Goal: Information Seeking & Learning: Learn about a topic

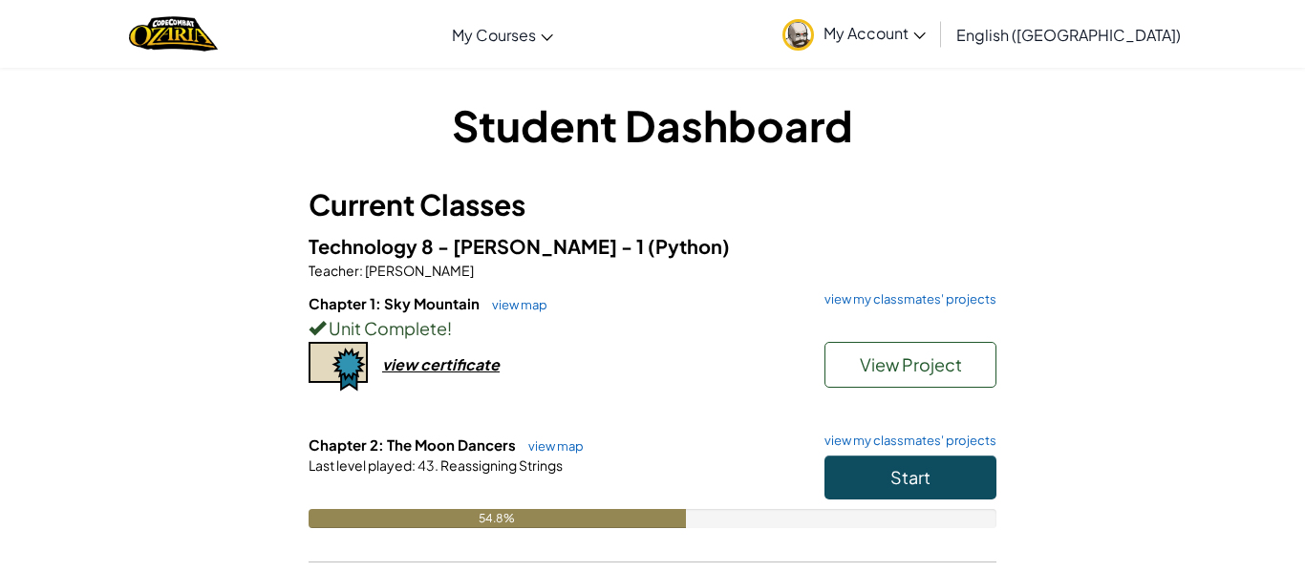
click at [761, 324] on div "Unit Complete !" at bounding box center [653, 328] width 688 height 28
click at [860, 457] on button "Start" at bounding box center [911, 478] width 172 height 44
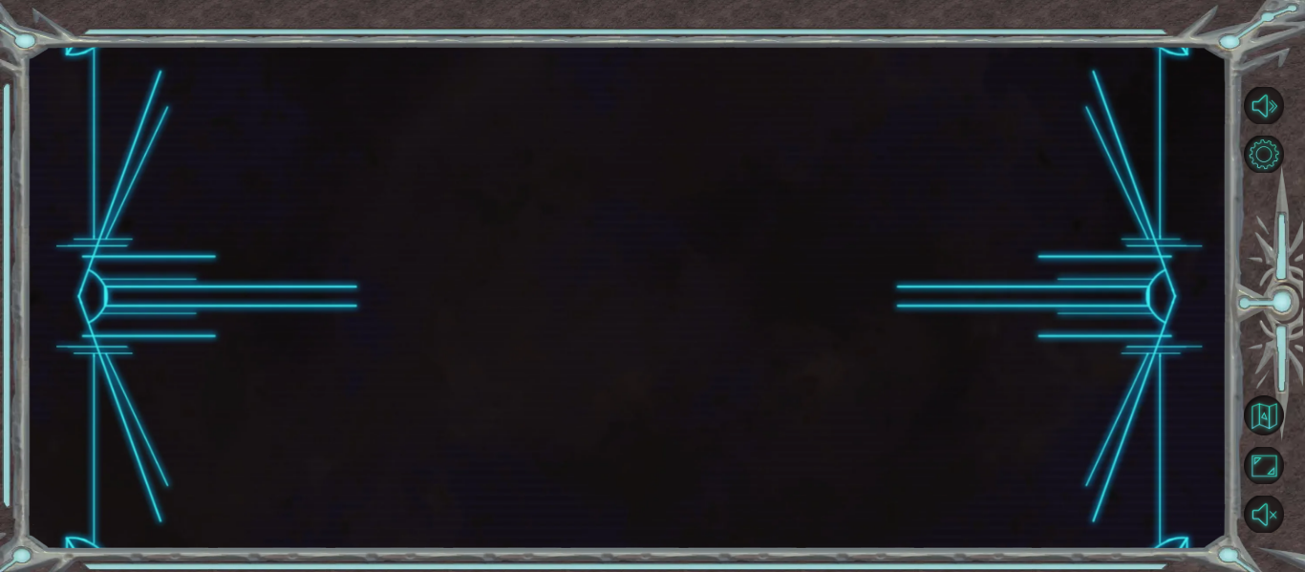
click at [860, 457] on div at bounding box center [626, 298] width 1201 height 504
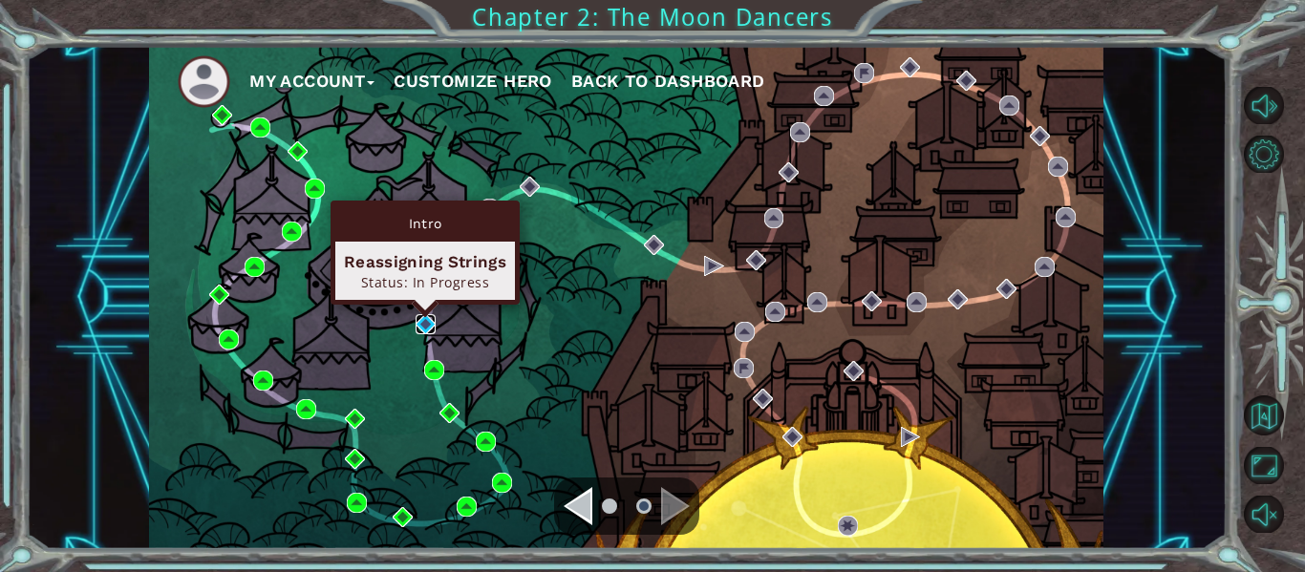
click at [426, 331] on img at bounding box center [426, 324] width 20 height 20
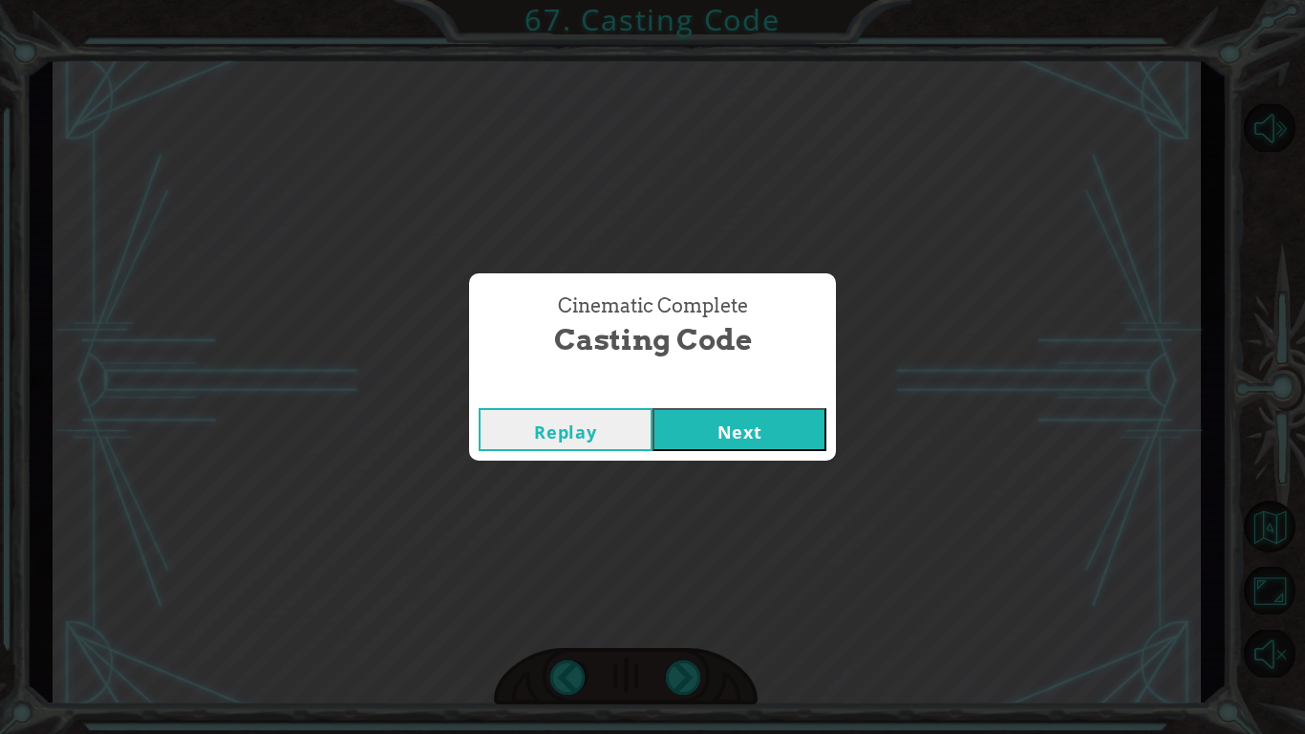
click at [653, 408] on button "Next" at bounding box center [740, 429] width 174 height 43
click button "Next" at bounding box center [740, 429] width 174 height 43
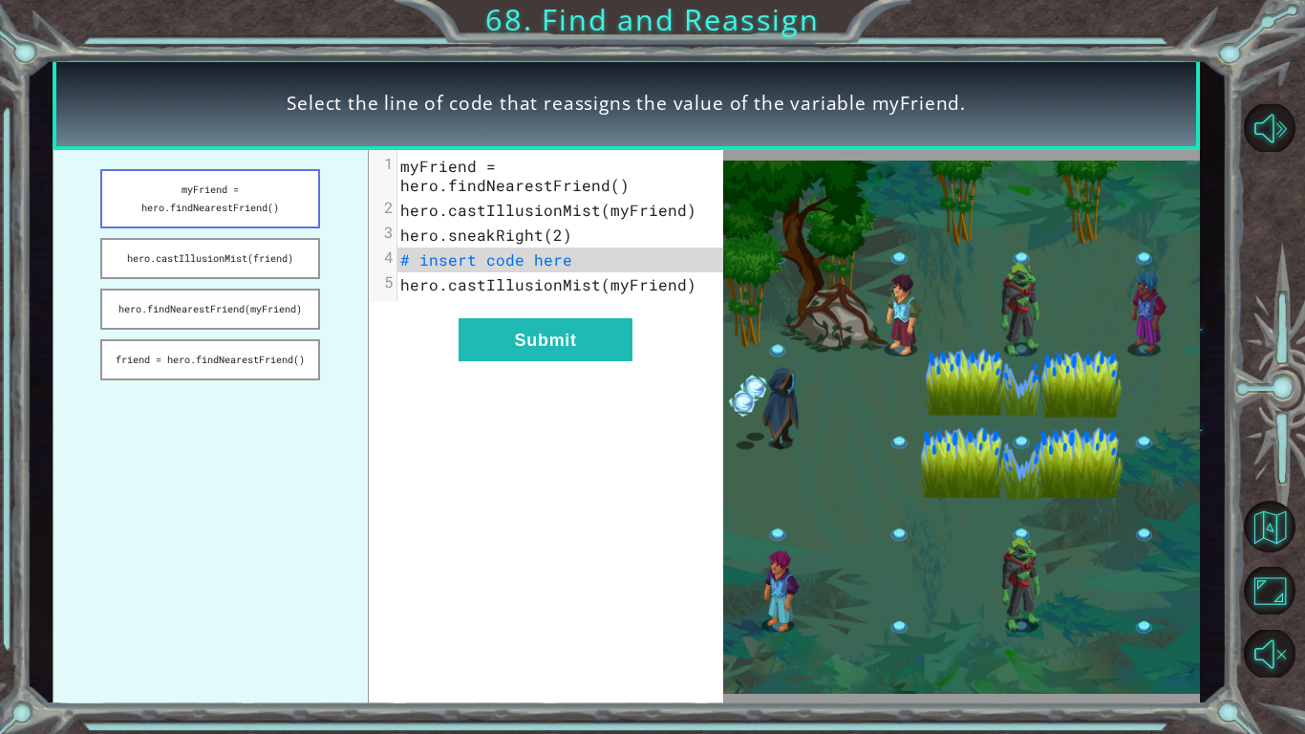
click at [222, 211] on button "myFriend = hero.findNearestFriend()" at bounding box center [210, 198] width 220 height 59
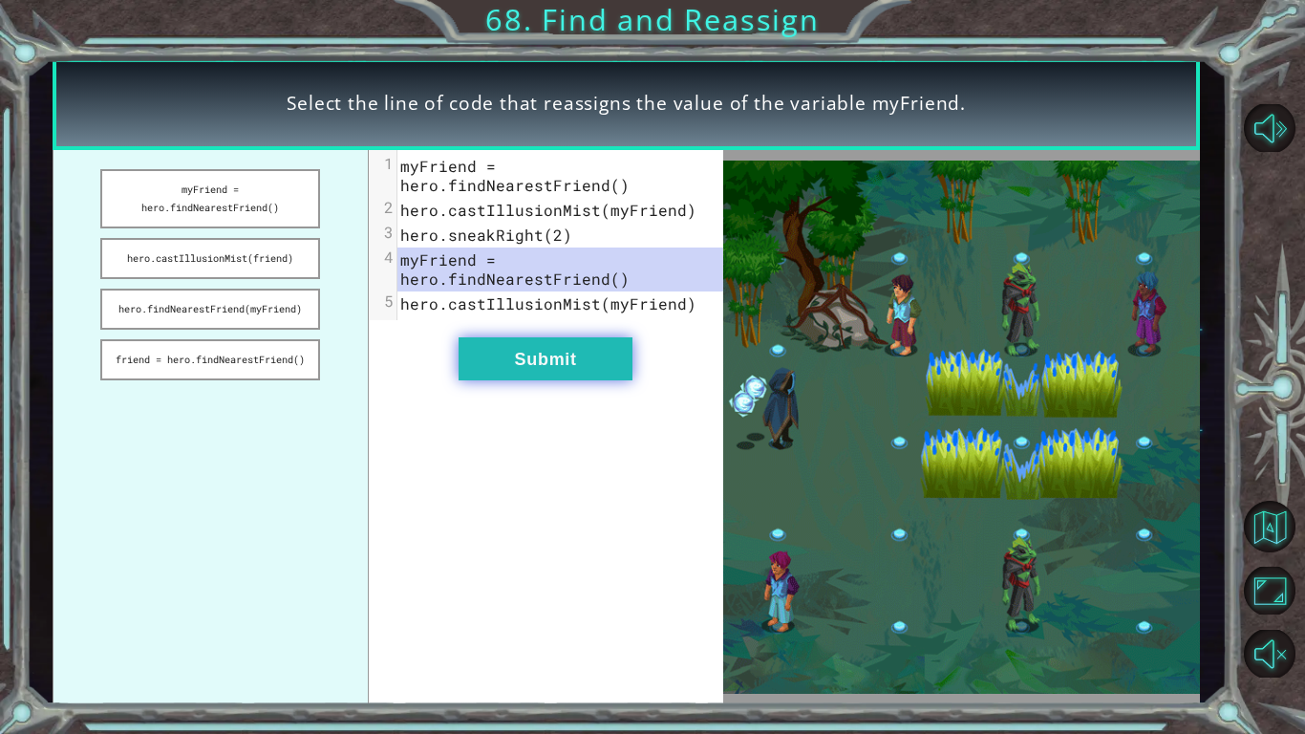
click at [466, 358] on button "Submit" at bounding box center [546, 358] width 174 height 43
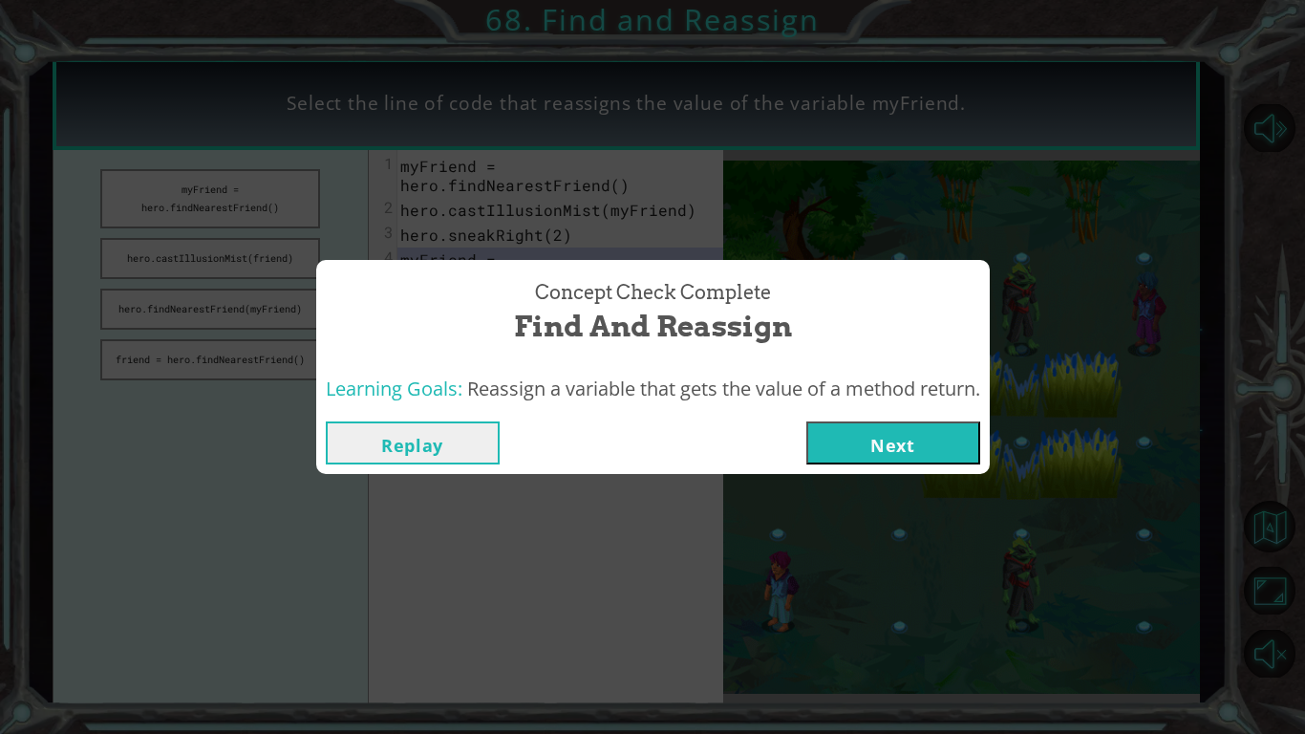
click at [911, 434] on button "Next" at bounding box center [894, 442] width 174 height 43
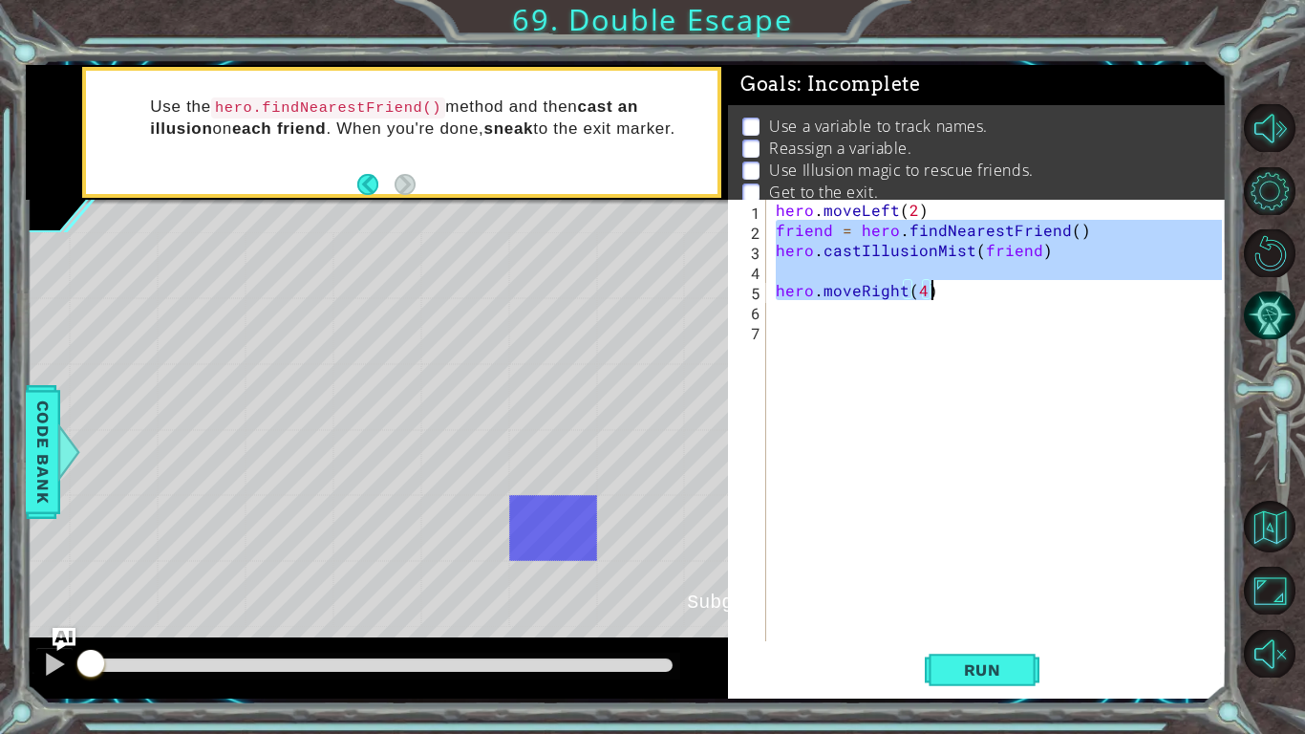
drag, startPoint x: 778, startPoint y: 231, endPoint x: 930, endPoint y: 296, distance: 165.3
click at [930, 296] on div "hero . moveLeft ( 2 ) friend = hero . findNearestFriend ( ) hero . castIllusion…" at bounding box center [1002, 441] width 460 height 482
type textarea "hero.moveRight(4)"
click at [887, 318] on div "hero . moveLeft ( 2 ) friend = hero . findNearestFriend ( ) hero . castIllusion…" at bounding box center [1002, 441] width 460 height 482
type textarea "friend = hero.findNearestFriend()"
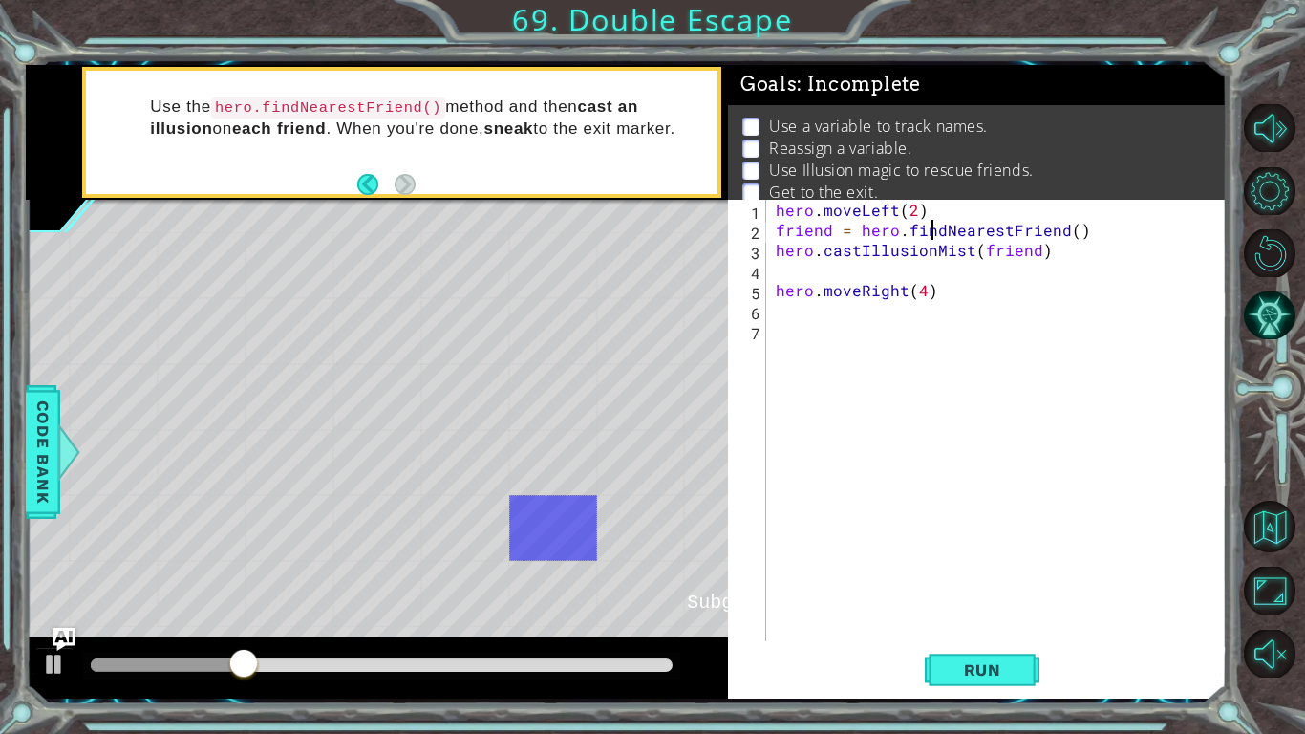
click at [908, 312] on div "hero . moveLeft ( 2 ) friend = hero . findNearestFriend ( ) hero . castIllusion…" at bounding box center [1002, 441] width 460 height 482
type textarea "V"
paste textarea "hero.moveRight(4)"
type textarea "hero.moveRight(4)"
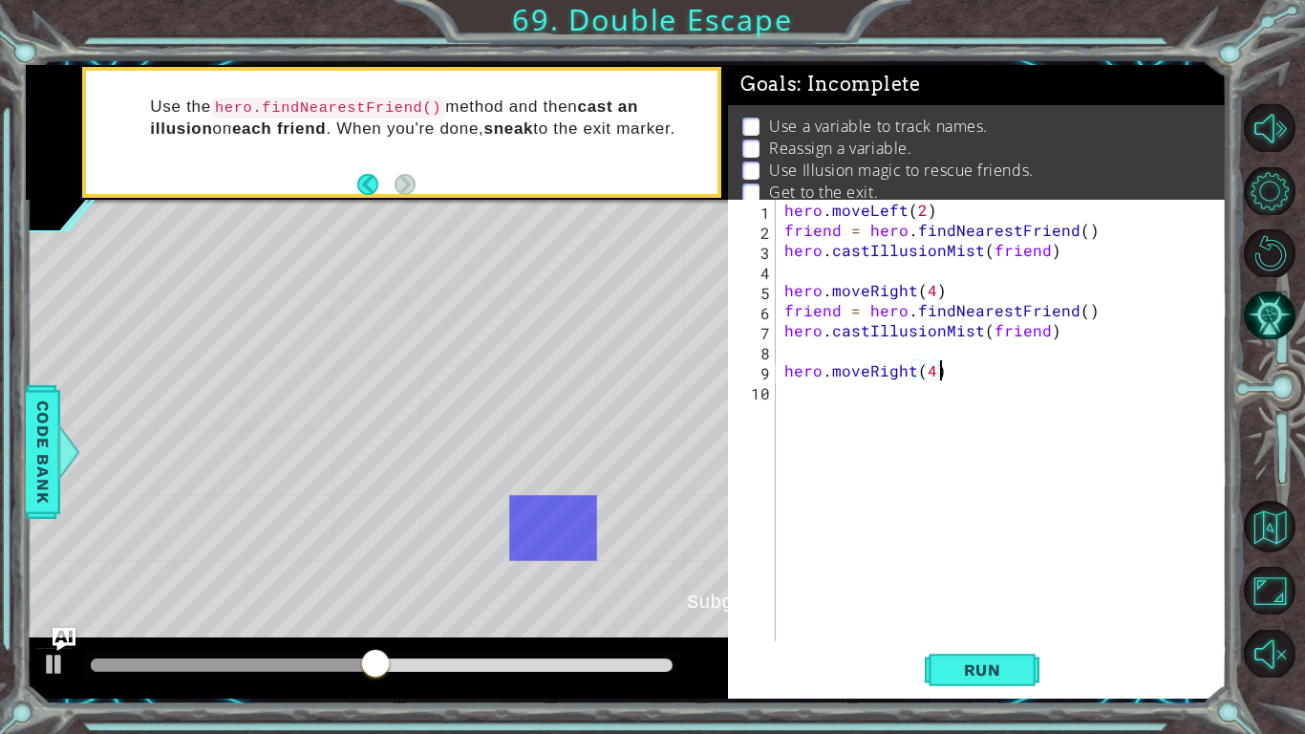
paste textarea "Code Area"
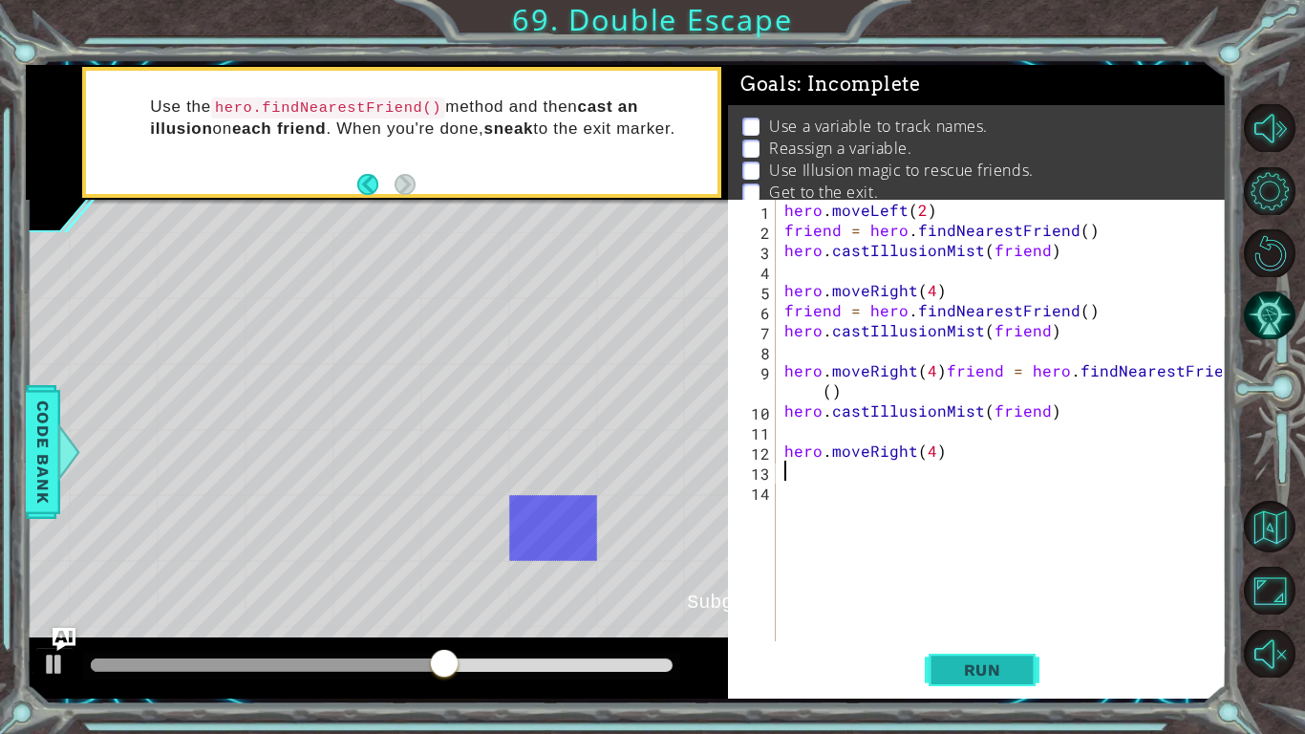
click at [992, 663] on span "Run" at bounding box center [982, 669] width 75 height 19
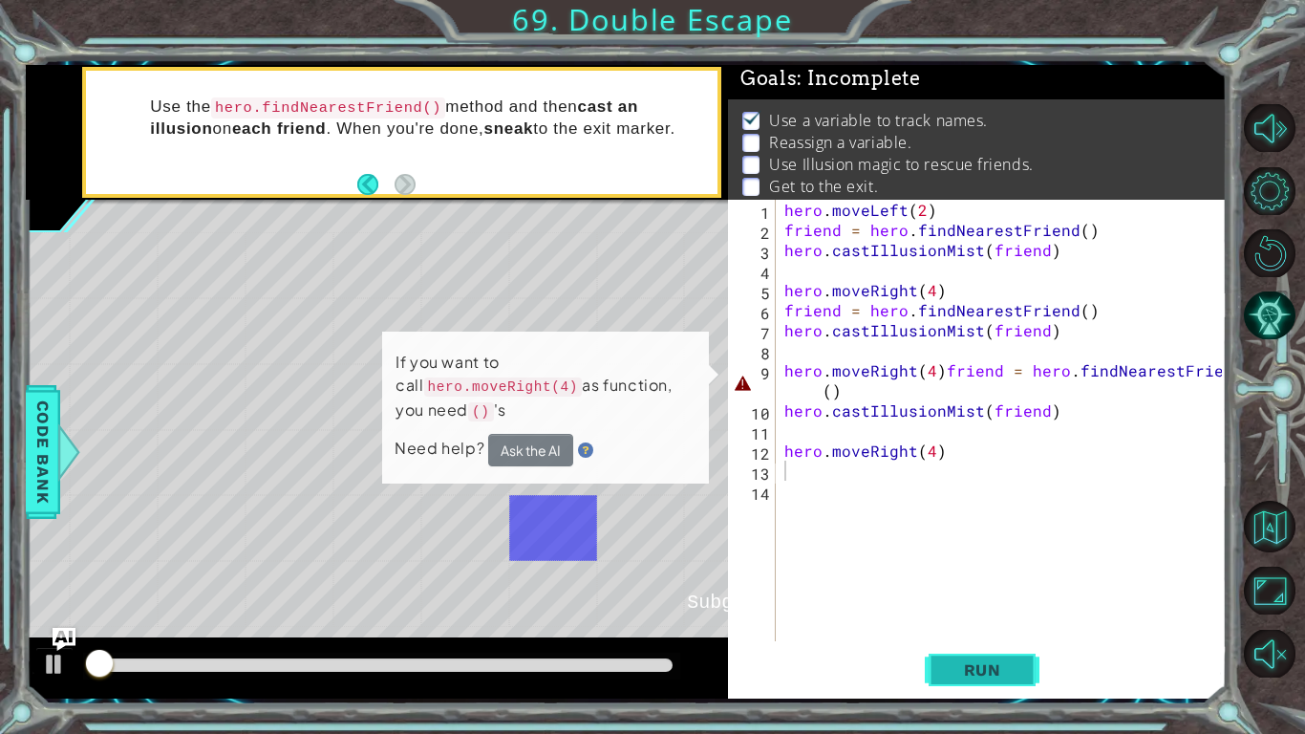
scroll to position [7, 0]
click at [938, 374] on div "hero . moveLeft ( 2 ) friend = hero . findNearestFriend ( ) hero . castIllusion…" at bounding box center [1006, 441] width 451 height 482
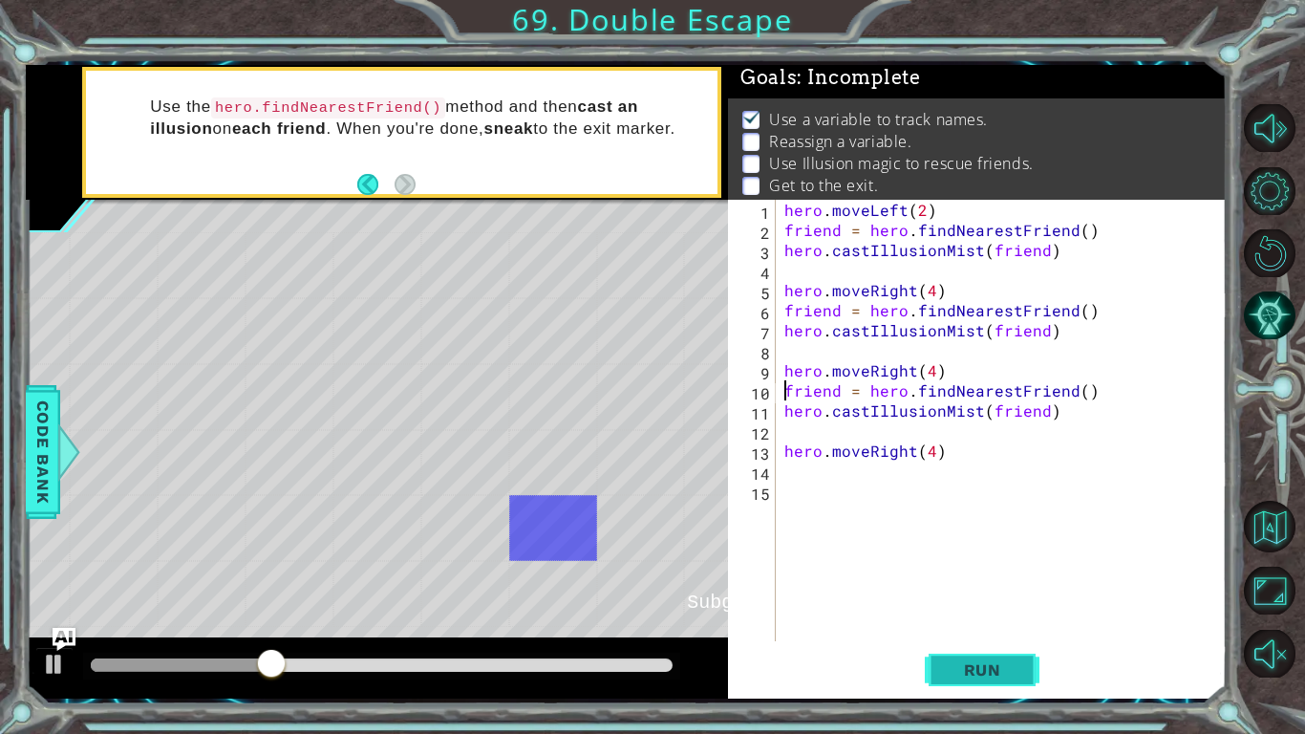
click at [999, 682] on button "Run" at bounding box center [982, 670] width 115 height 50
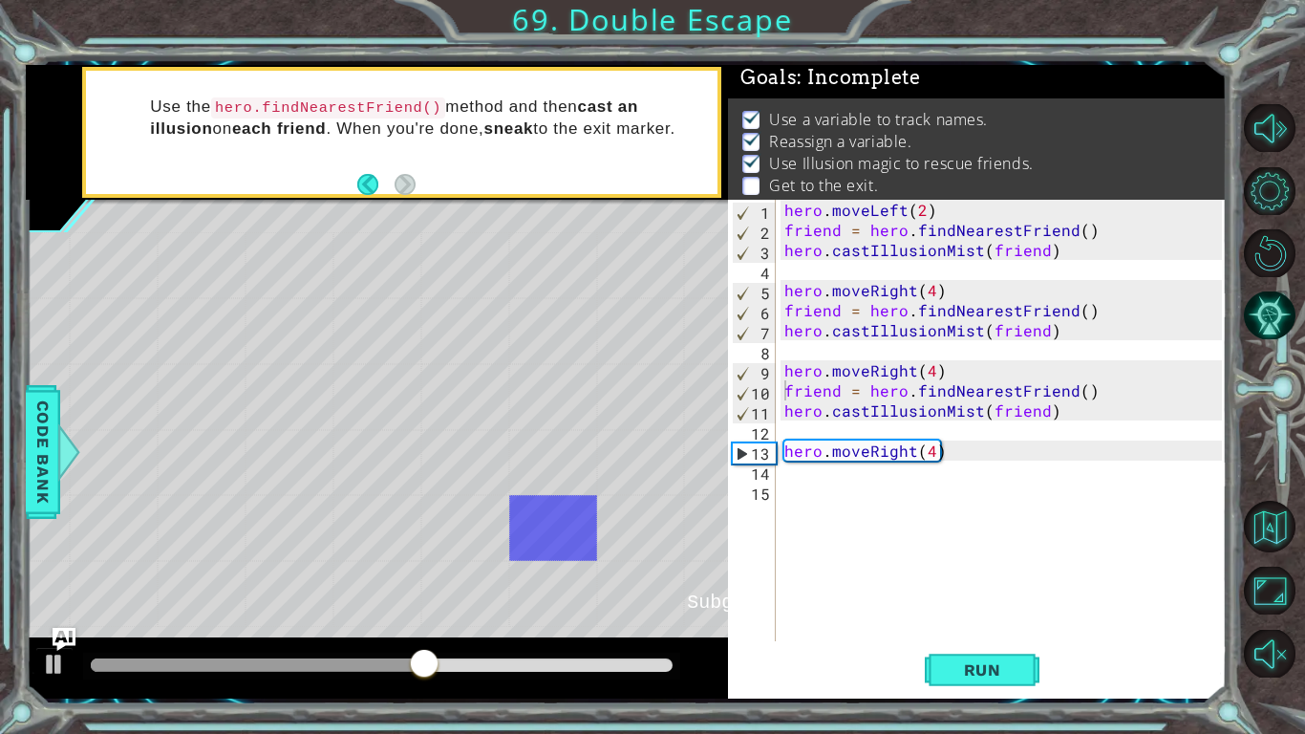
click at [909, 453] on div "hero . moveLeft ( 2 ) friend = hero . findNearestFriend ( ) hero . castIllusion…" at bounding box center [1006, 441] width 451 height 482
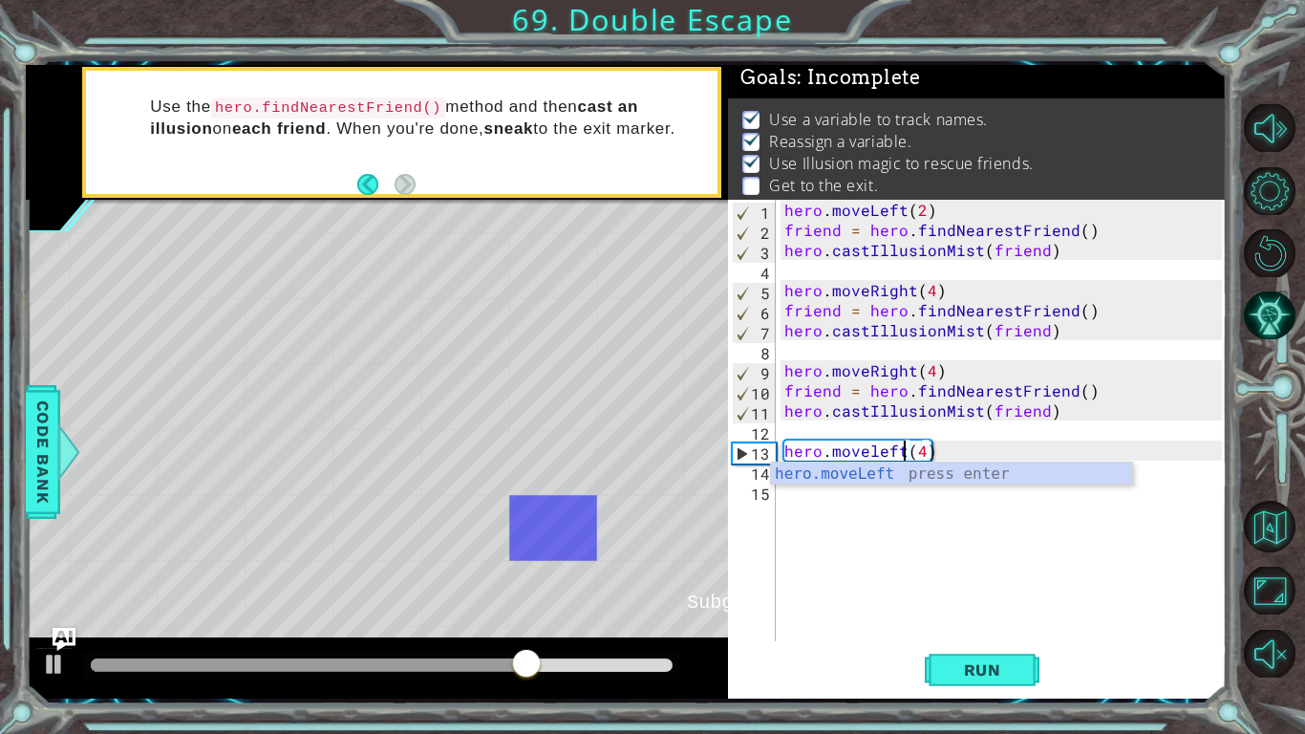
scroll to position [0, 8]
click at [925, 456] on div "hero . moveLeft ( 2 ) friend = hero . findNearestFriend ( ) hero . castIllusion…" at bounding box center [1006, 441] width 451 height 482
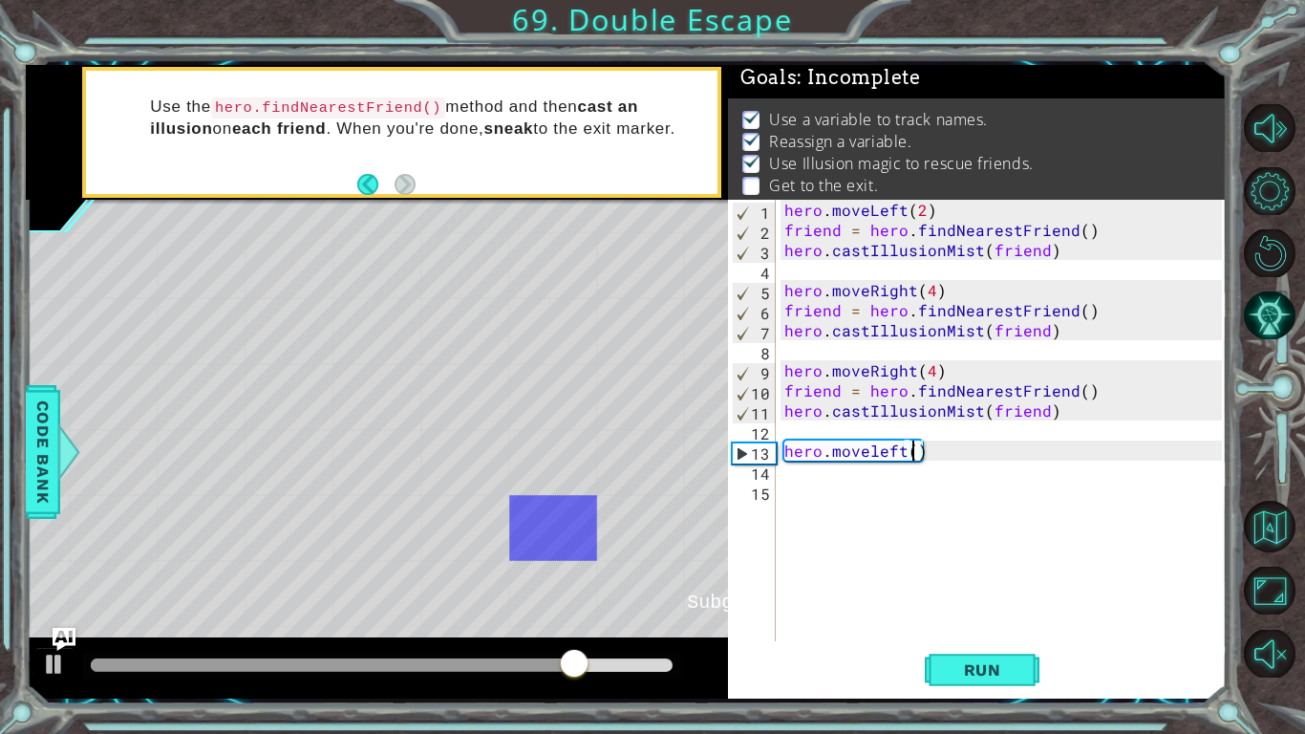
type textarea "hero.moveleft(2)"
click at [799, 476] on div "hero . moveLeft ( 2 ) friend = hero . findNearestFriend ( ) hero . castIllusion…" at bounding box center [1006, 441] width 451 height 482
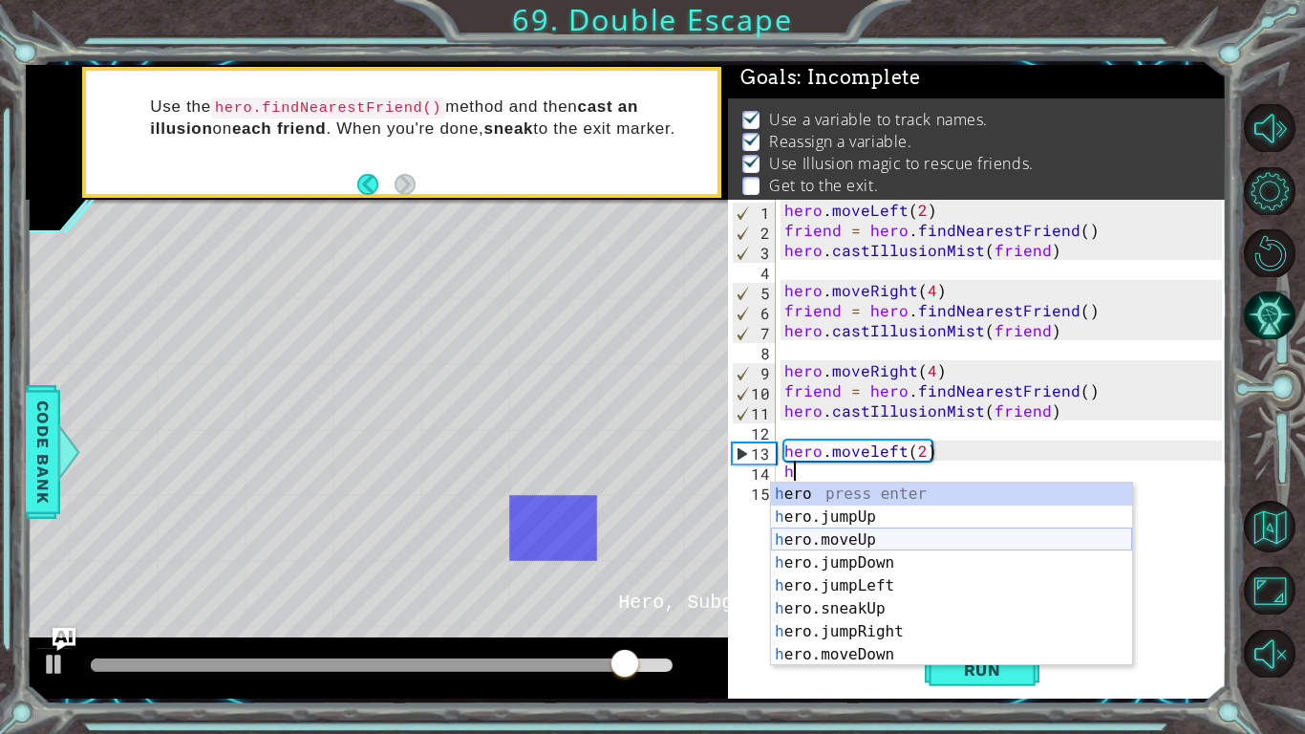
click at [850, 548] on div "h ero press enter h ero.jumpUp press enter h ero.moveUp press enter h ero.jumpD…" at bounding box center [951, 597] width 361 height 229
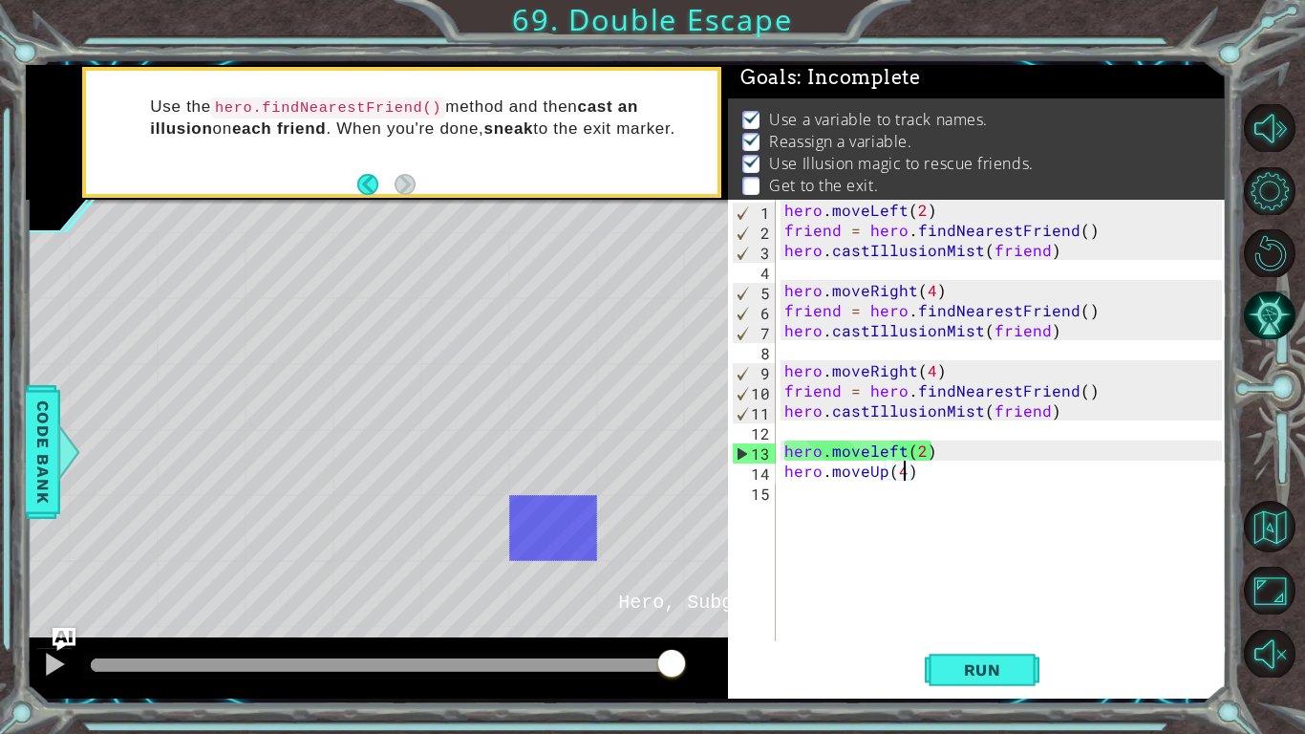
scroll to position [0, 7]
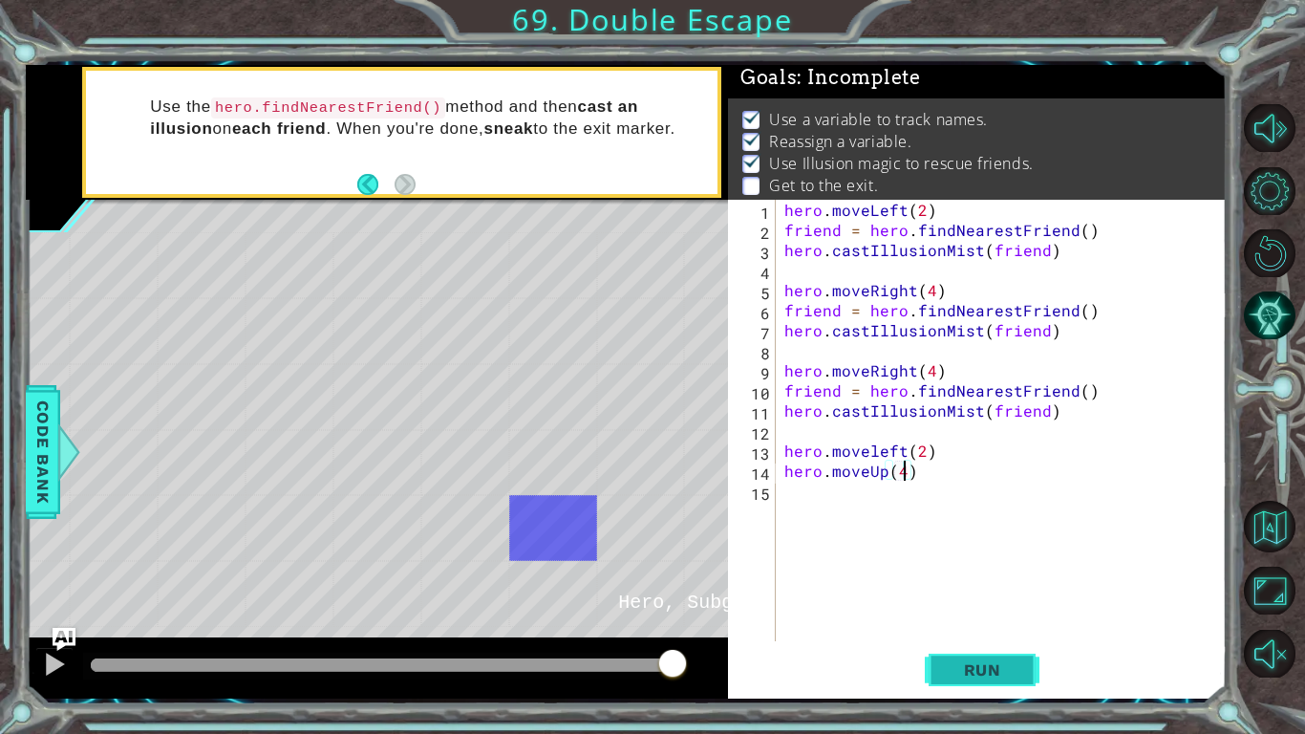
click at [988, 666] on span "Run" at bounding box center [982, 669] width 75 height 19
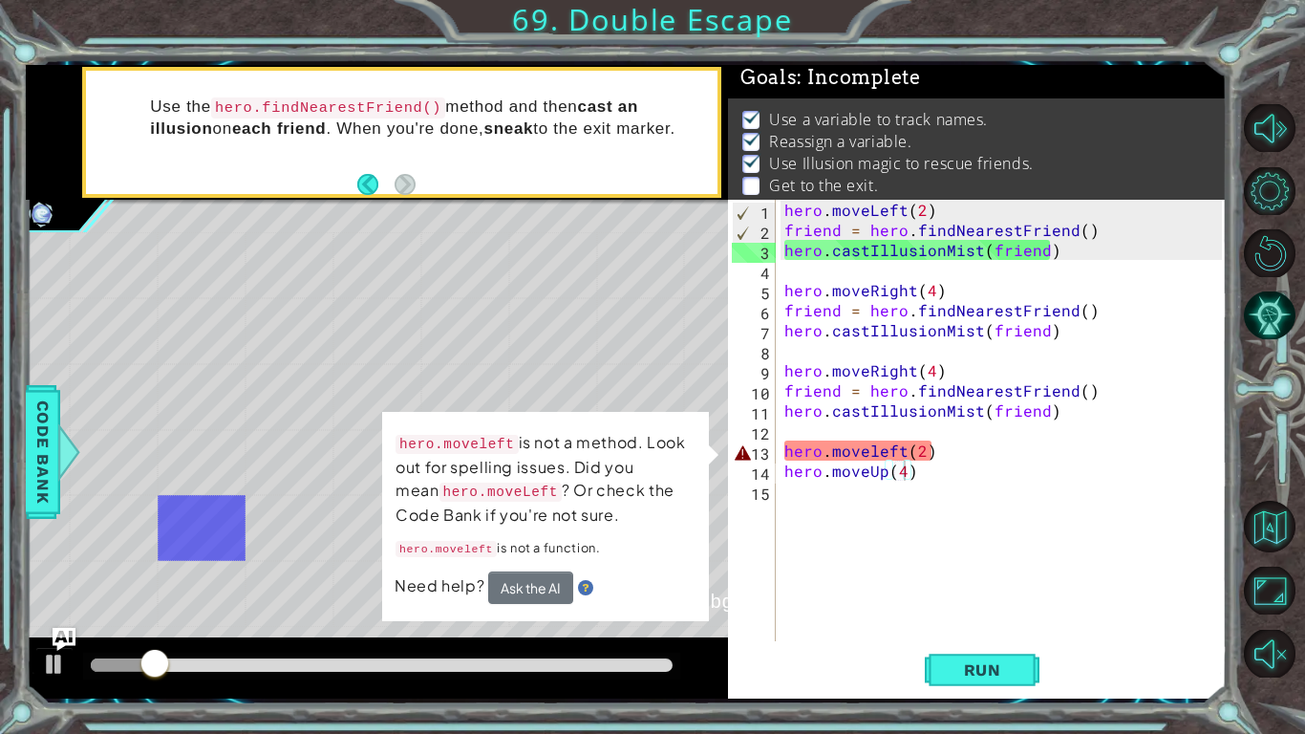
click at [902, 445] on div "hero . moveLeft ( 2 ) friend = hero . findNearestFriend ( ) hero . castIllusion…" at bounding box center [1006, 441] width 451 height 482
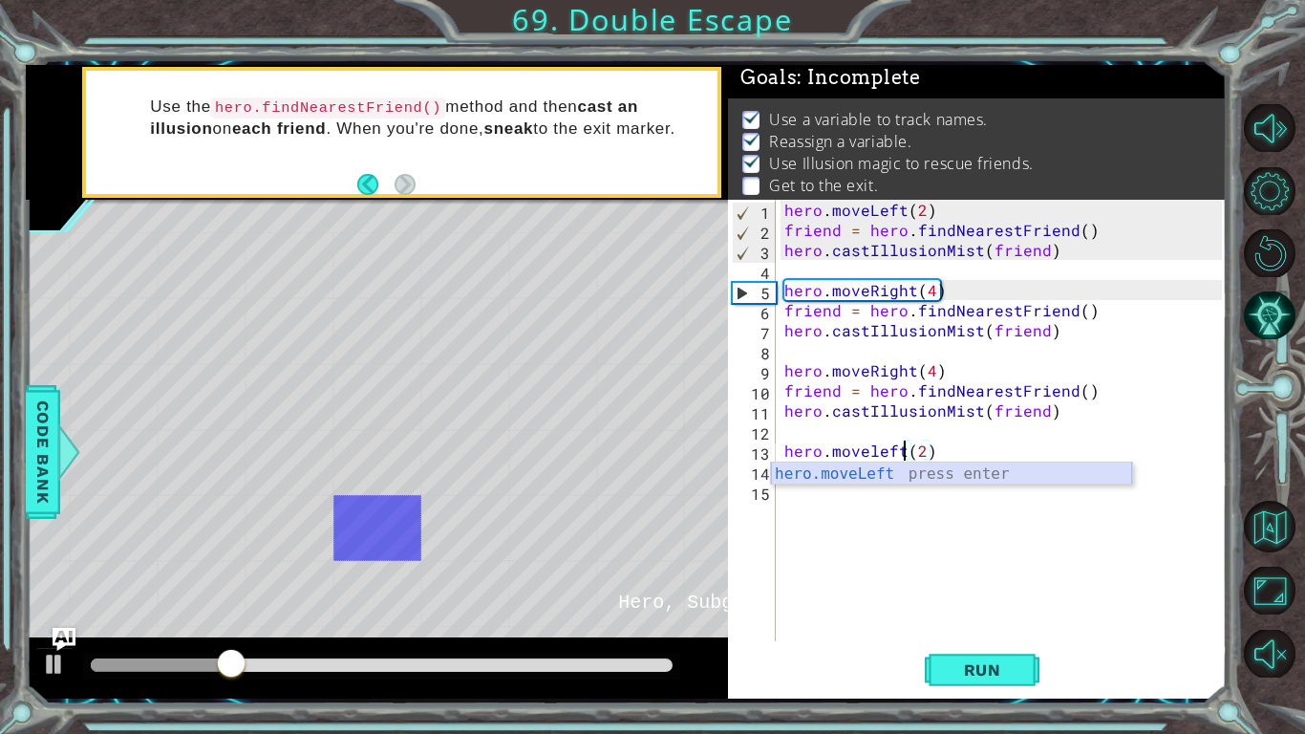
click at [926, 476] on div "hero.moveLeft press enter" at bounding box center [951, 497] width 361 height 69
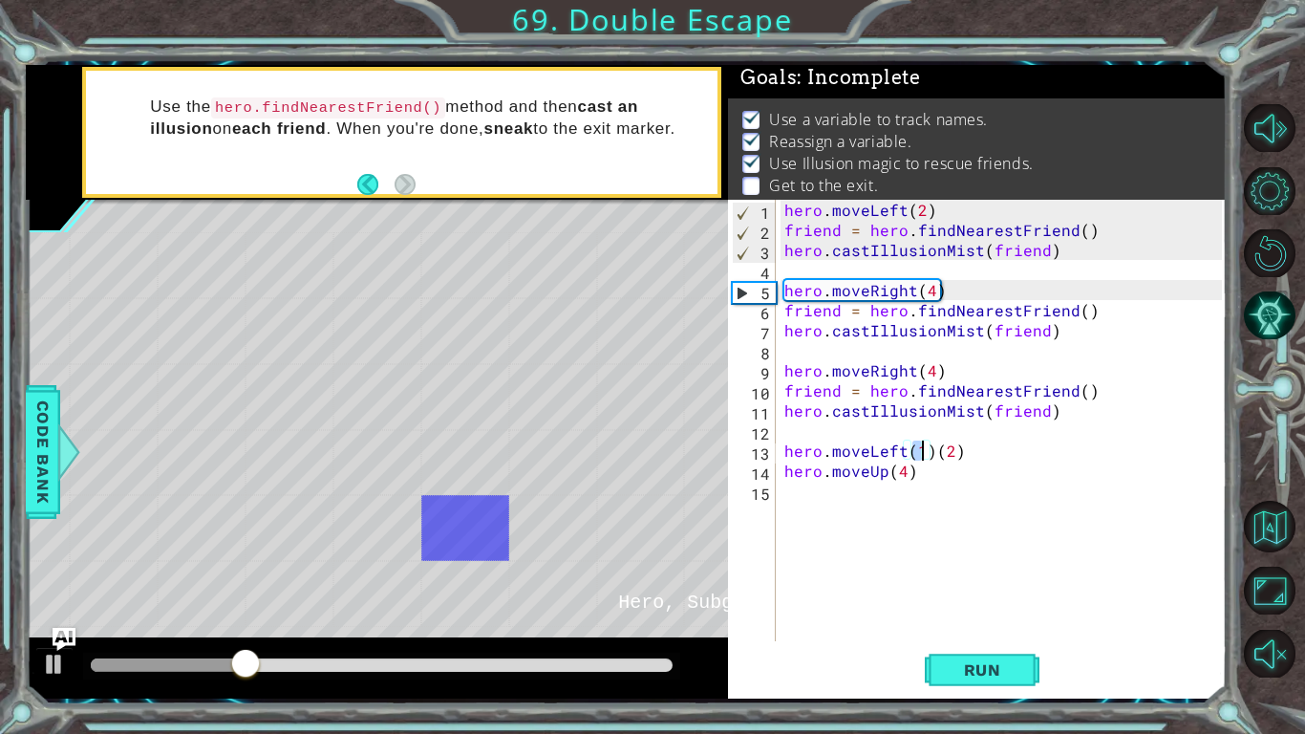
scroll to position [0, 9]
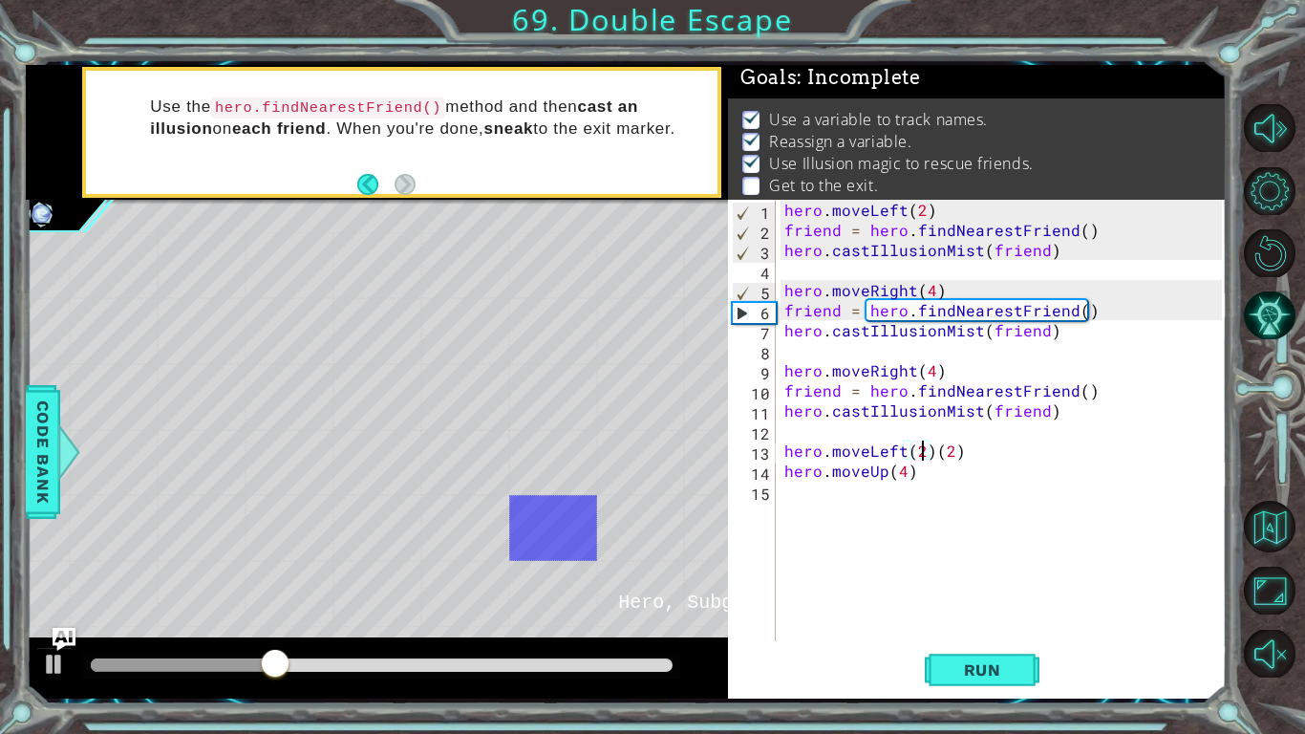
click at [967, 462] on div "hero . moveLeft ( 2 ) friend = hero . findNearestFriend ( ) hero . castIllusion…" at bounding box center [1006, 441] width 451 height 482
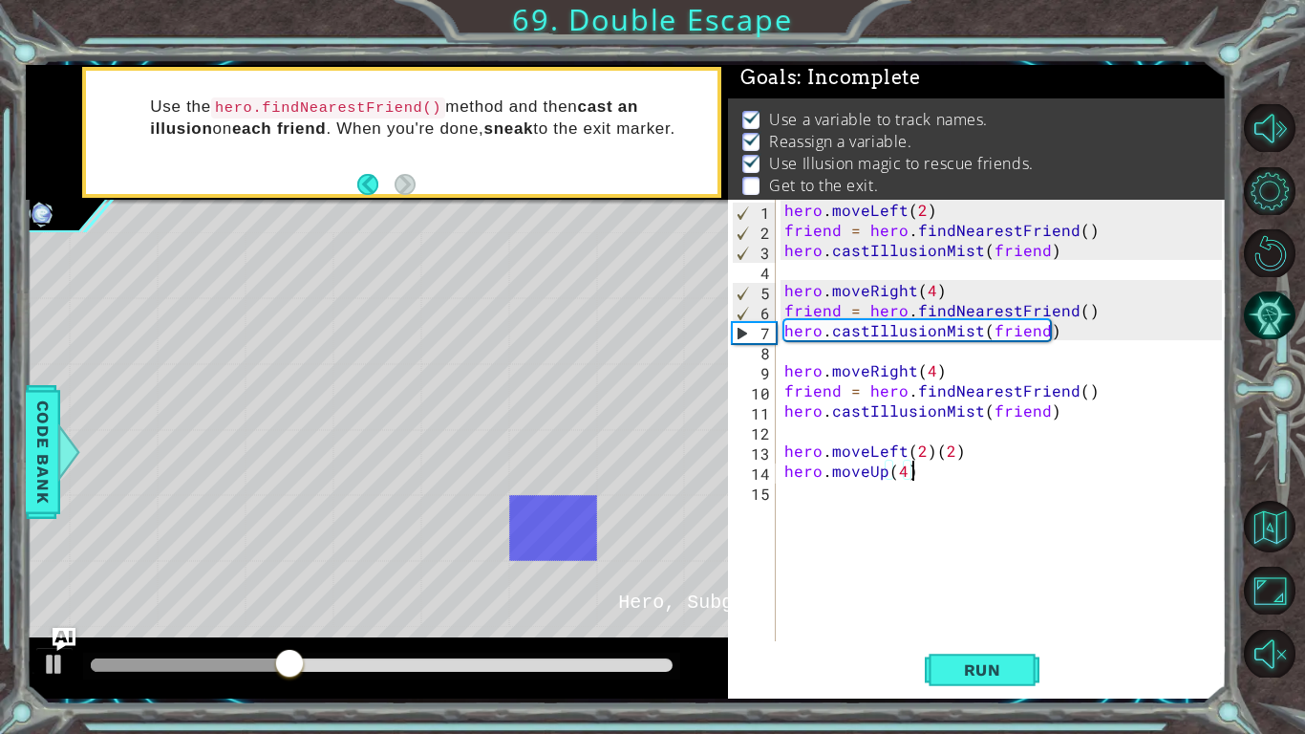
click at [970, 452] on div "hero . moveLeft ( 2 ) friend = hero . findNearestFriend ( ) hero . castIllusion…" at bounding box center [1006, 441] width 451 height 482
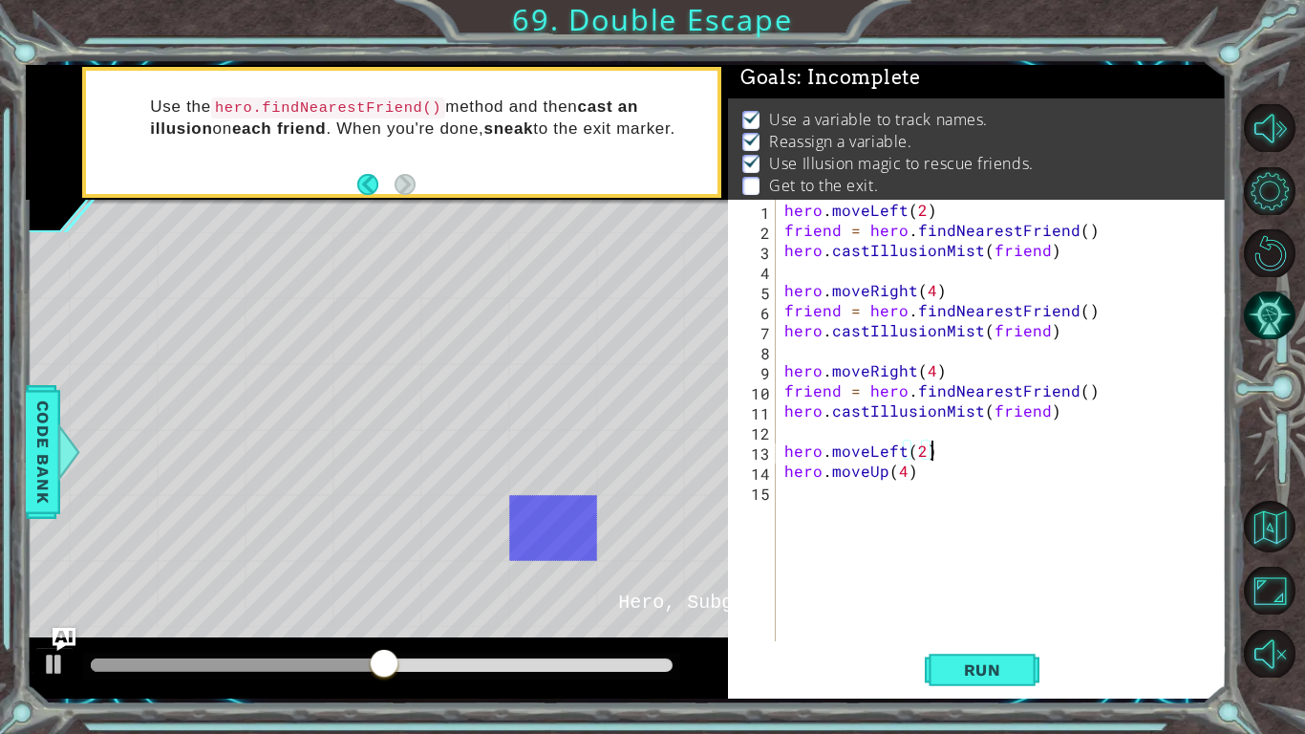
scroll to position [0, 8]
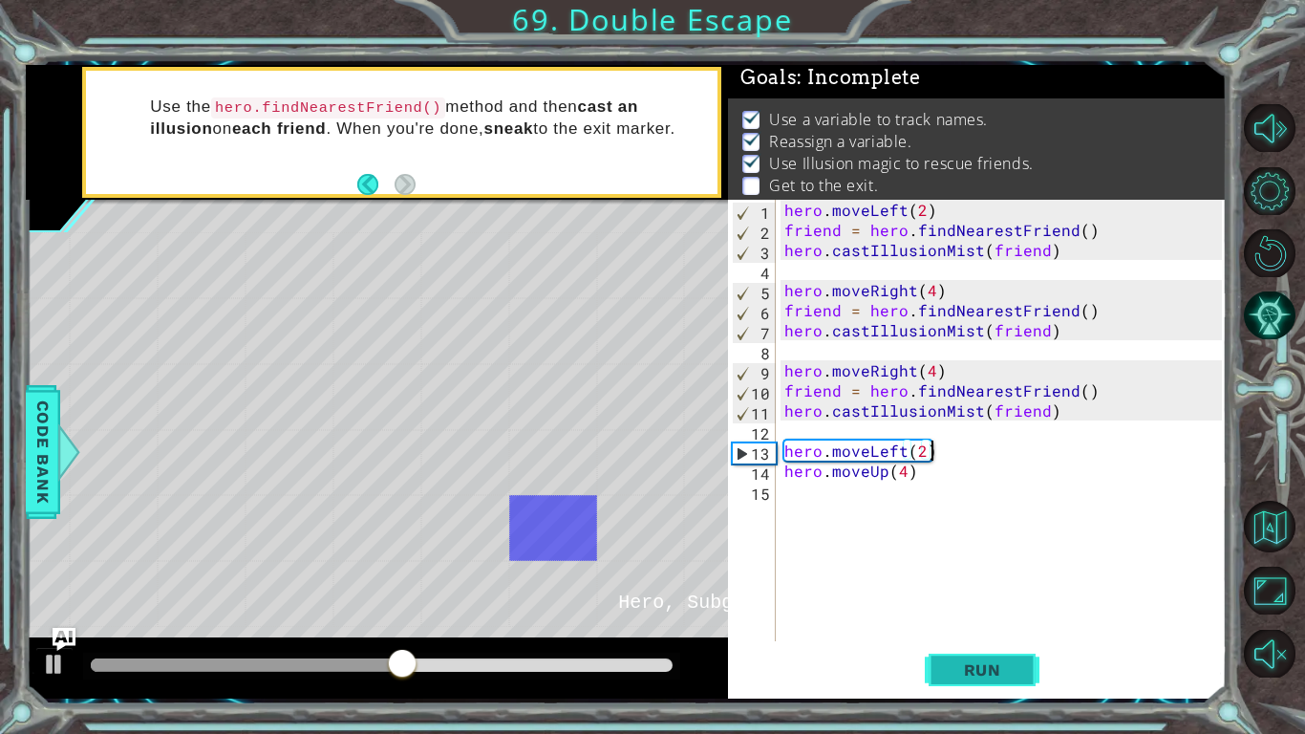
type textarea "hero.moveLeft(2)"
click at [953, 648] on button "Run" at bounding box center [982, 670] width 115 height 50
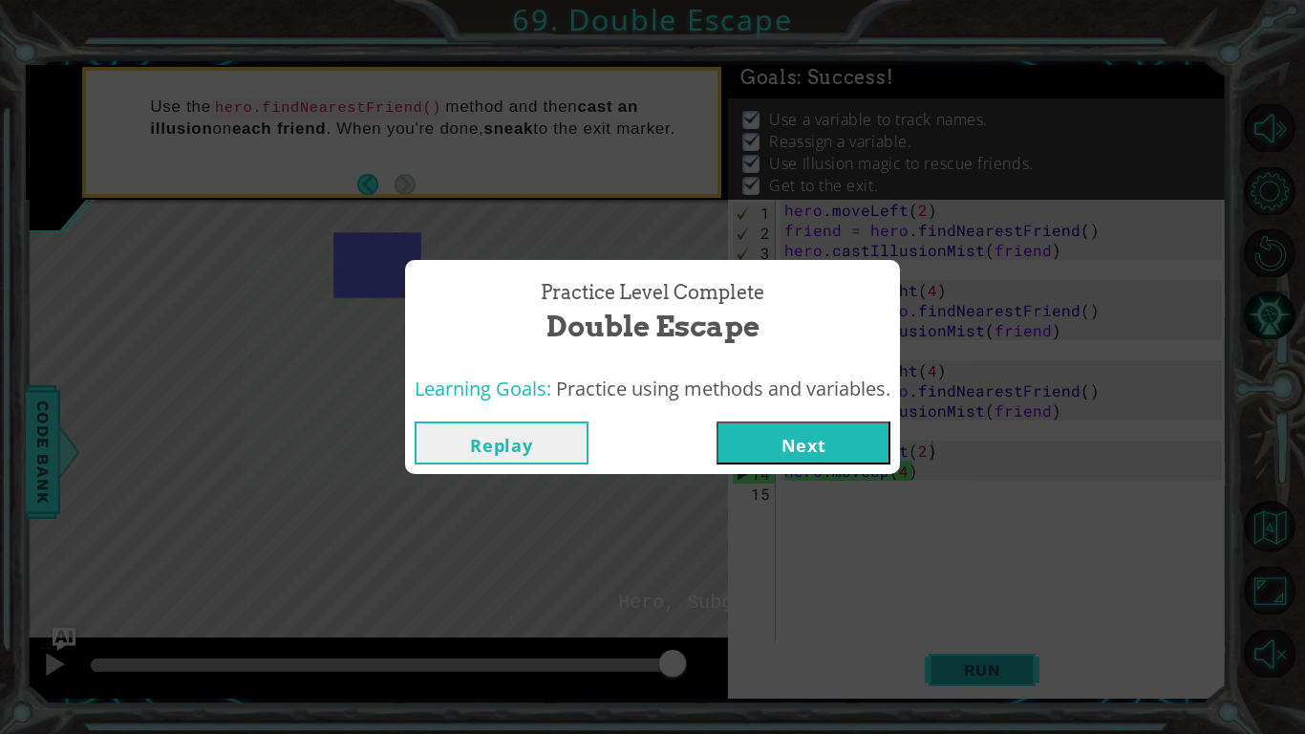
click button "Next" at bounding box center [804, 442] width 174 height 43
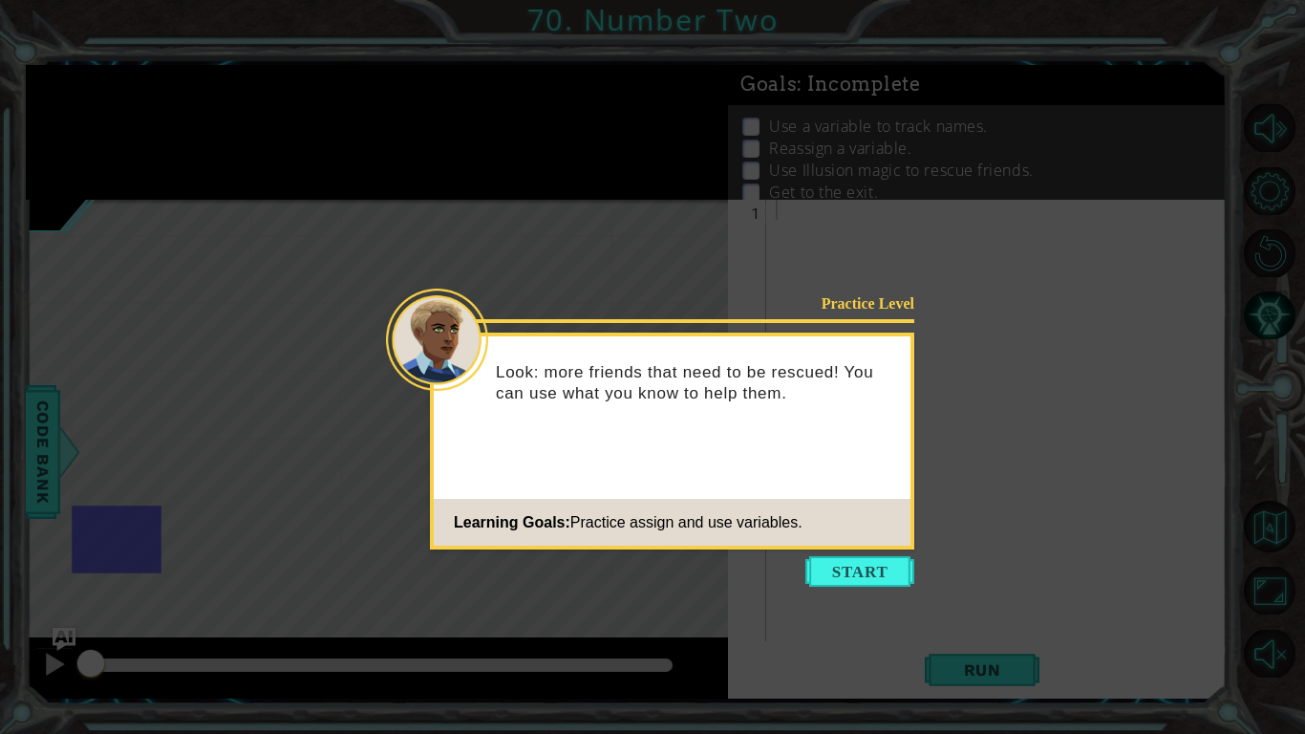
click at [954, 651] on icon at bounding box center [652, 367] width 1305 height 734
click at [857, 549] on icon at bounding box center [652, 367] width 1305 height 734
click at [862, 558] on button "Start" at bounding box center [860, 571] width 109 height 31
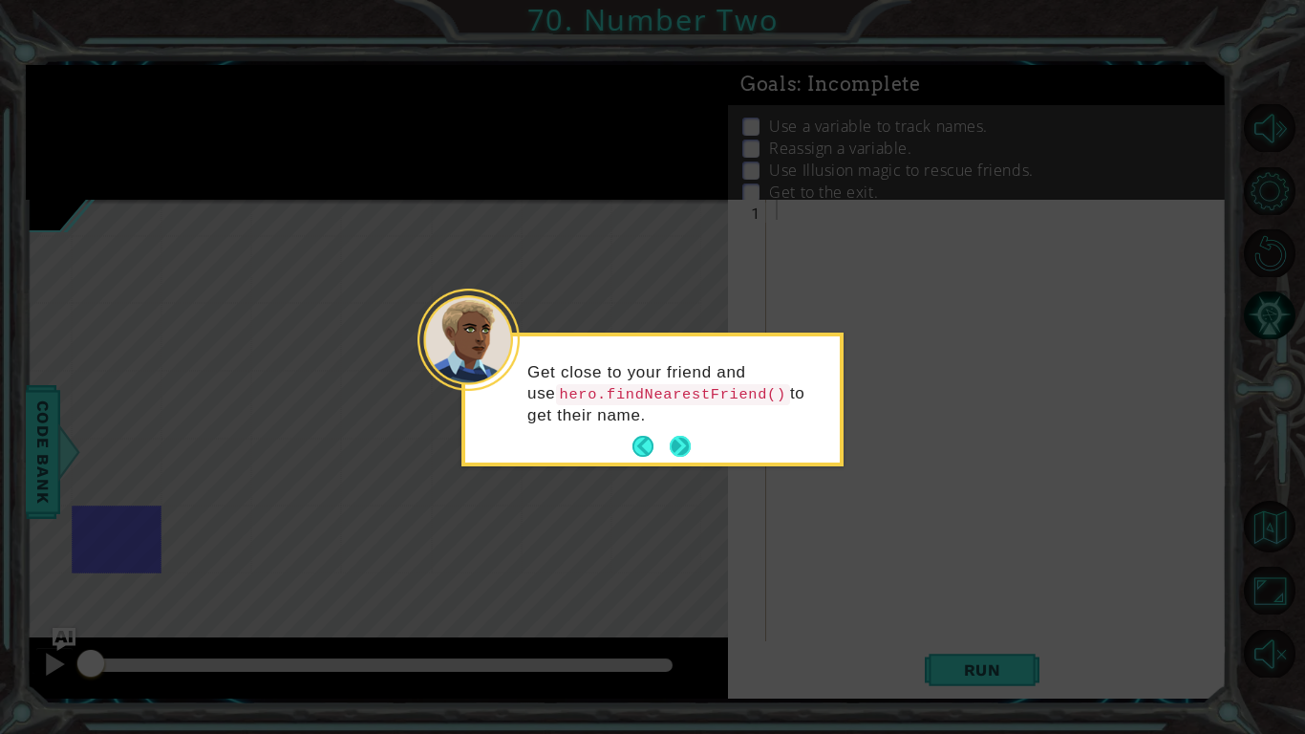
click at [674, 440] on button "Next" at bounding box center [680, 447] width 25 height 25
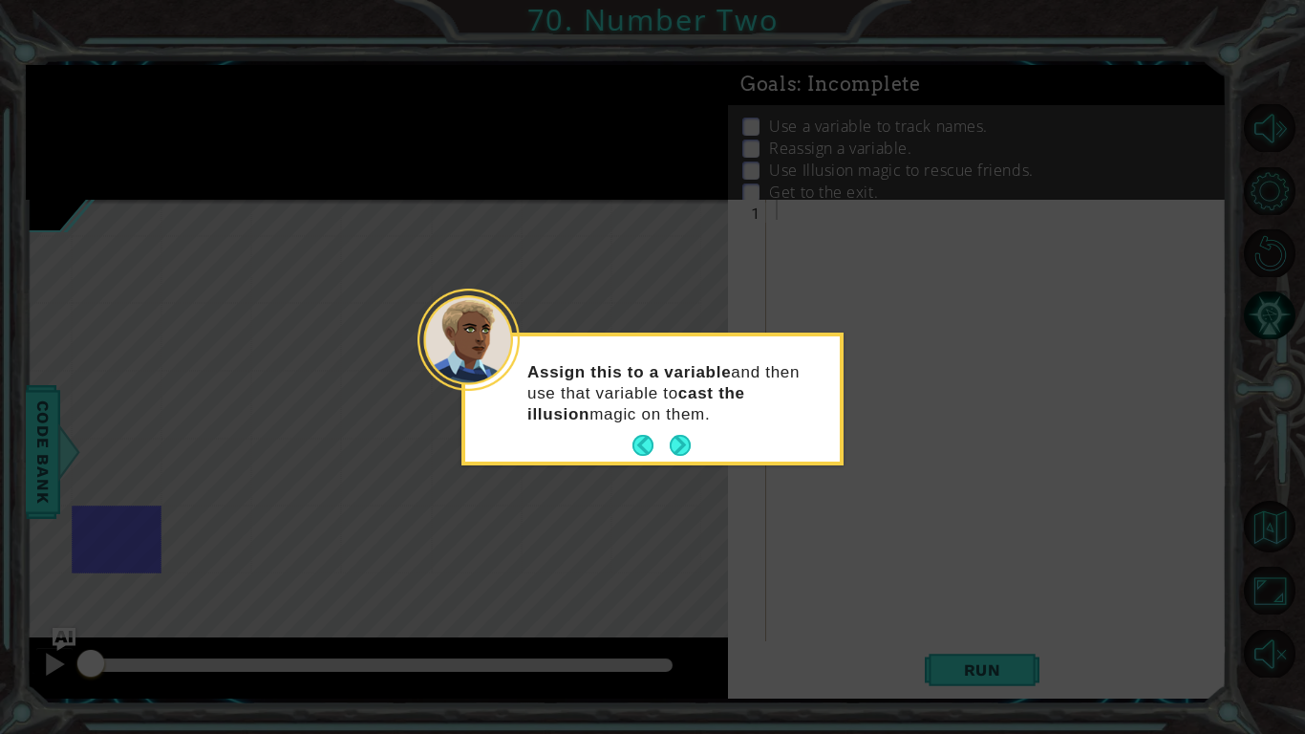
click at [674, 440] on button "Next" at bounding box center [681, 446] width 28 height 28
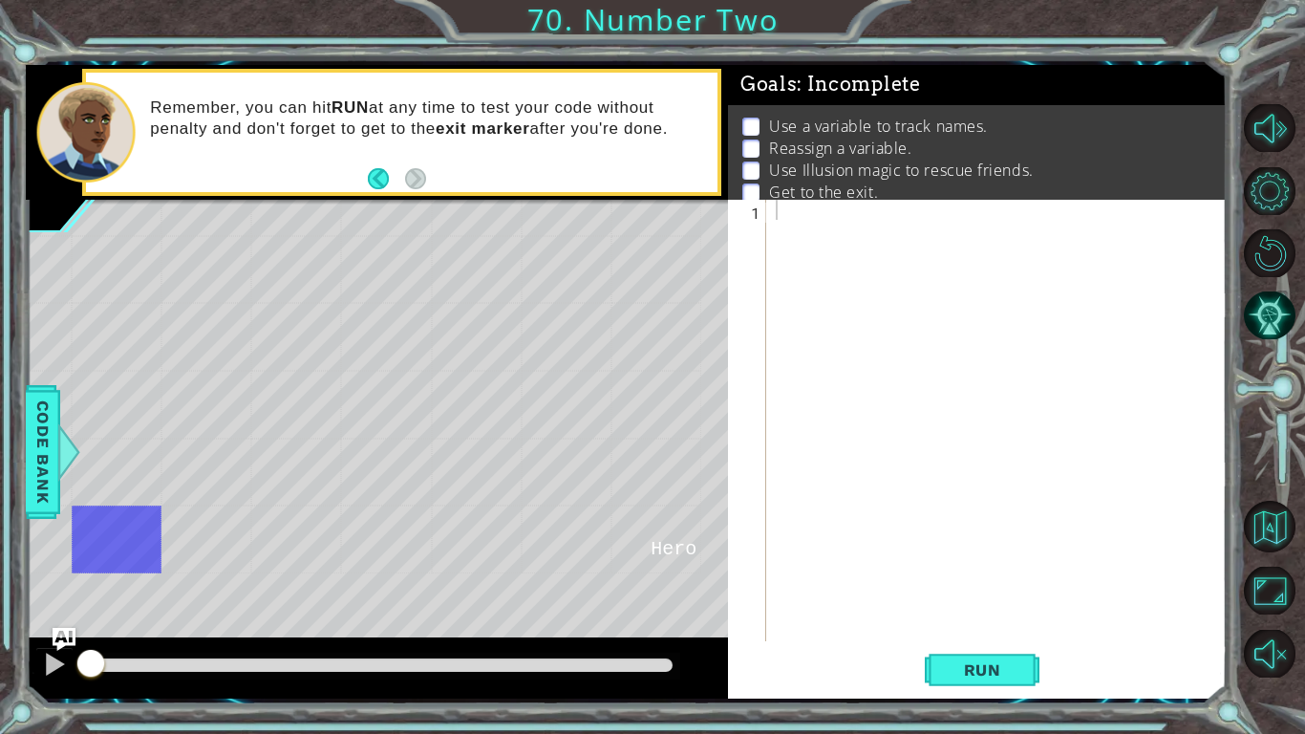
click at [841, 228] on div at bounding box center [1002, 441] width 460 height 482
type textarea "h"
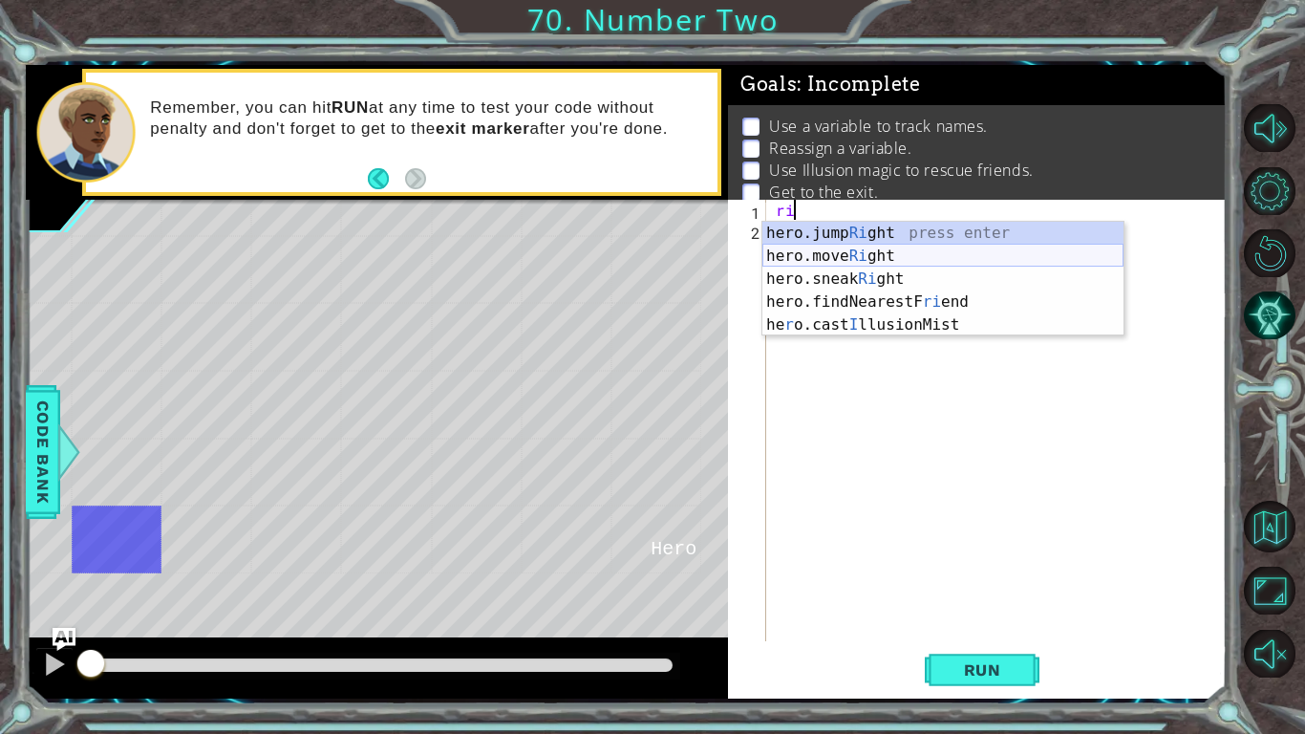
click at [861, 263] on div "hero.jump Ri ght press enter hero.move Ri ght press enter hero.sneak Ri ght pre…" at bounding box center [943, 302] width 361 height 161
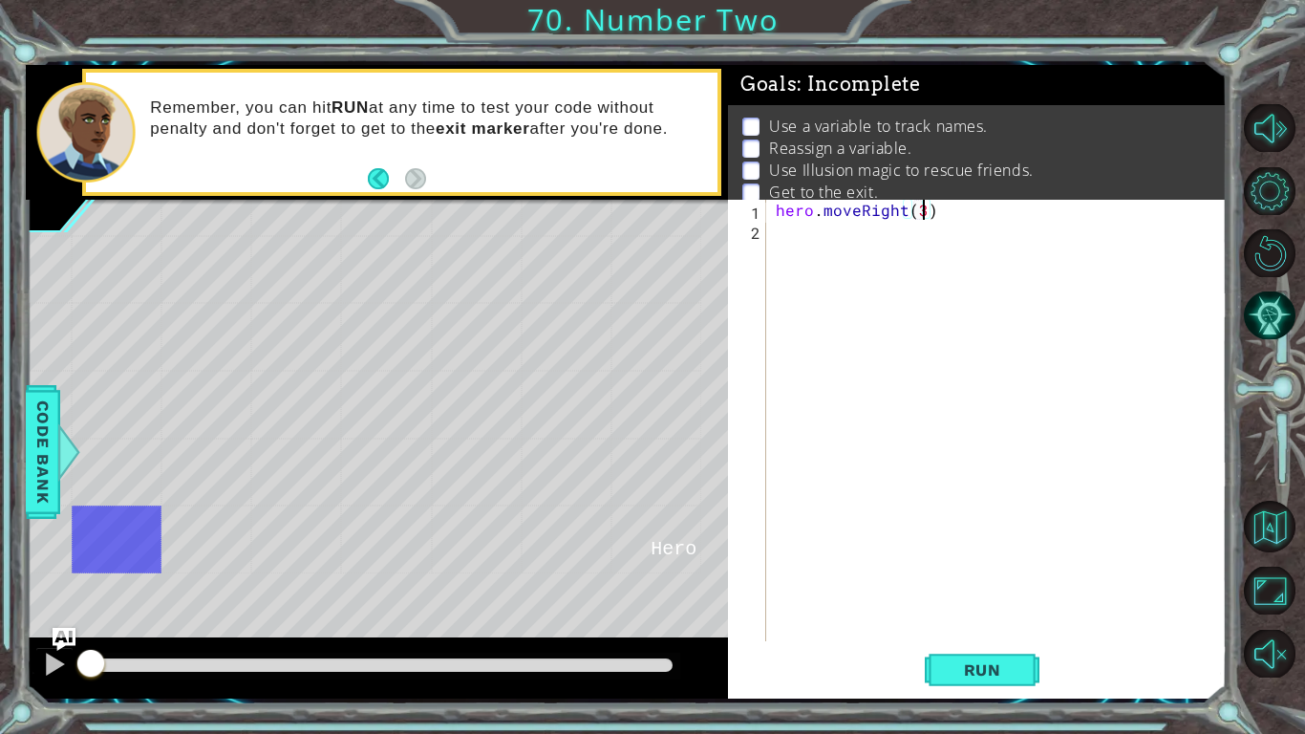
scroll to position [0, 9]
type textarea "hero.moveRight(2)"
click at [834, 232] on div "hero . moveRight ( 2 )" at bounding box center [1002, 441] width 460 height 482
type textarea "f"
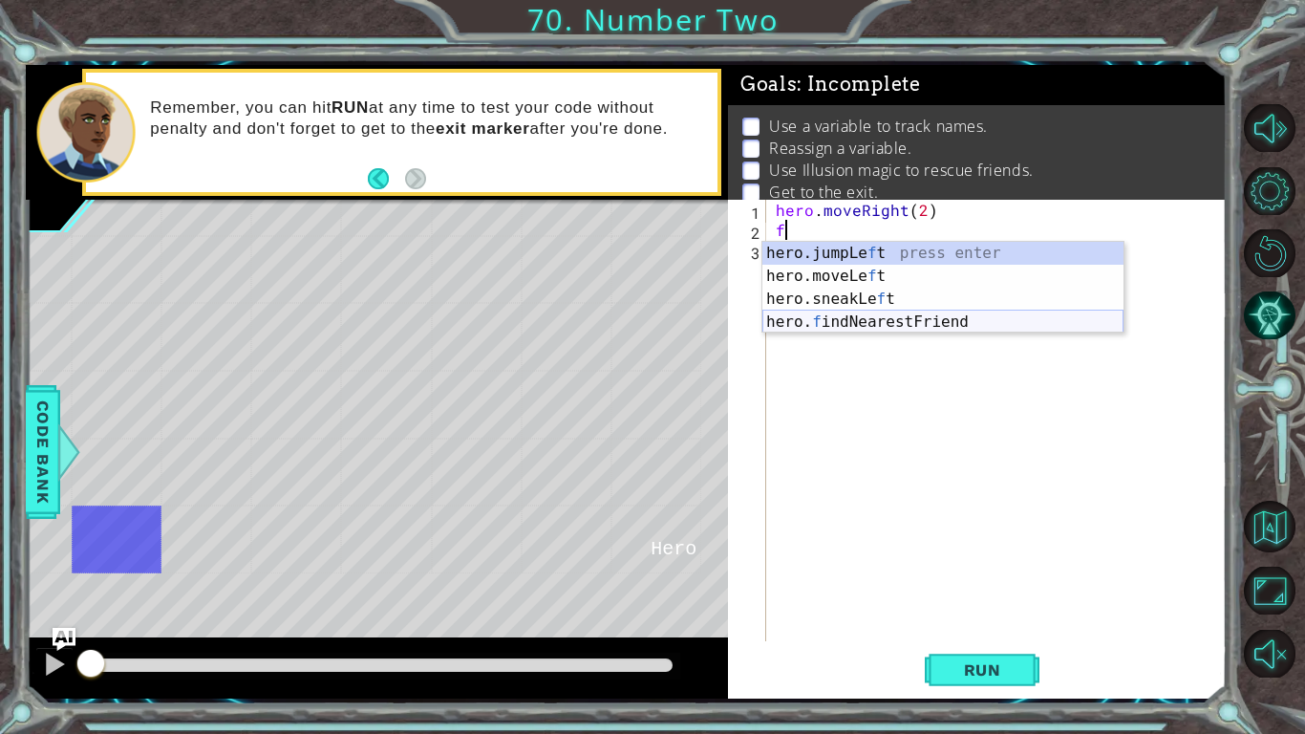
click at [837, 320] on div "hero.jumpLe f t press enter hero.moveLe f t press enter hero.sneakLe f t press …" at bounding box center [943, 311] width 361 height 138
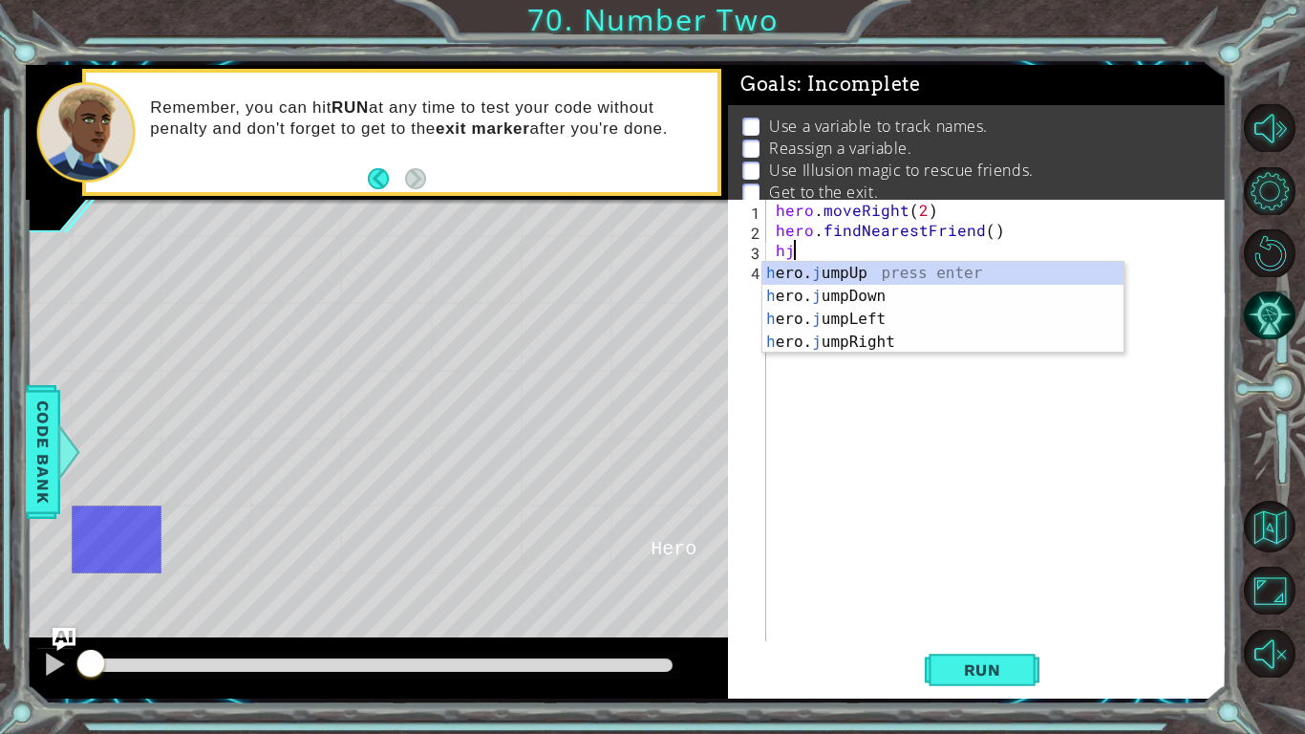
type textarea "h"
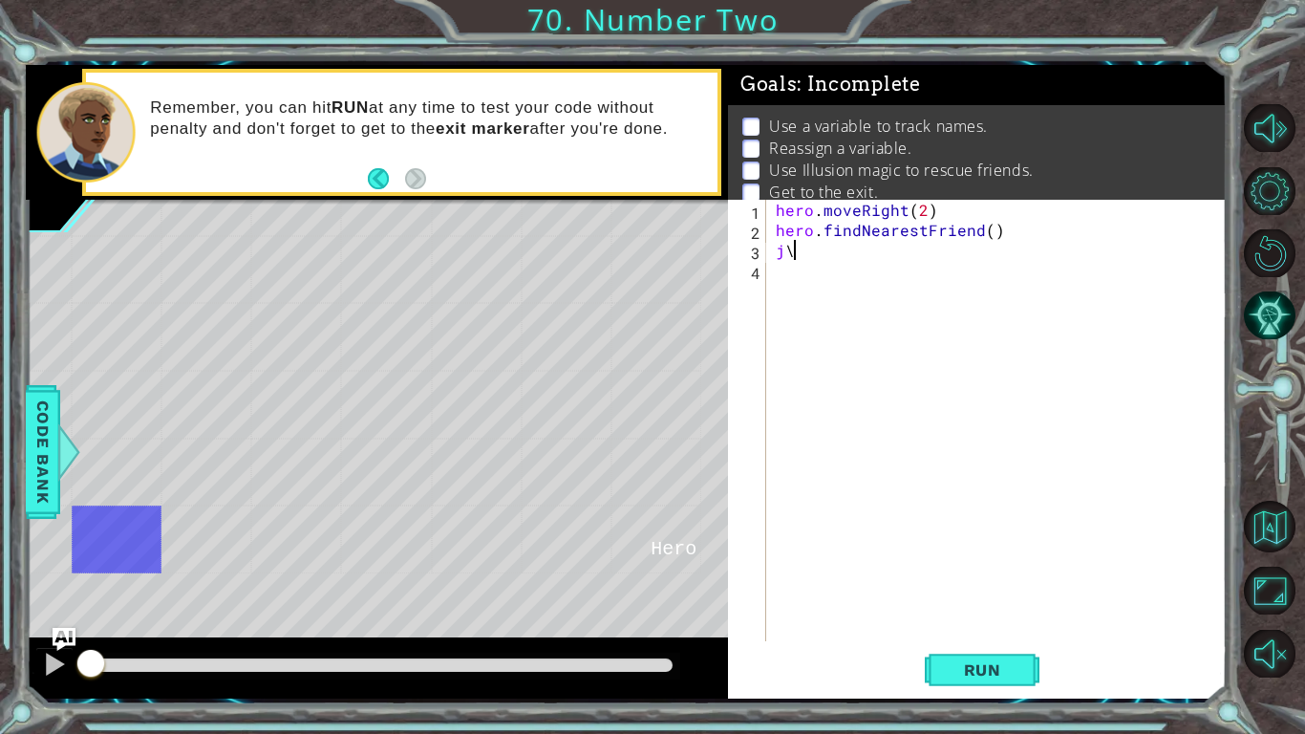
type textarea "j"
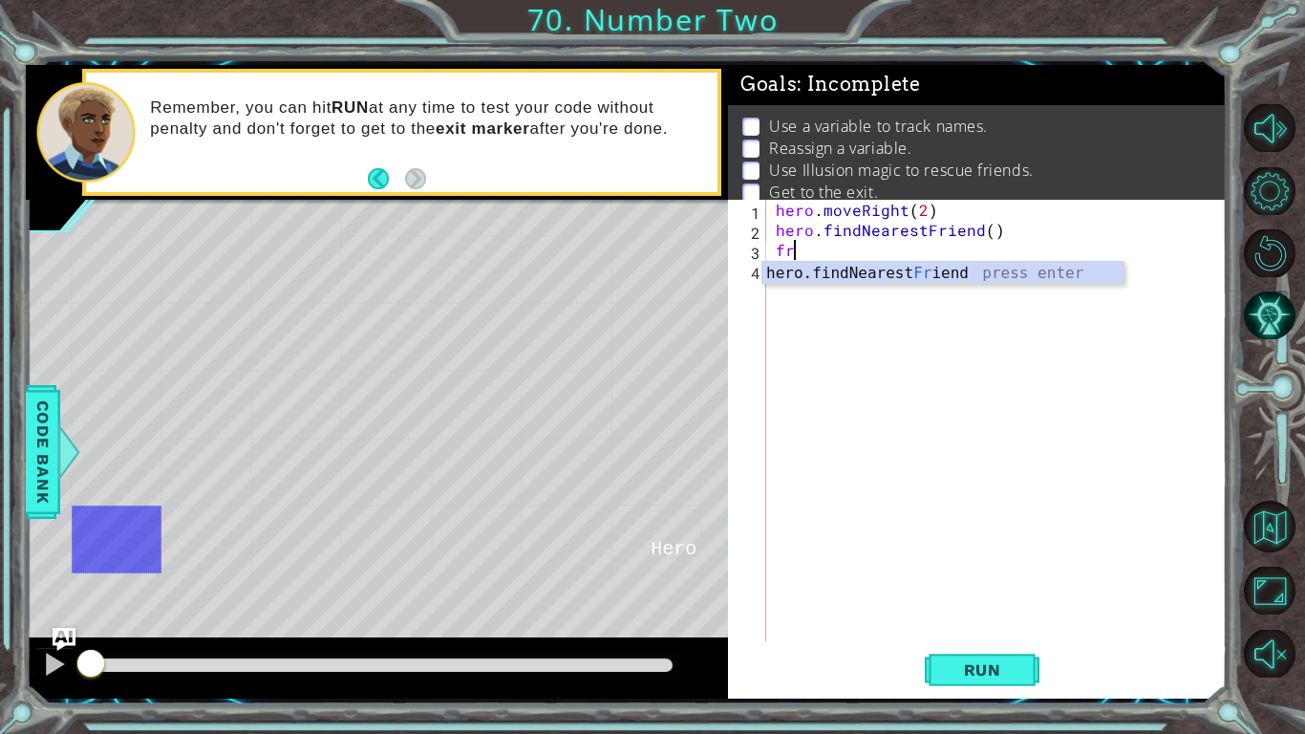
type textarea "f"
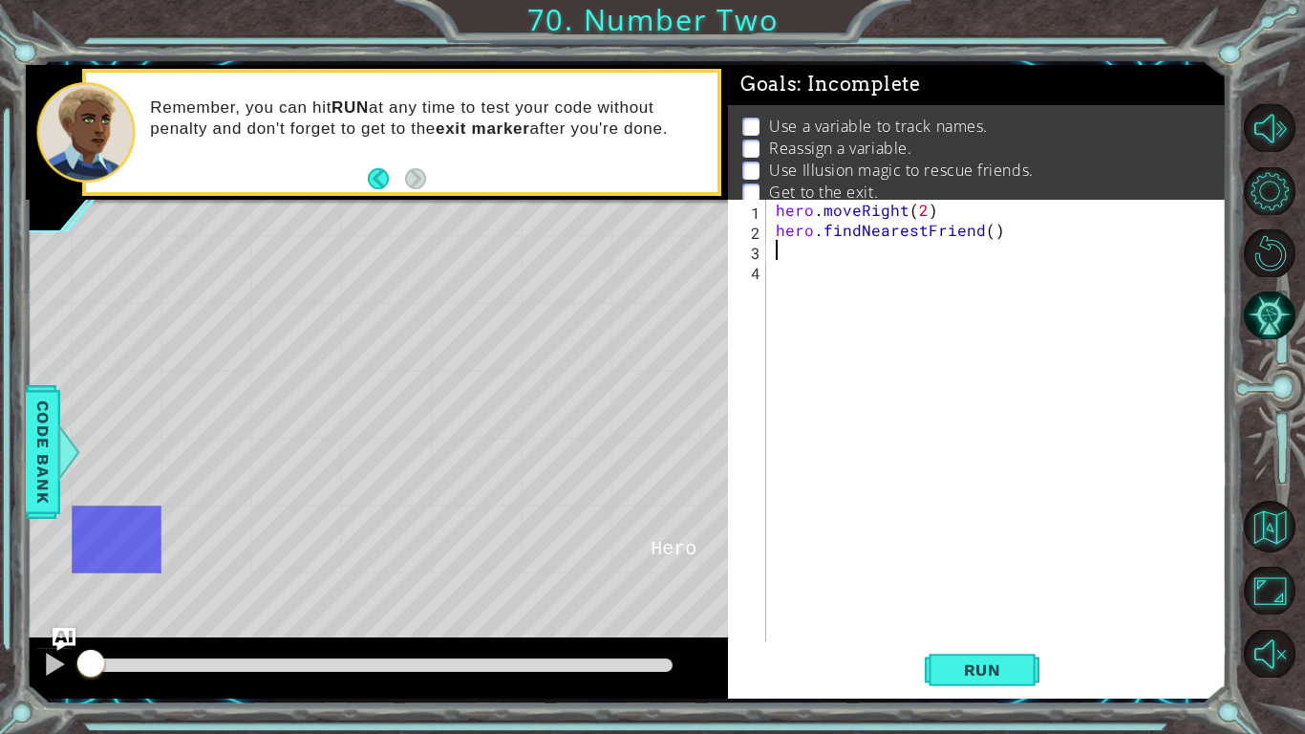
type textarea "V"
paste textarea "hero.moveRight(4)"
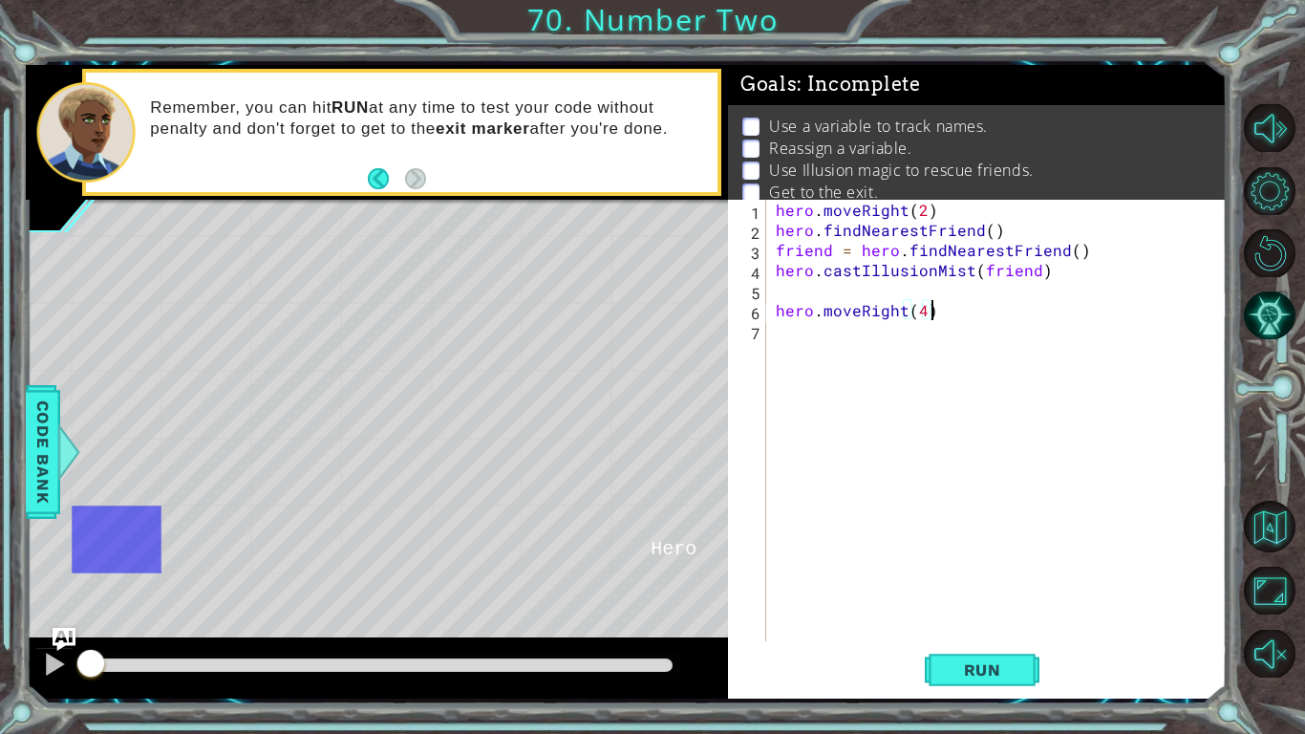
click at [1083, 250] on div "hero . moveRight ( 2 ) hero . findNearestFriend ( ) friend = hero . findNearest…" at bounding box center [1002, 441] width 460 height 482
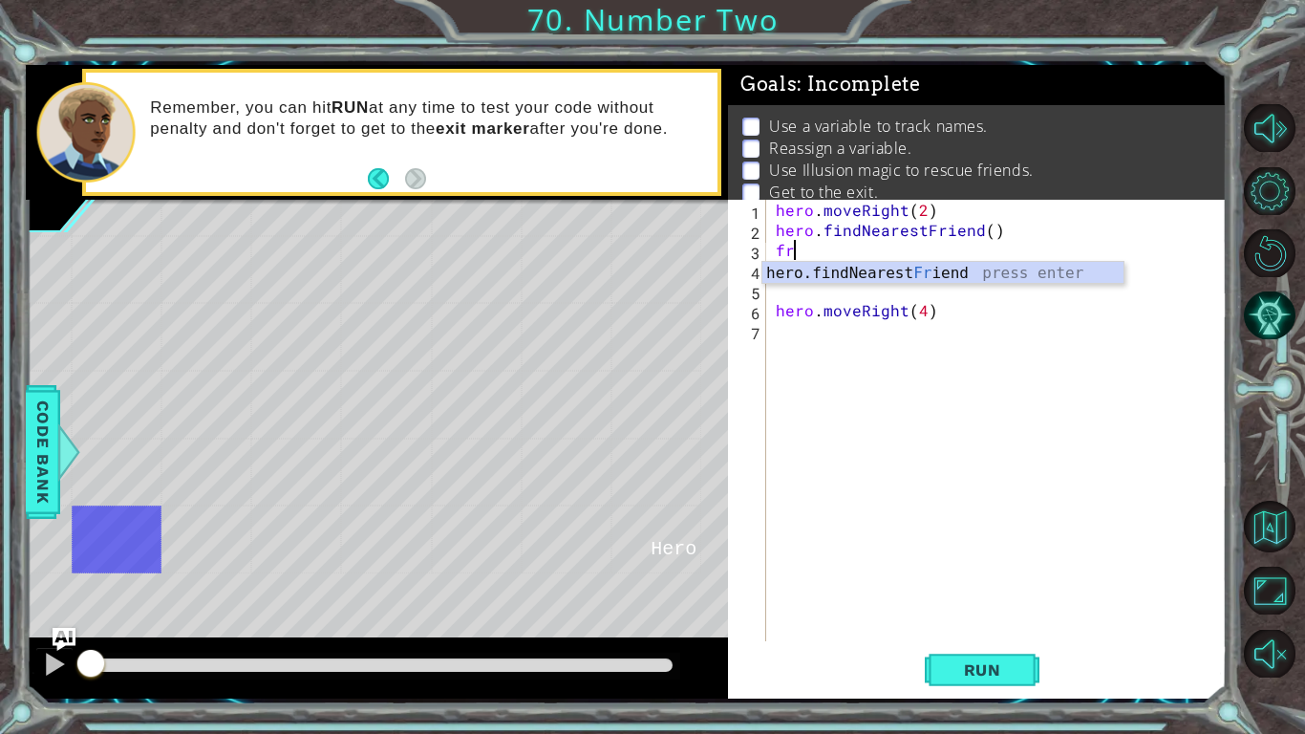
type textarea "f"
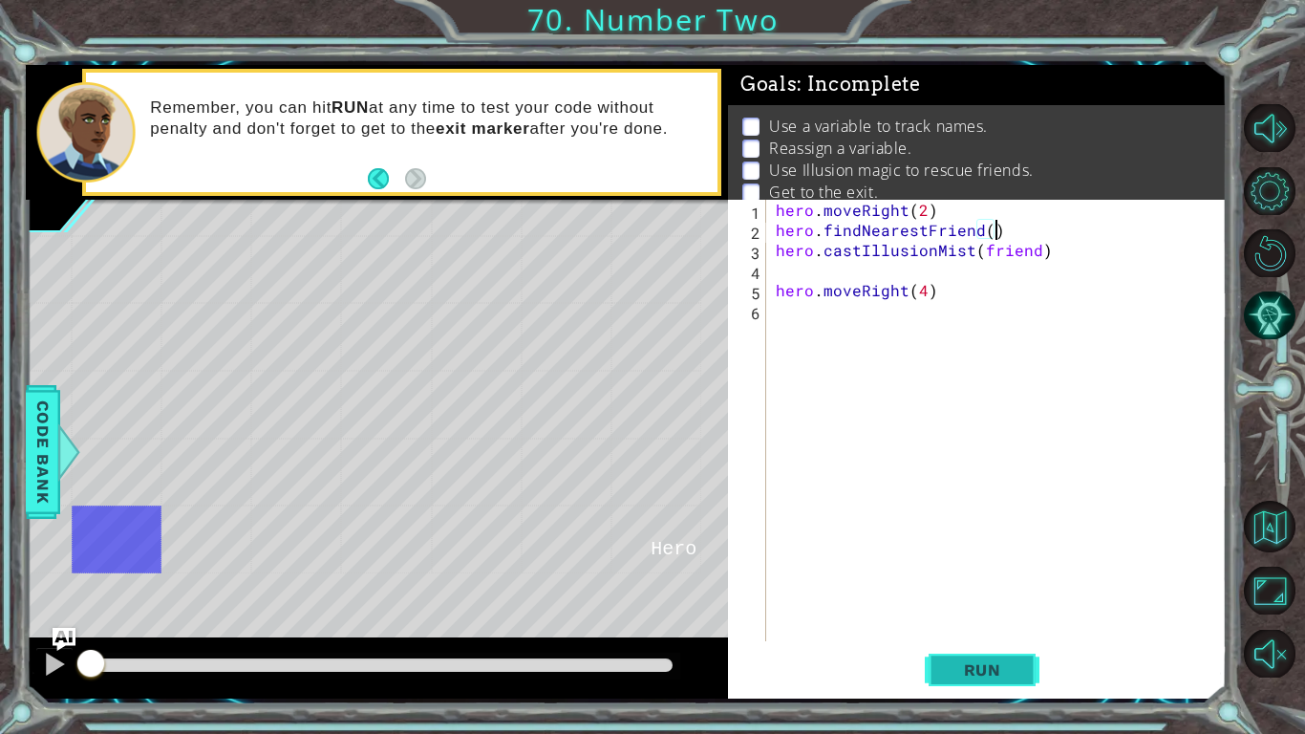
type textarea "hero.findNearestFriend()"
click at [960, 691] on button "Run" at bounding box center [982, 670] width 115 height 50
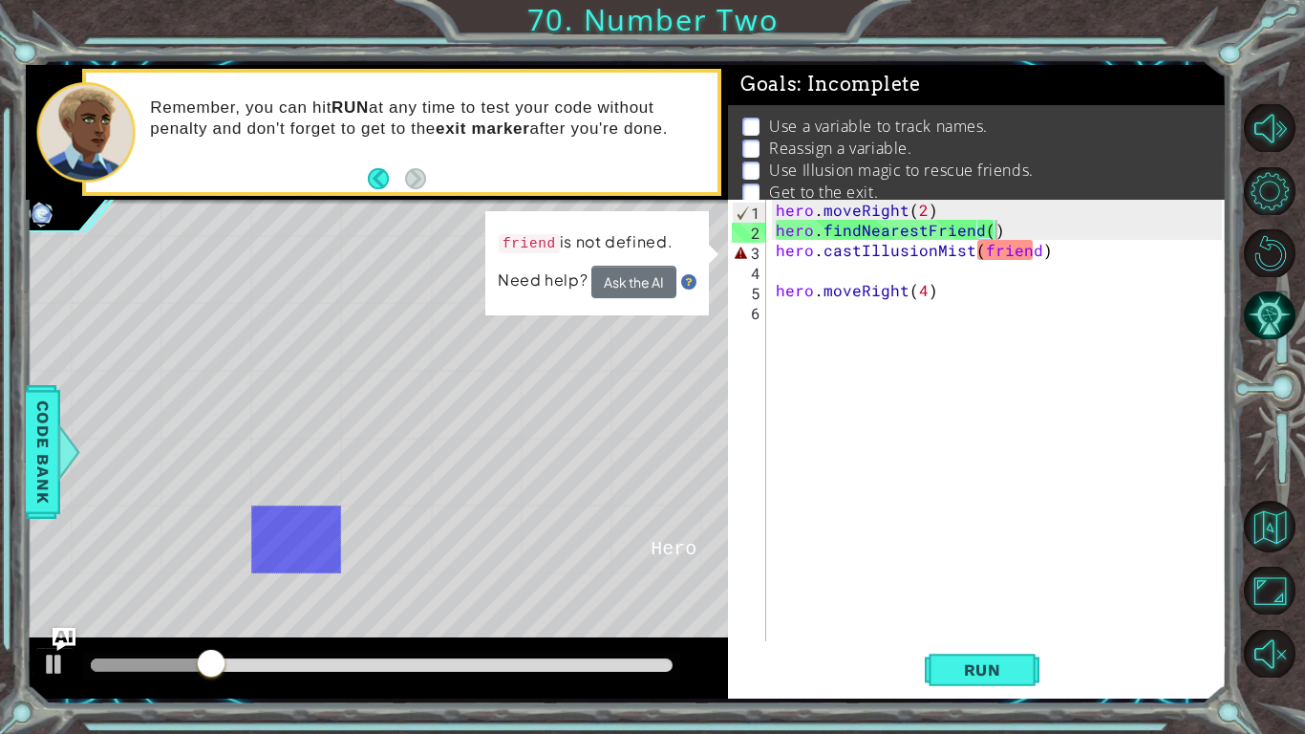
click at [972, 308] on div "hero . moveRight ( 2 ) hero . findNearestFriend ( ) hero . castIllusionMist ( f…" at bounding box center [1002, 441] width 460 height 482
click at [970, 295] on div "hero . moveRight ( 2 ) hero . findNearestFriend ( ) hero . castIllusionMist ( f…" at bounding box center [1002, 441] width 460 height 482
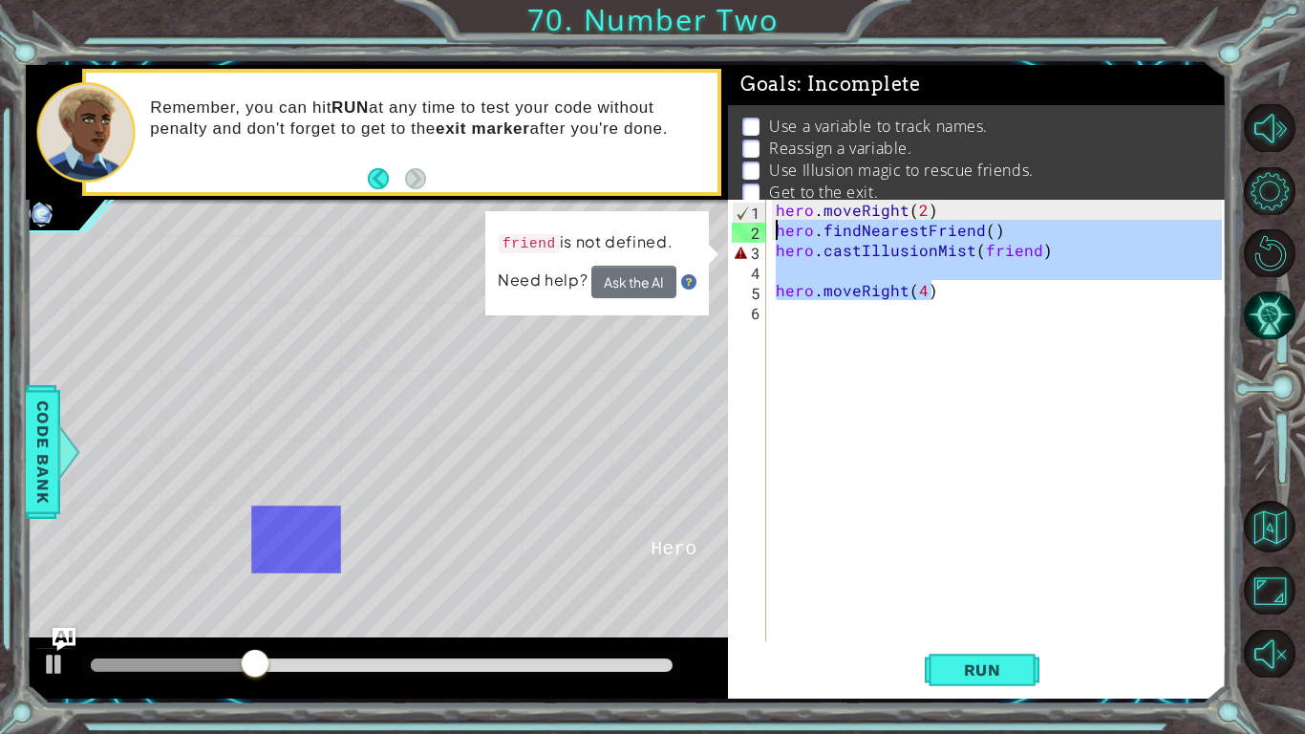
drag, startPoint x: 970, startPoint y: 295, endPoint x: 770, endPoint y: 232, distance: 209.4
click at [770, 232] on div "hero.moveRight(4) 1 2 3 4 5 6 hero . moveRight ( 2 ) hero . findNearestFriend (…" at bounding box center [975, 420] width 494 height 441
type textarea "hero.findNearestFriend() hero.castIllusionMist(friend)"
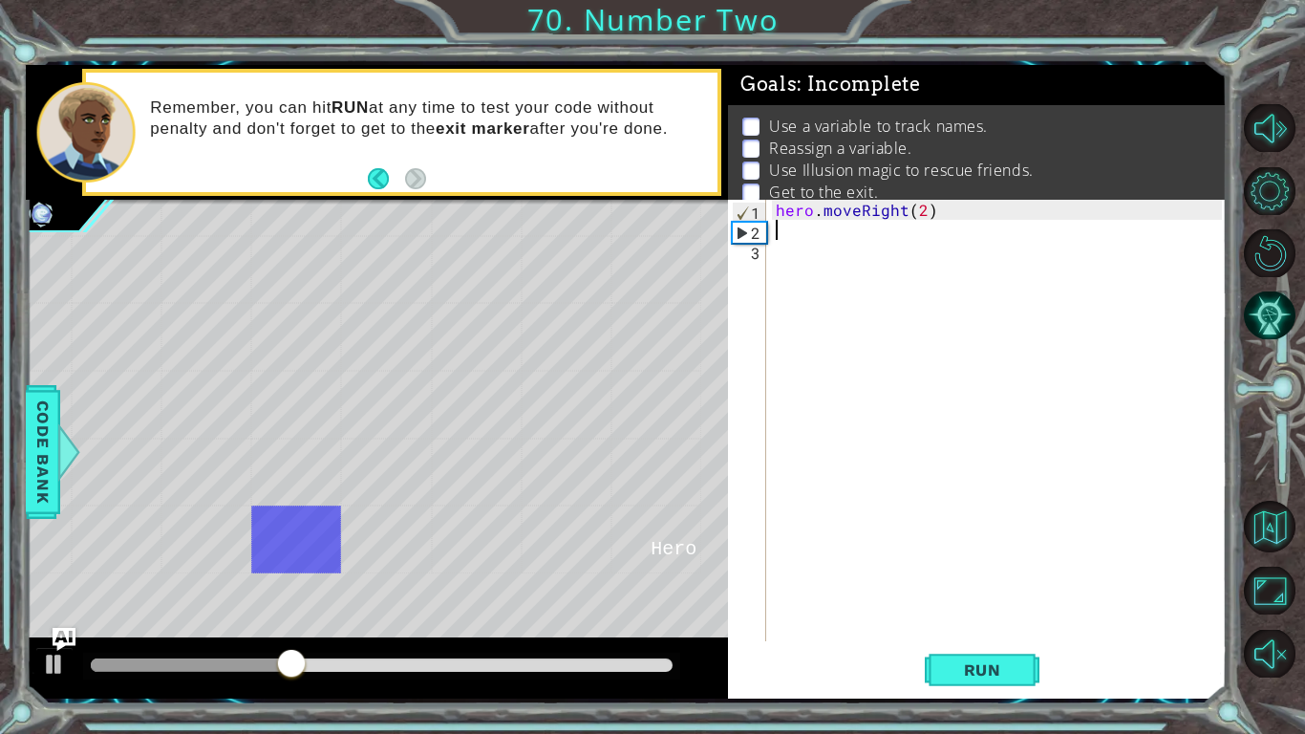
click at [954, 203] on div "hero . moveRight ( 2 )" at bounding box center [1002, 441] width 460 height 482
type textarea "hero.moveRight(2)"
paste textarea "hero.moveRight(4)"
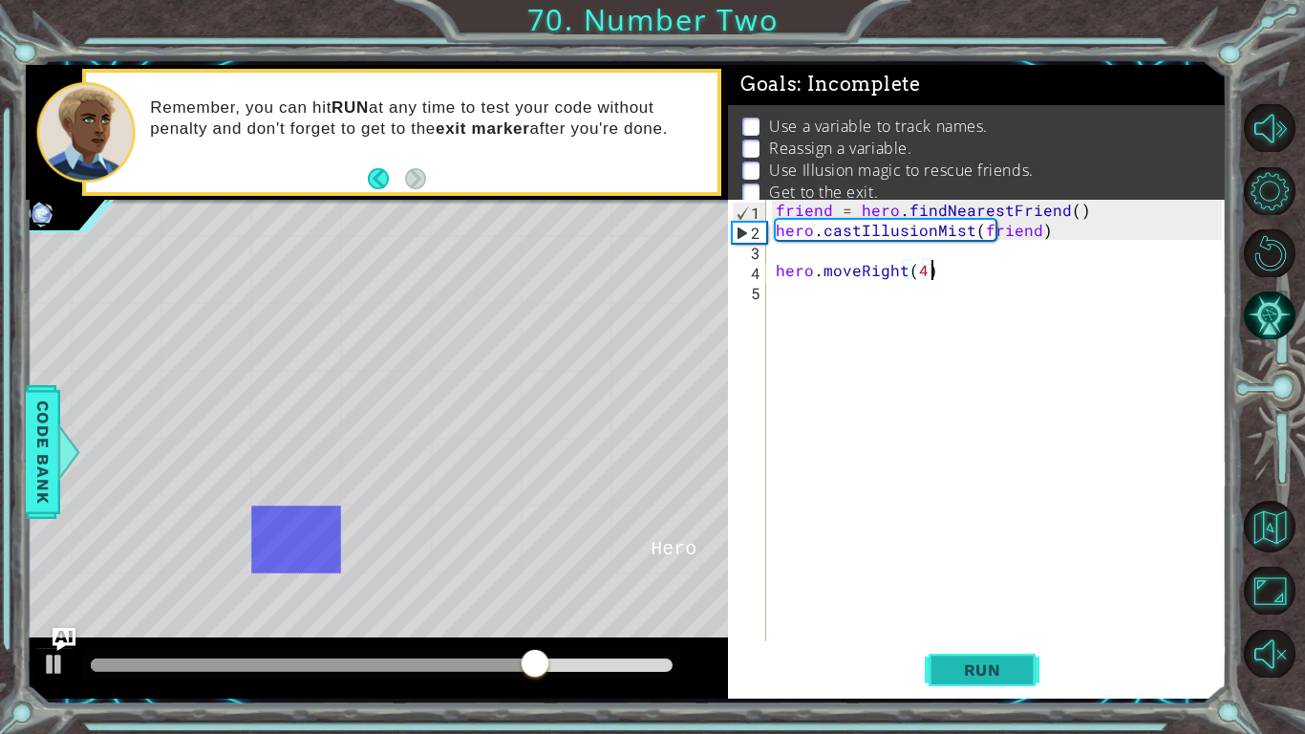
click at [976, 680] on button "Run" at bounding box center [982, 670] width 115 height 50
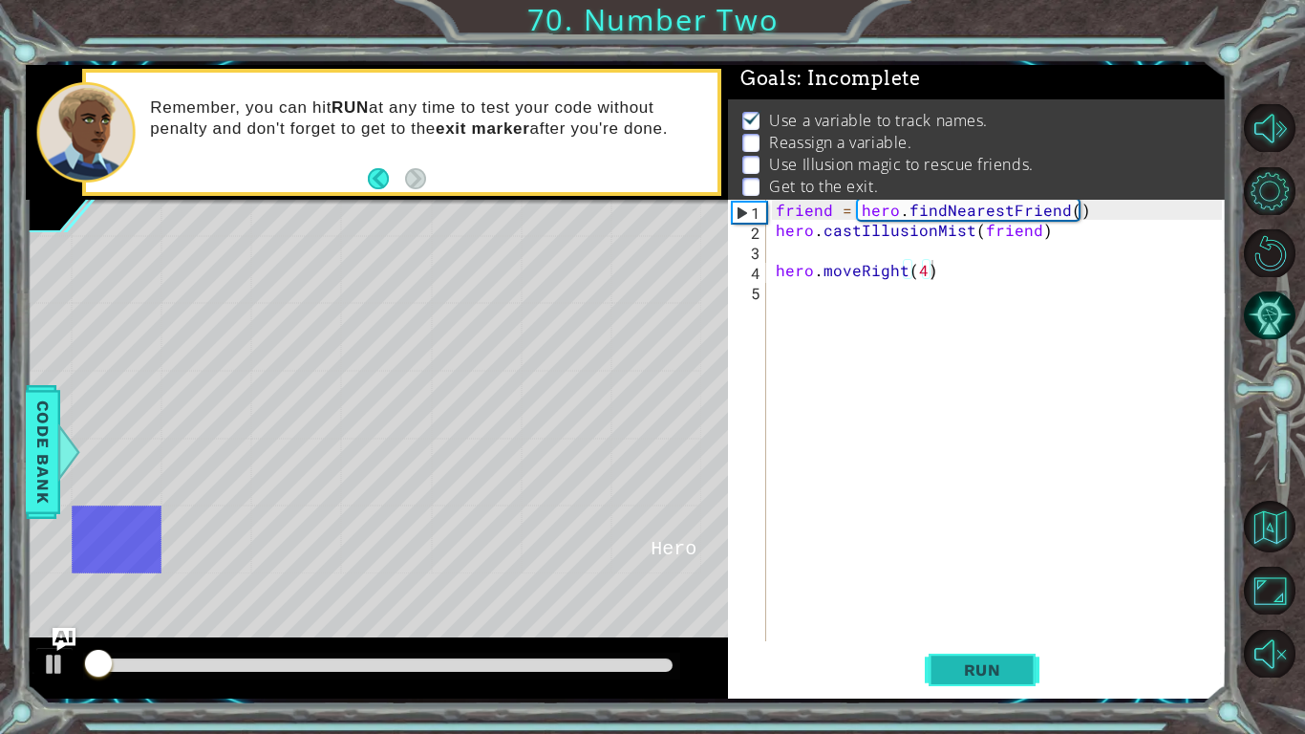
scroll to position [7, 0]
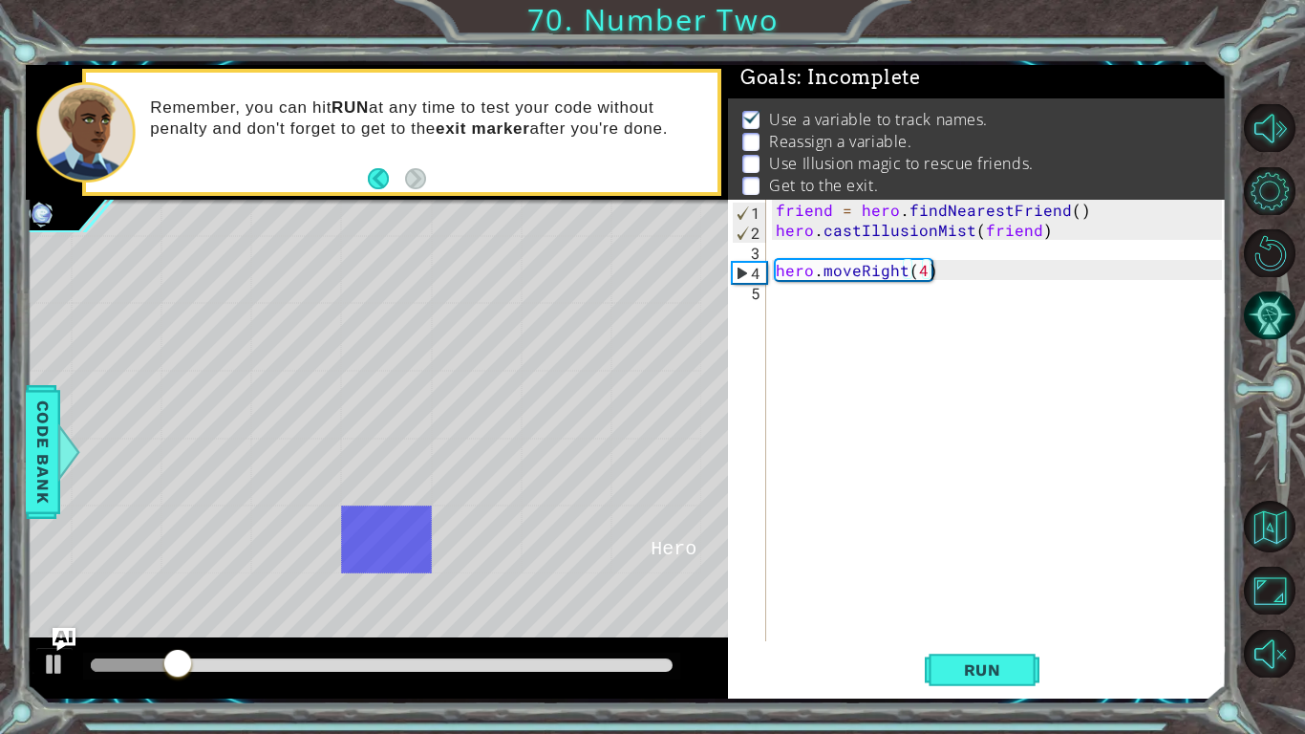
click at [966, 269] on div "friend = hero . findNearestFriend ( ) hero . castIllusionMist ( friend ) hero .…" at bounding box center [1002, 441] width 460 height 482
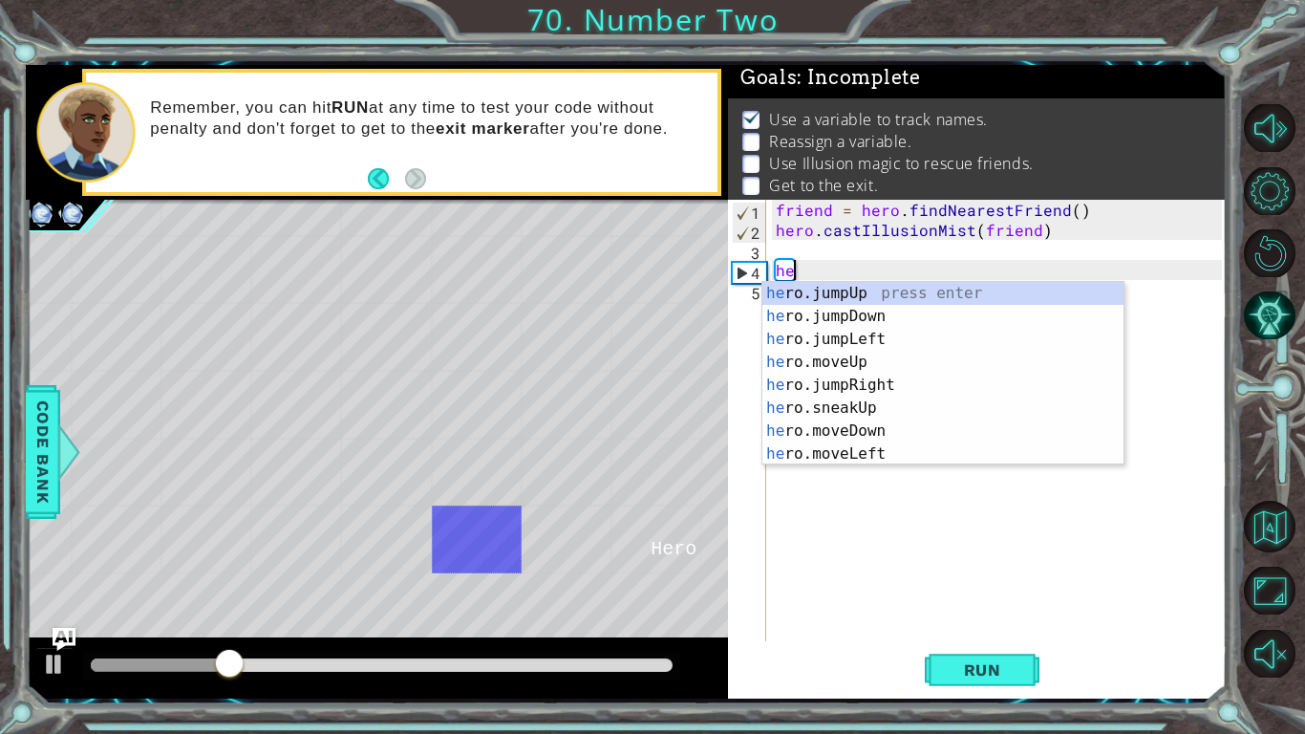
type textarea "h"
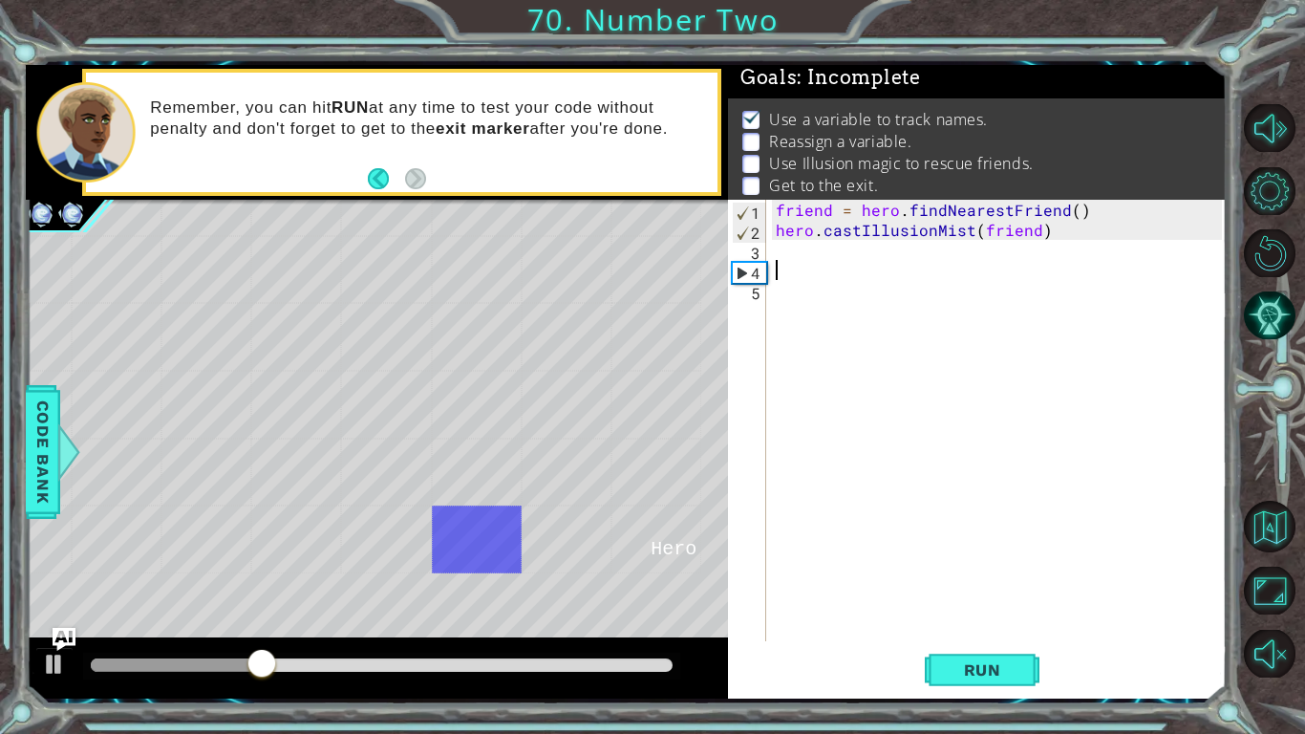
click at [774, 232] on div "friend = hero . findNearestFriend ( ) hero . castIllusionMist ( friend )" at bounding box center [1002, 441] width 460 height 482
type textarea "hero.castIllusionMist(friend)"
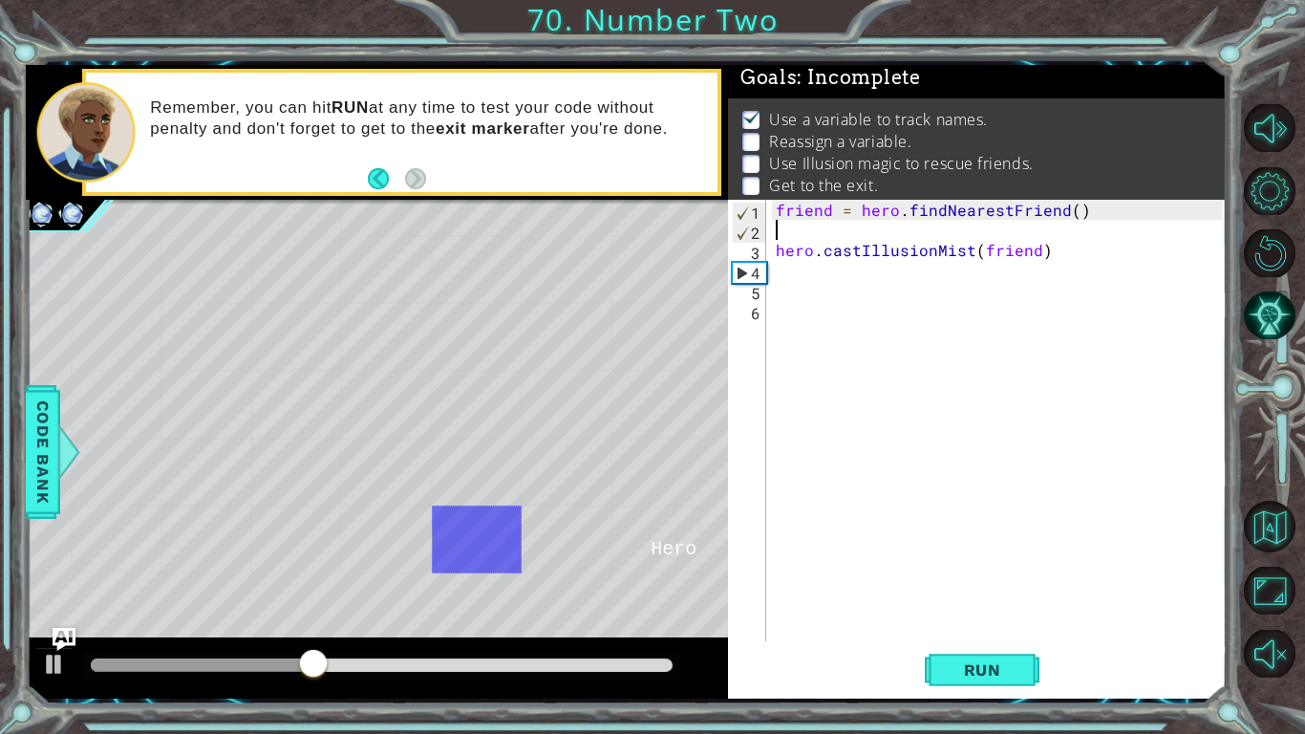
type textarea "friend = hero.findNearestFriend()"
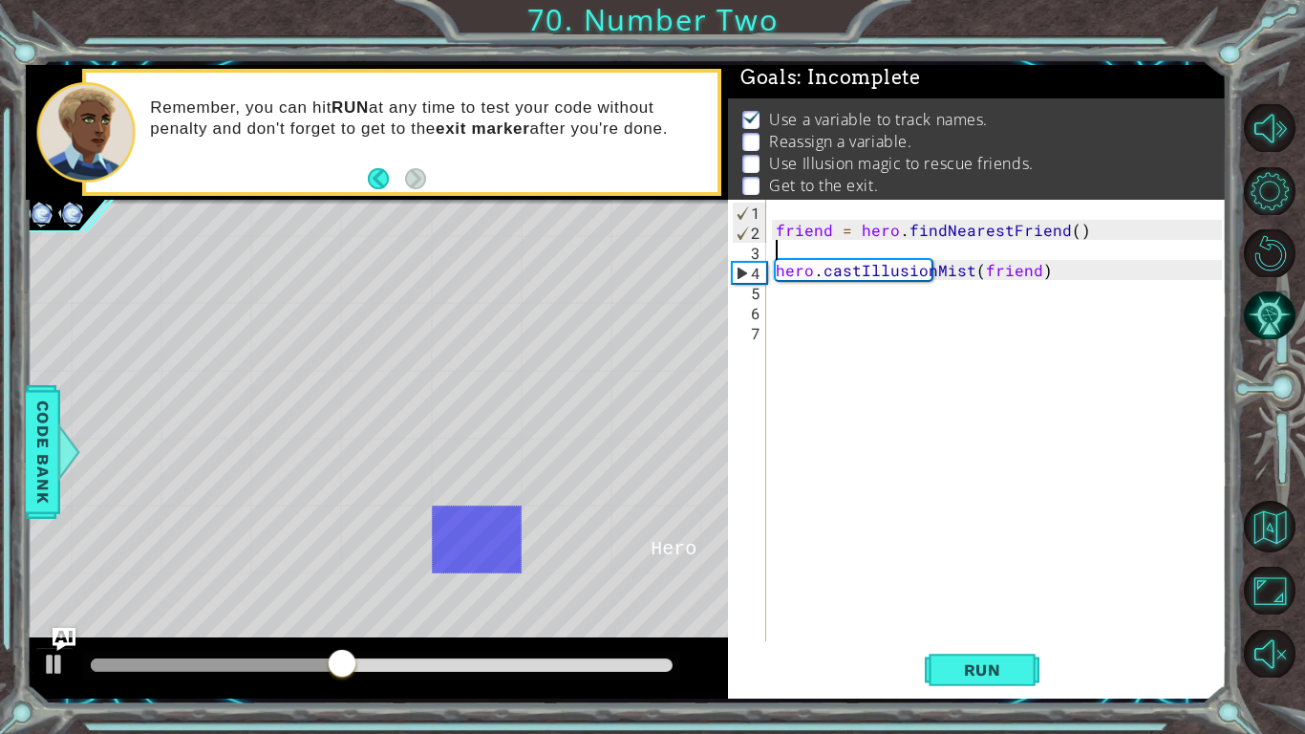
type textarea "friend = hero.findNearestFriend()"
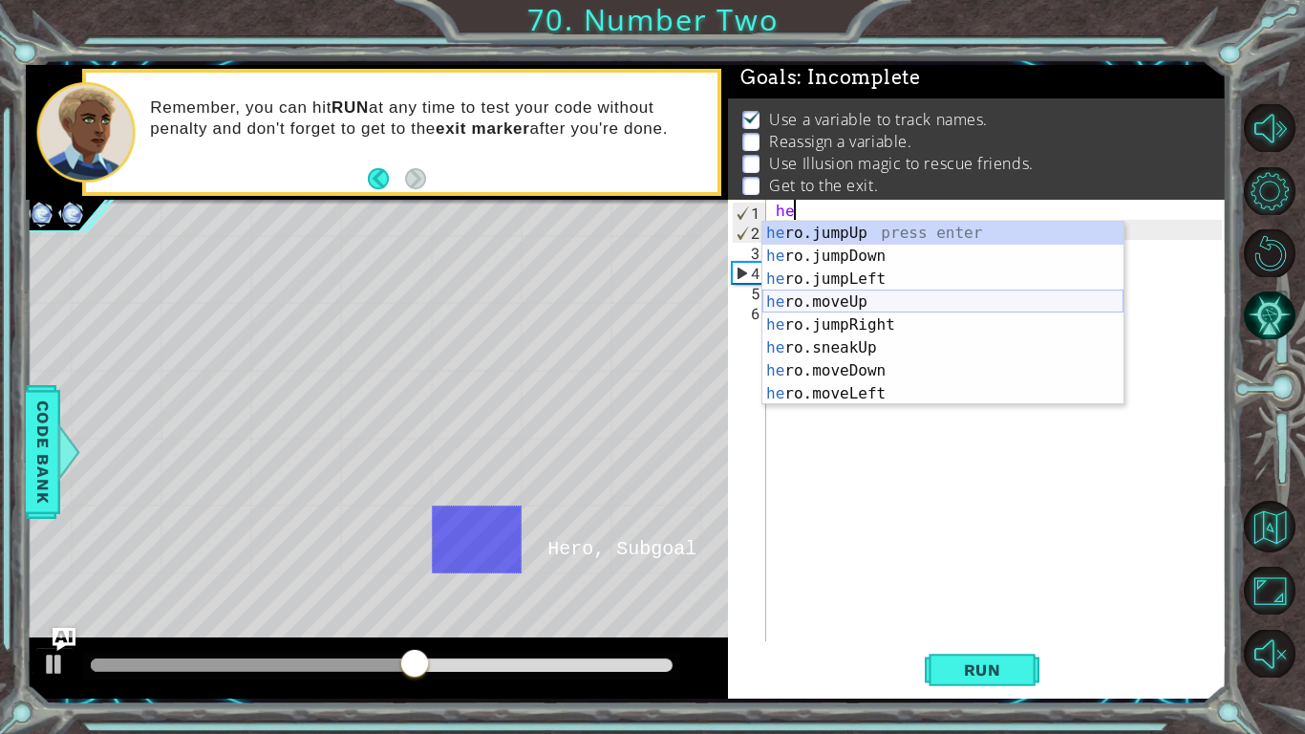
type textarea "h"
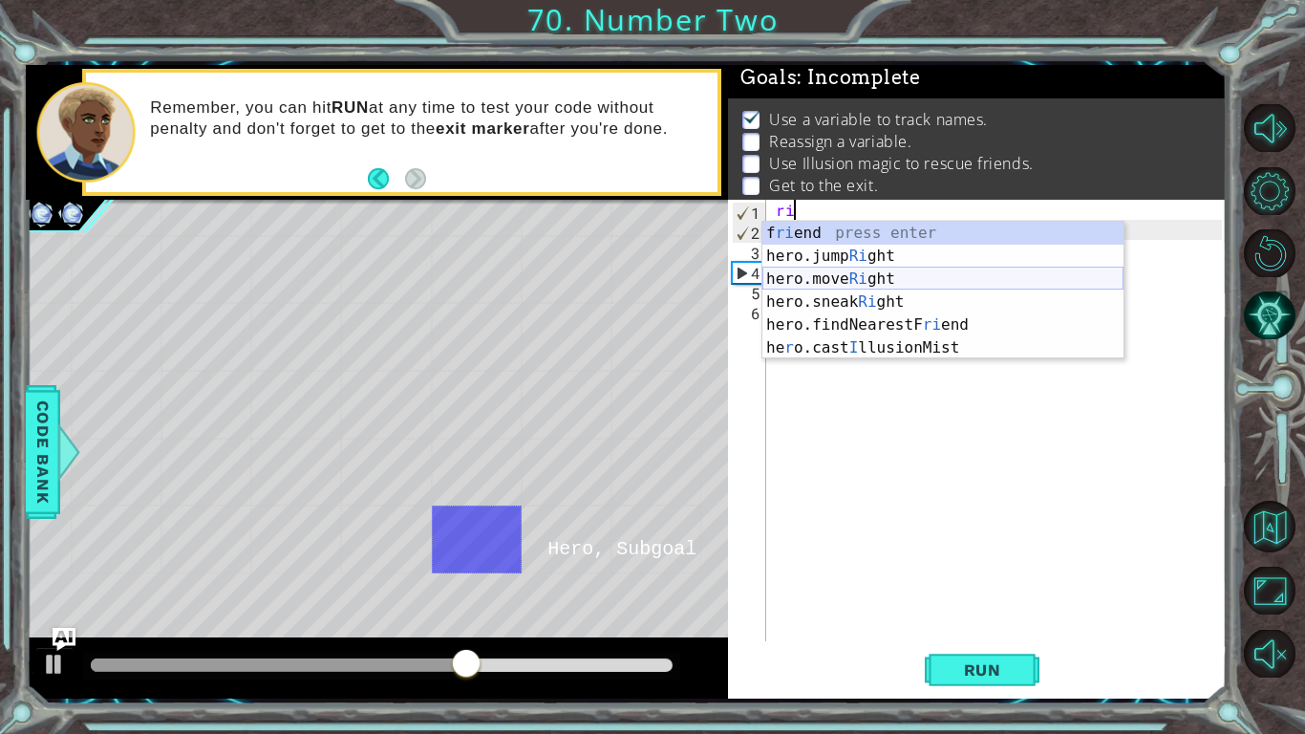
click at [862, 273] on div "f ri end press enter hero.jump Ri ght press enter hero.move Ri ght press enter …" at bounding box center [943, 313] width 361 height 183
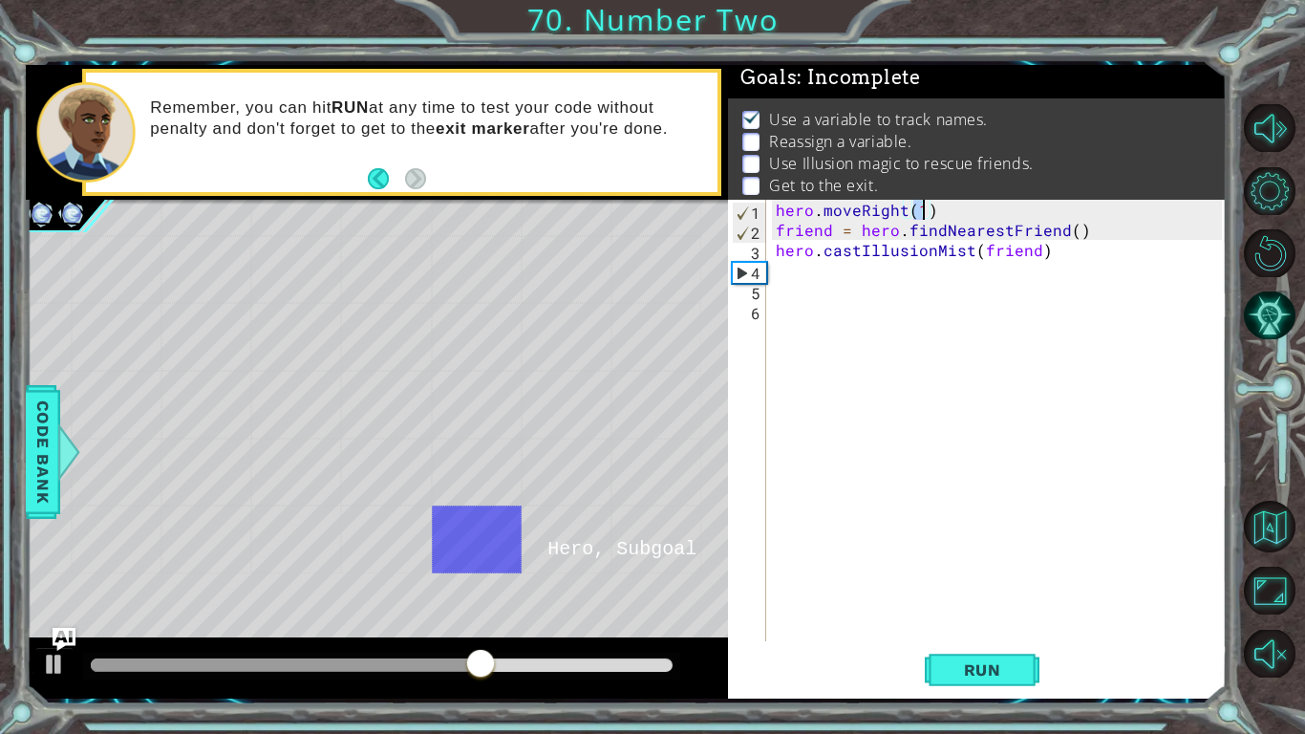
type textarea "hero.moveRight(2)"
click at [869, 285] on div "hero . moveRight ( 2 ) friend = hero . findNearestFriend ( ) hero . castIllusio…" at bounding box center [1002, 441] width 460 height 482
click at [868, 269] on div "hero . moveRight ( 2 ) friend = hero . findNearestFriend ( ) hero . castIllusio…" at bounding box center [1002, 441] width 460 height 482
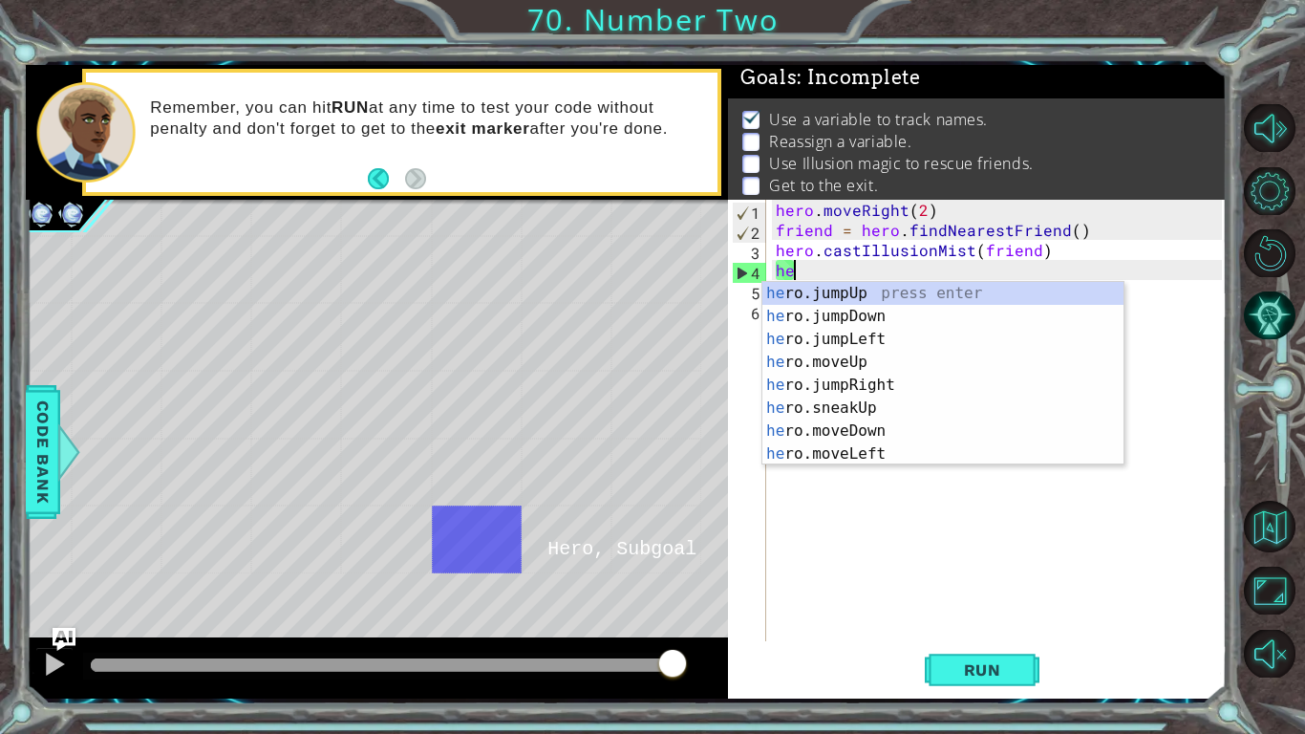
type textarea "h"
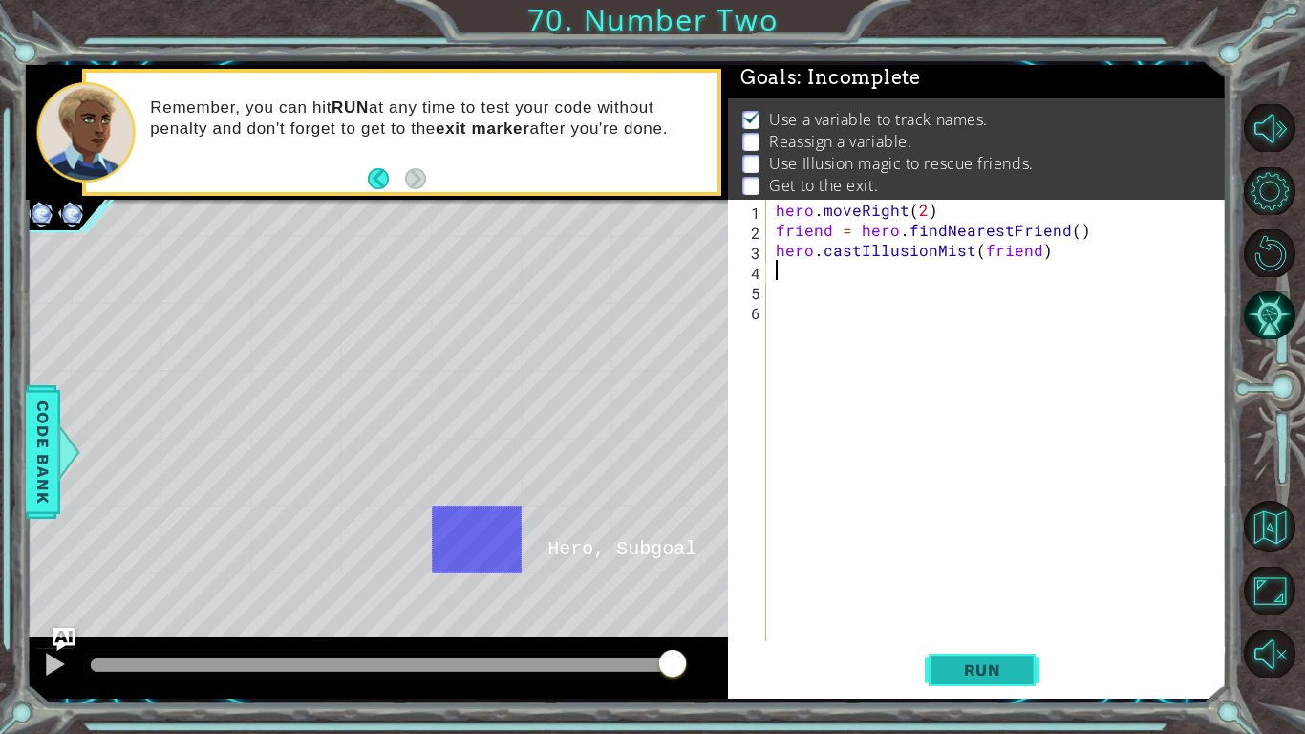
click at [1031, 657] on button "Run" at bounding box center [982, 670] width 115 height 50
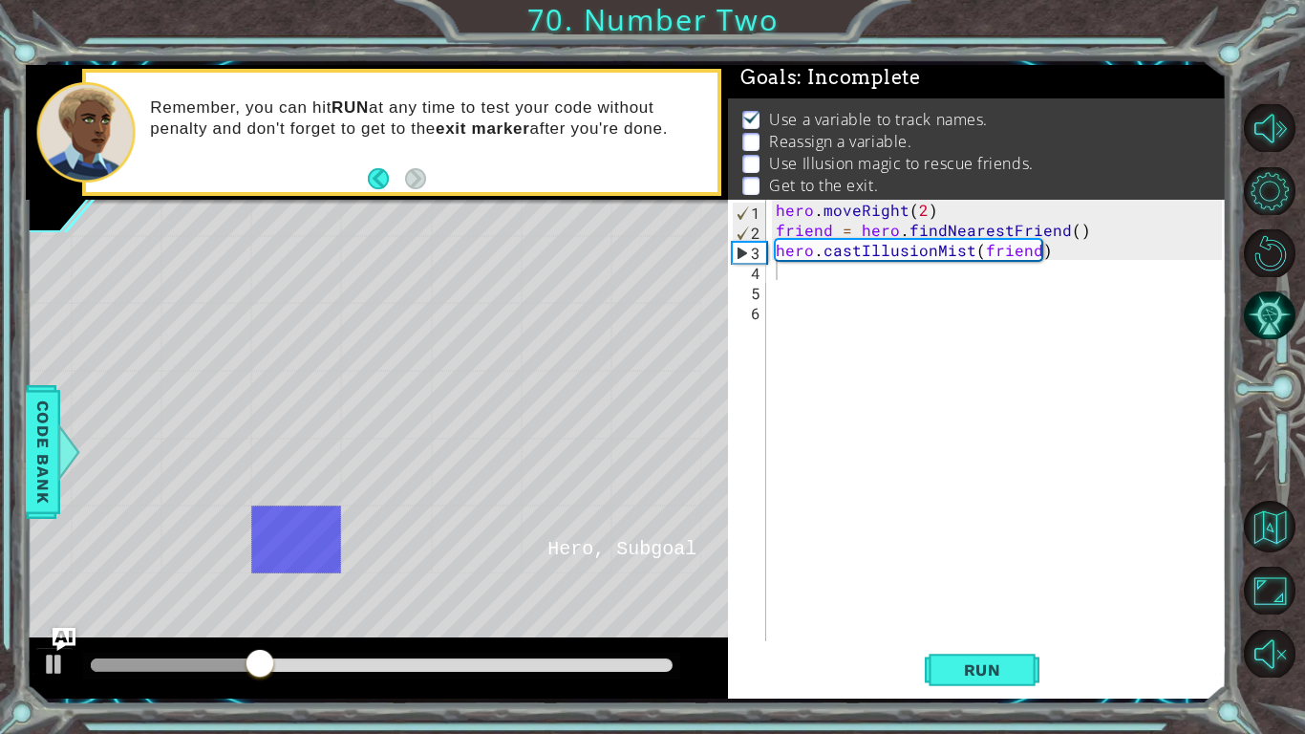
click at [778, 211] on div "hero . moveRight ( 2 ) friend = hero . findNearestFriend ( ) hero . castIllusio…" at bounding box center [1002, 441] width 460 height 482
click at [778, 211] on div "hero . moveRight ( 2 ) friend = hero . findNearestFriend ( ) hero . castIllusio…" at bounding box center [997, 420] width 450 height 441
click at [778, 211] on div "hero . moveRight ( 2 ) friend = hero . findNearestFriend ( ) hero . castIllusio…" at bounding box center [1002, 441] width 460 height 482
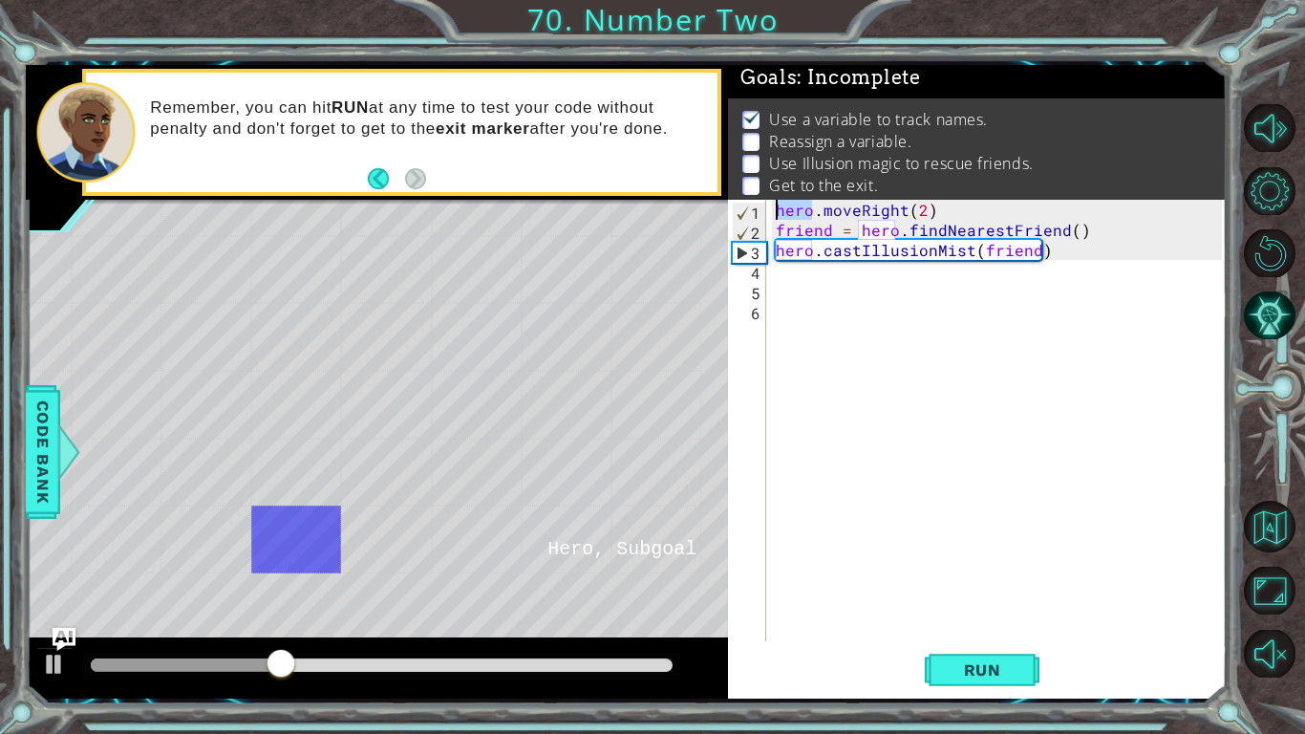
click at [778, 211] on div "hero . moveRight ( 2 ) friend = hero . findNearestFriend ( ) hero . castIllusio…" at bounding box center [997, 420] width 450 height 441
click at [778, 211] on div "hero . moveRight ( 2 ) friend = hero . findNearestFriend ( ) hero . castIllusio…" at bounding box center [1002, 441] width 460 height 482
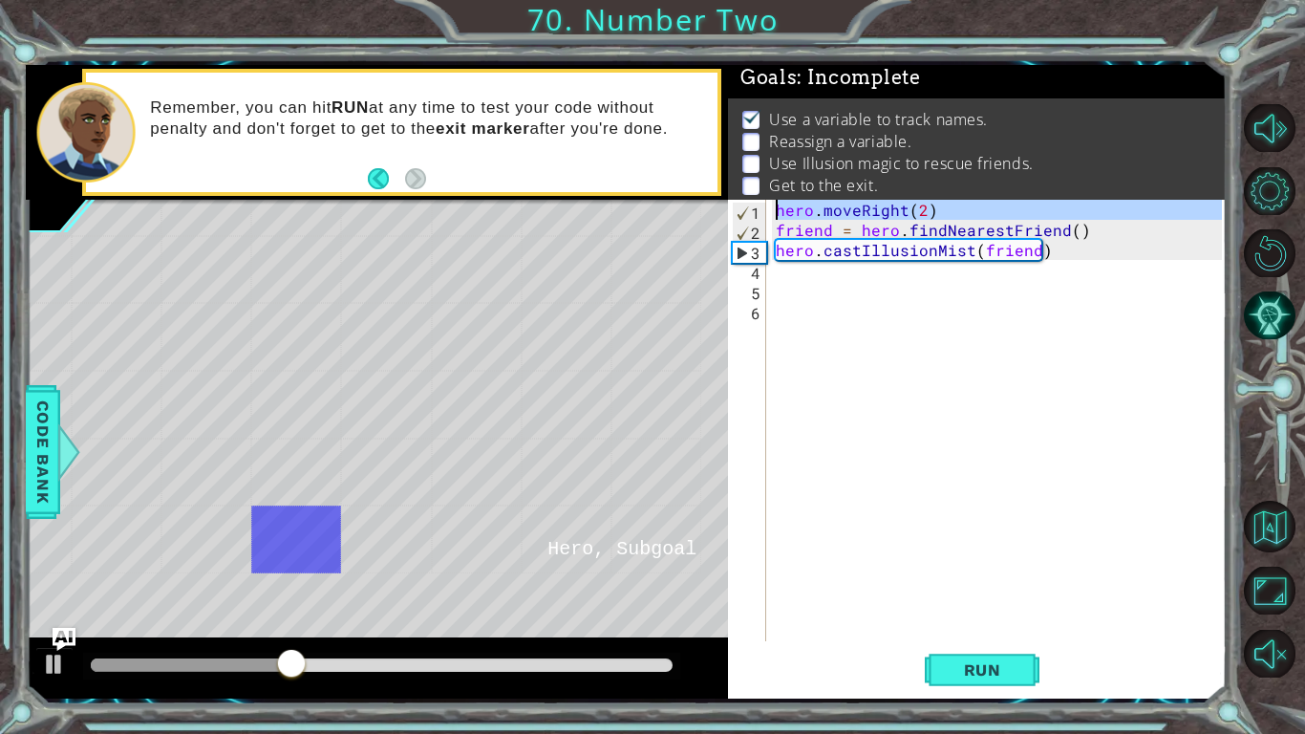
click at [778, 211] on div "hero . moveRight ( 2 ) friend = hero . findNearestFriend ( ) hero . castIllusio…" at bounding box center [997, 420] width 450 height 441
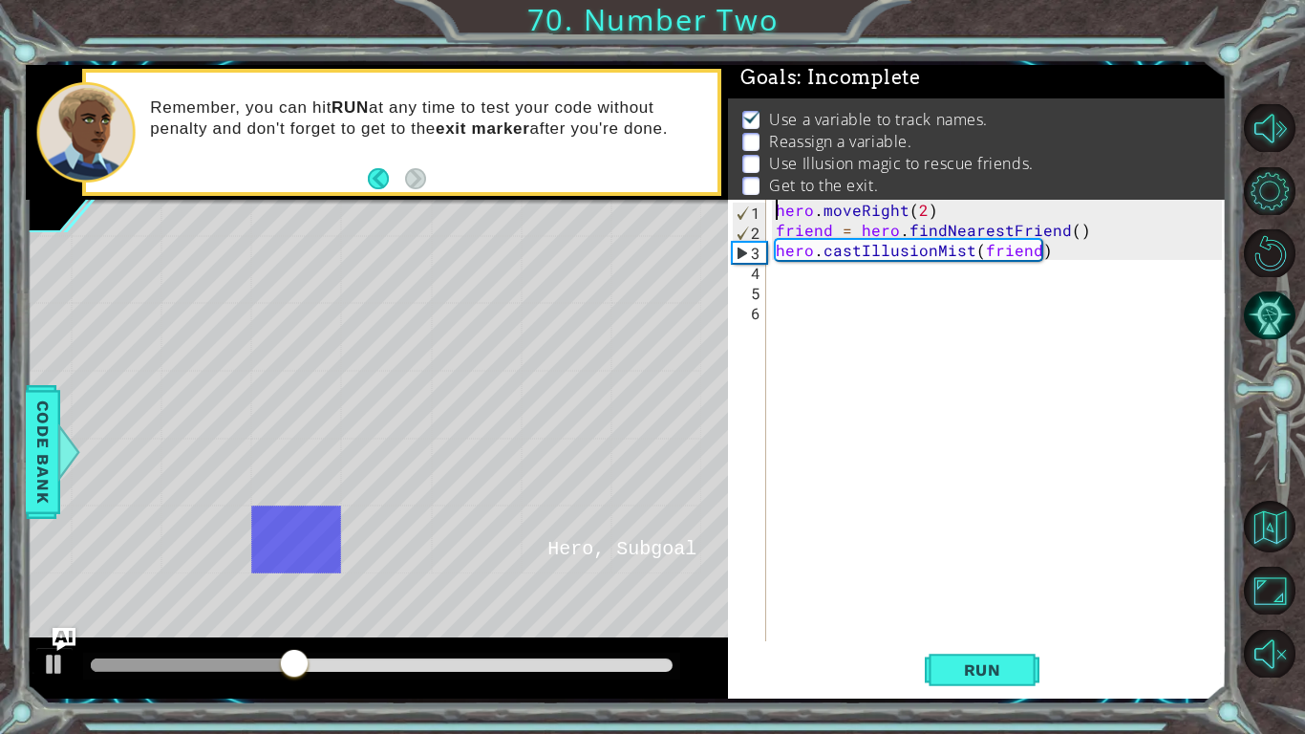
click at [778, 211] on div "hero . moveRight ( 2 ) friend = hero . findNearestFriend ( ) hero . castIllusio…" at bounding box center [1002, 441] width 460 height 482
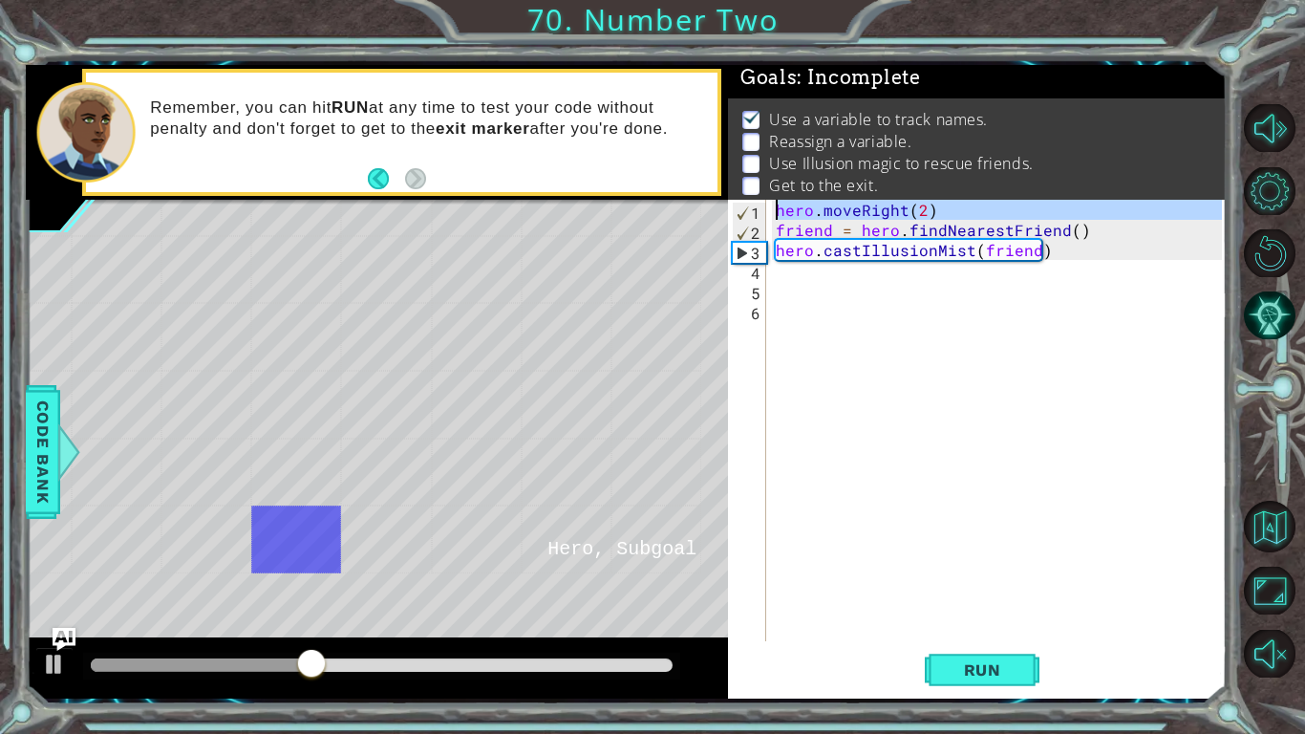
click at [778, 211] on div "hero . moveRight ( 2 ) friend = hero . findNearestFriend ( ) hero . castIllusio…" at bounding box center [997, 420] width 450 height 441
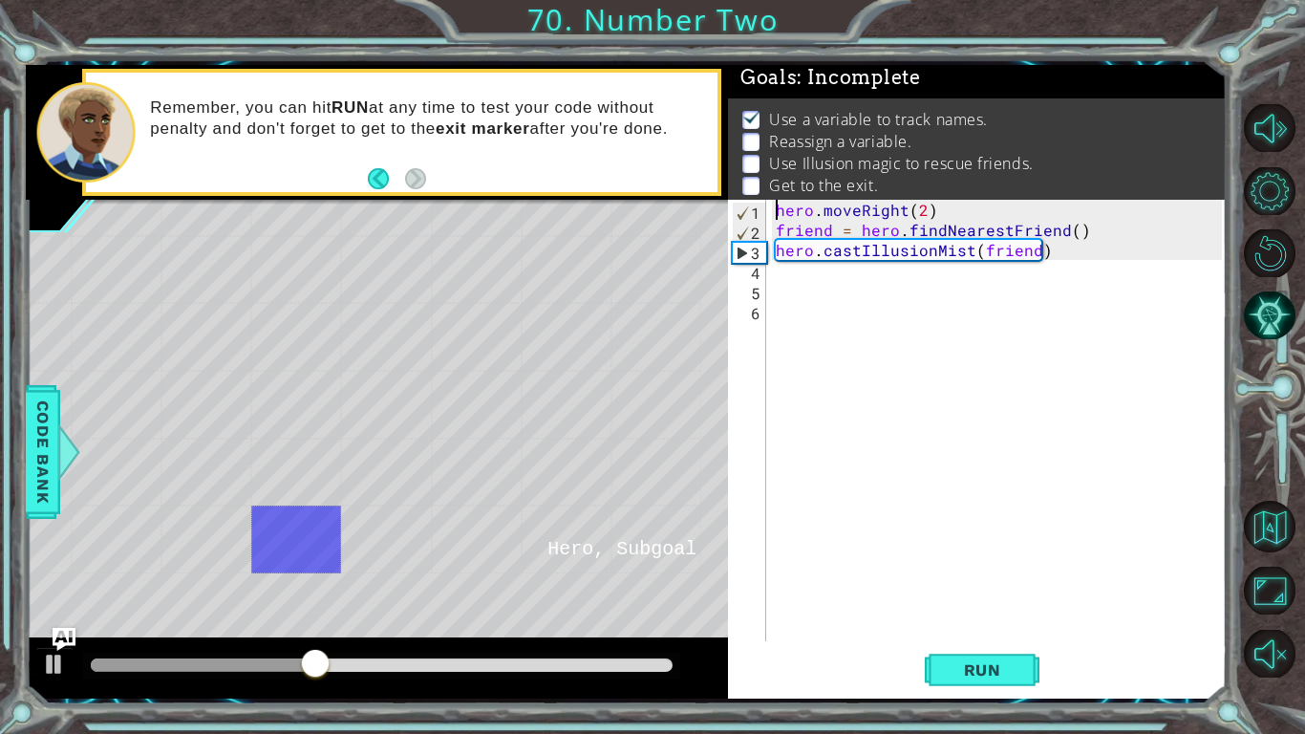
click at [778, 211] on div "hero . moveRight ( 2 ) friend = hero . findNearestFriend ( ) hero . castIllusio…" at bounding box center [1002, 441] width 460 height 482
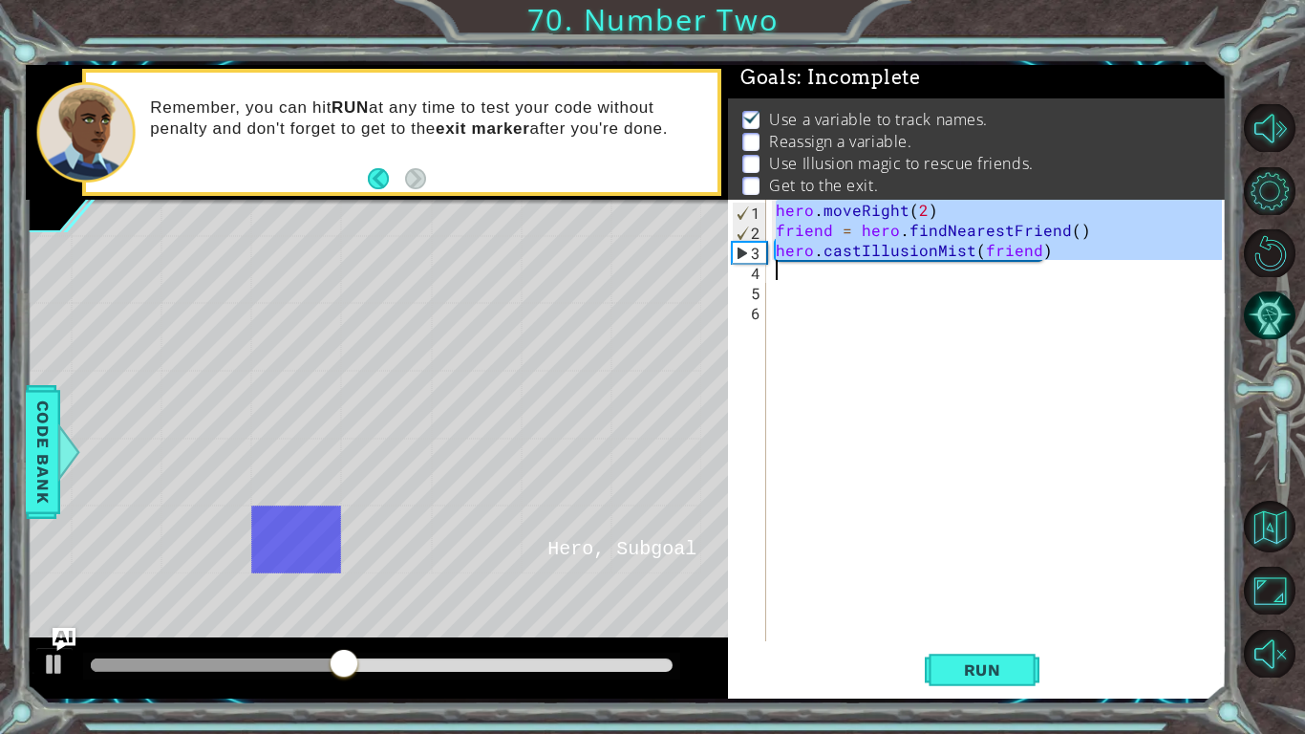
drag, startPoint x: 778, startPoint y: 211, endPoint x: 1056, endPoint y: 263, distance: 282.8
click at [1056, 263] on div "hero . moveRight ( 2 ) friend = hero . findNearestFriend ( ) hero . castIllusio…" at bounding box center [1002, 441] width 460 height 482
type textarea "hero.castIllusionMist(friend)"
click at [1032, 280] on div "hero . moveRight ( 2 ) friend = hero . findNearestFriend ( ) hero . castIllusio…" at bounding box center [997, 420] width 450 height 441
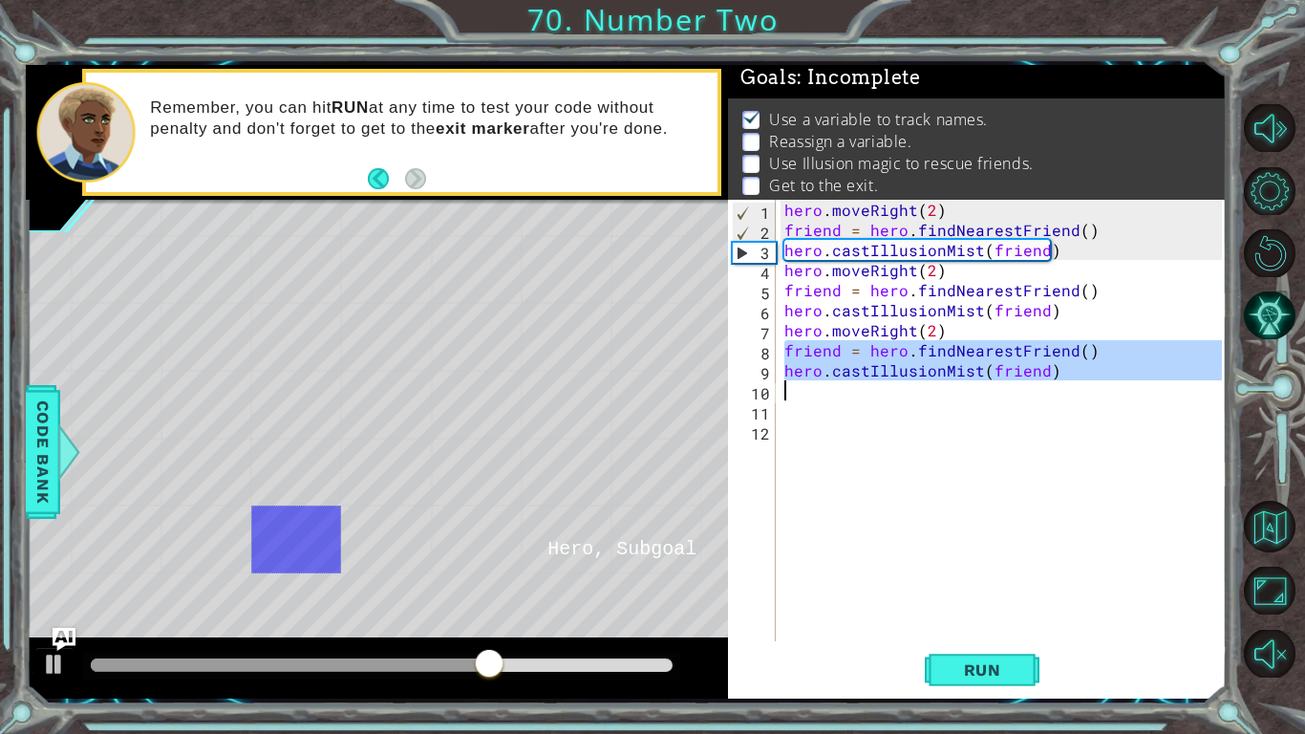
drag, startPoint x: 786, startPoint y: 344, endPoint x: 1044, endPoint y: 398, distance: 262.8
click at [1044, 398] on div "hero . moveRight ( 2 ) friend = hero . findNearestFriend ( ) hero . castIllusio…" at bounding box center [1006, 441] width 451 height 482
type textarea "hero.castIllusionMist(friend)"
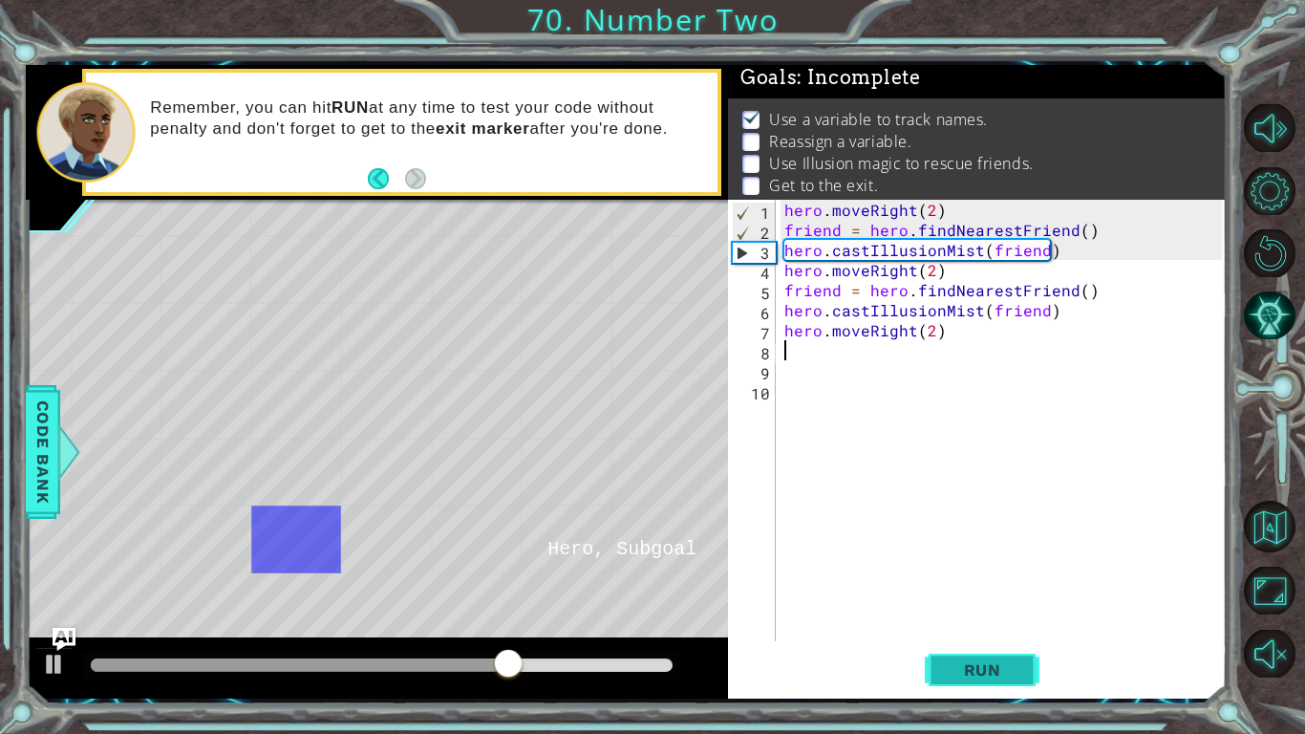
click at [991, 650] on button "Run" at bounding box center [982, 670] width 115 height 50
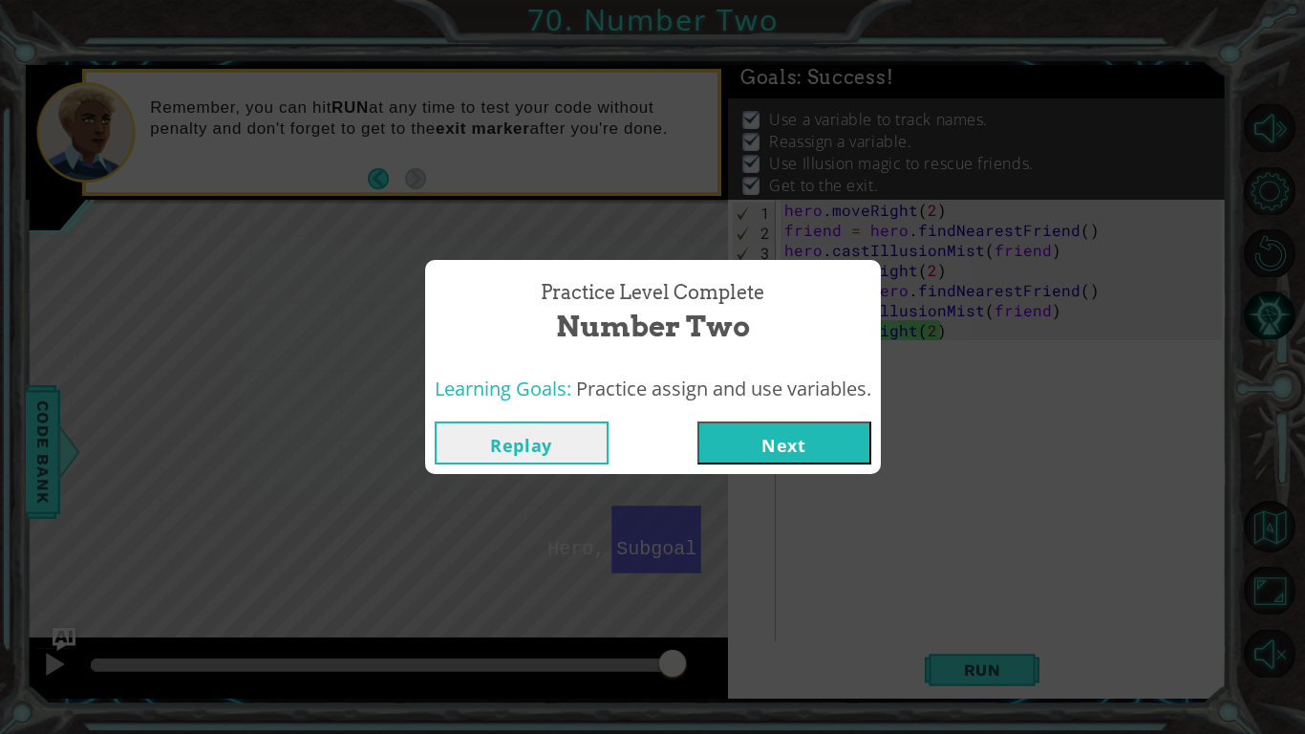
click at [732, 432] on button "Next" at bounding box center [785, 442] width 174 height 43
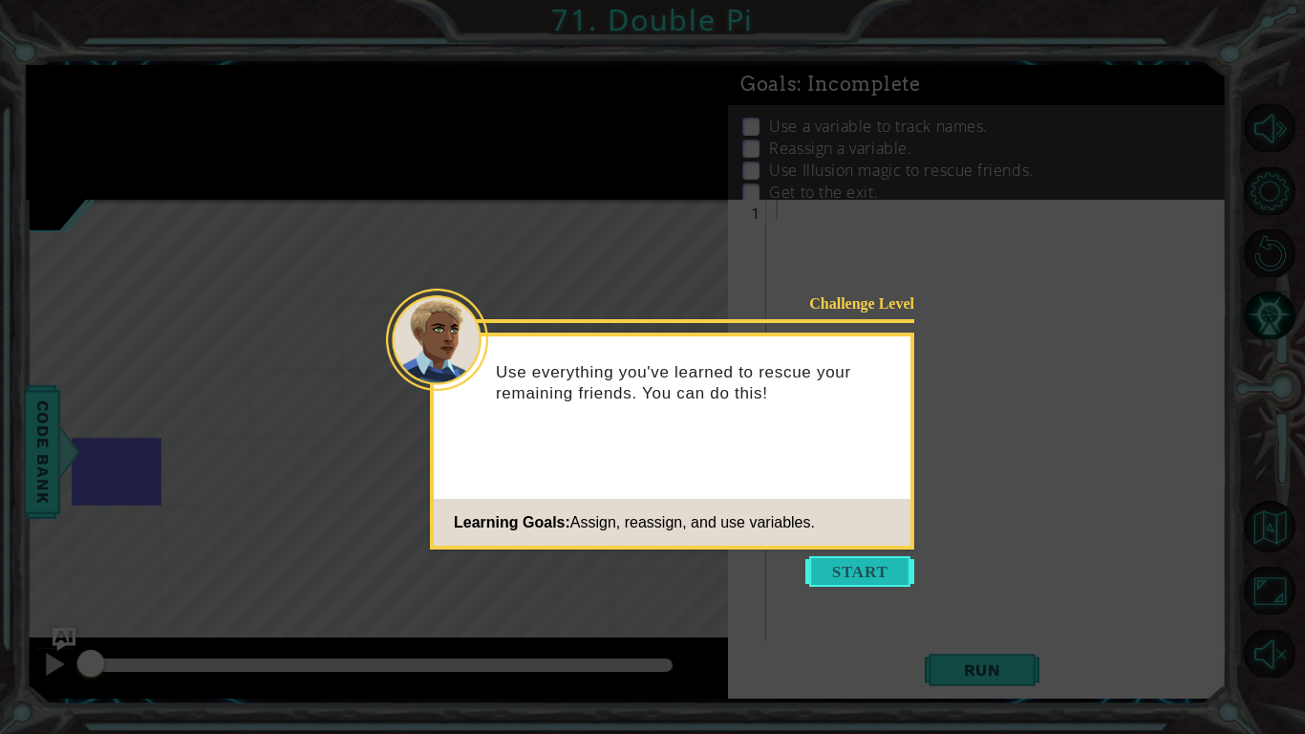
click at [872, 582] on button "Start" at bounding box center [860, 571] width 109 height 31
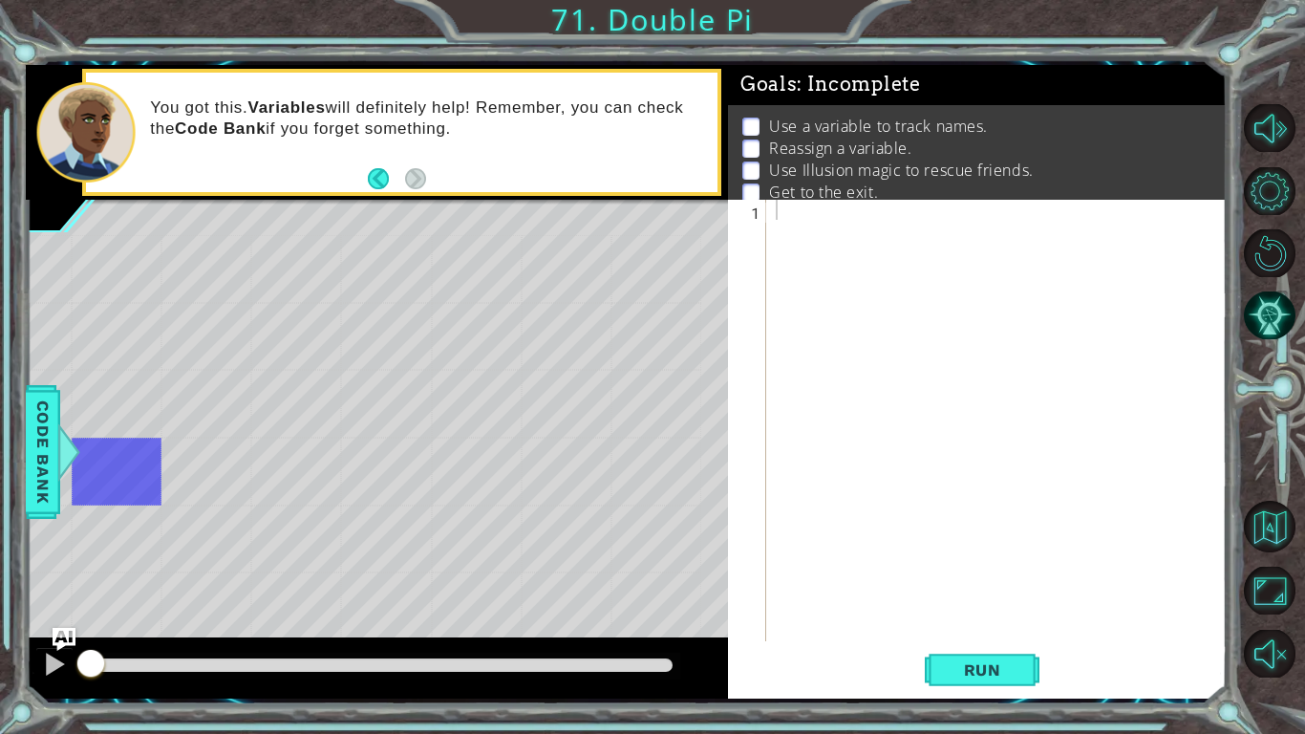
click at [868, 254] on div at bounding box center [1002, 441] width 460 height 482
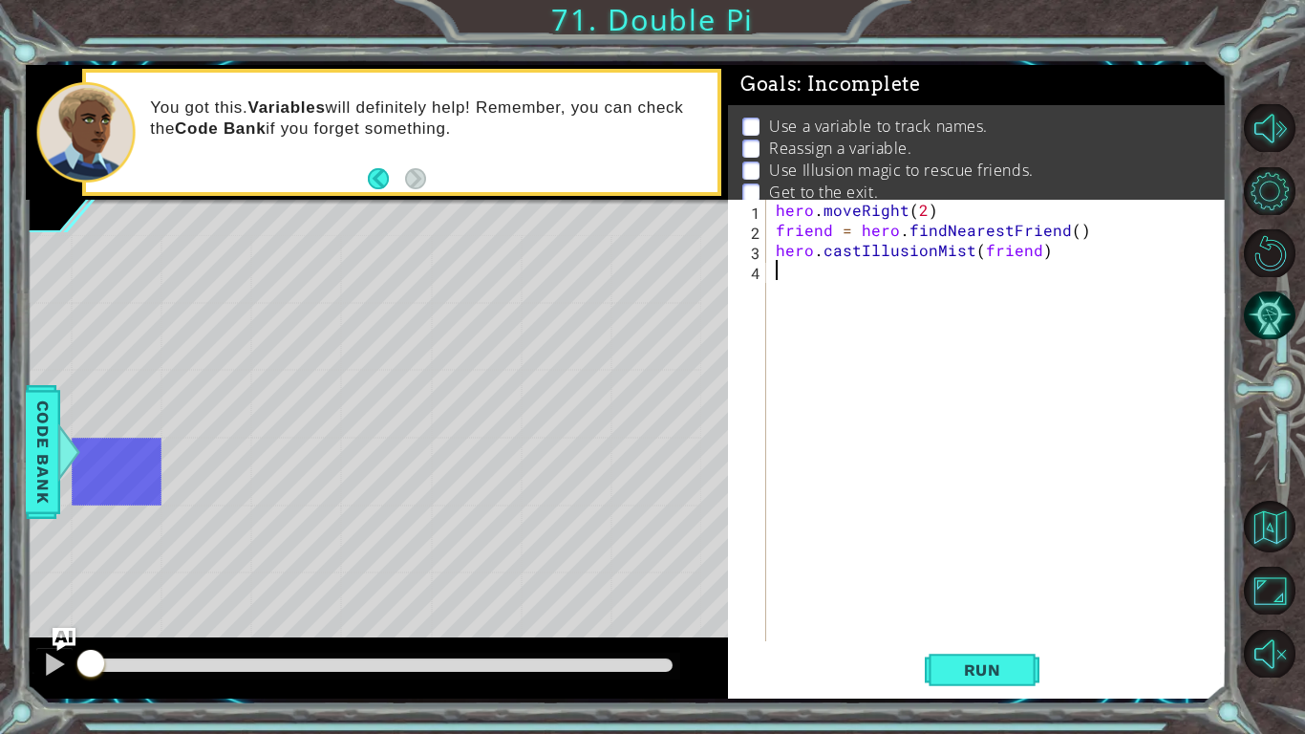
click at [902, 211] on div "hero . moveRight ( 2 ) friend = hero . findNearestFriend ( ) hero . castIllusio…" at bounding box center [1002, 441] width 460 height 482
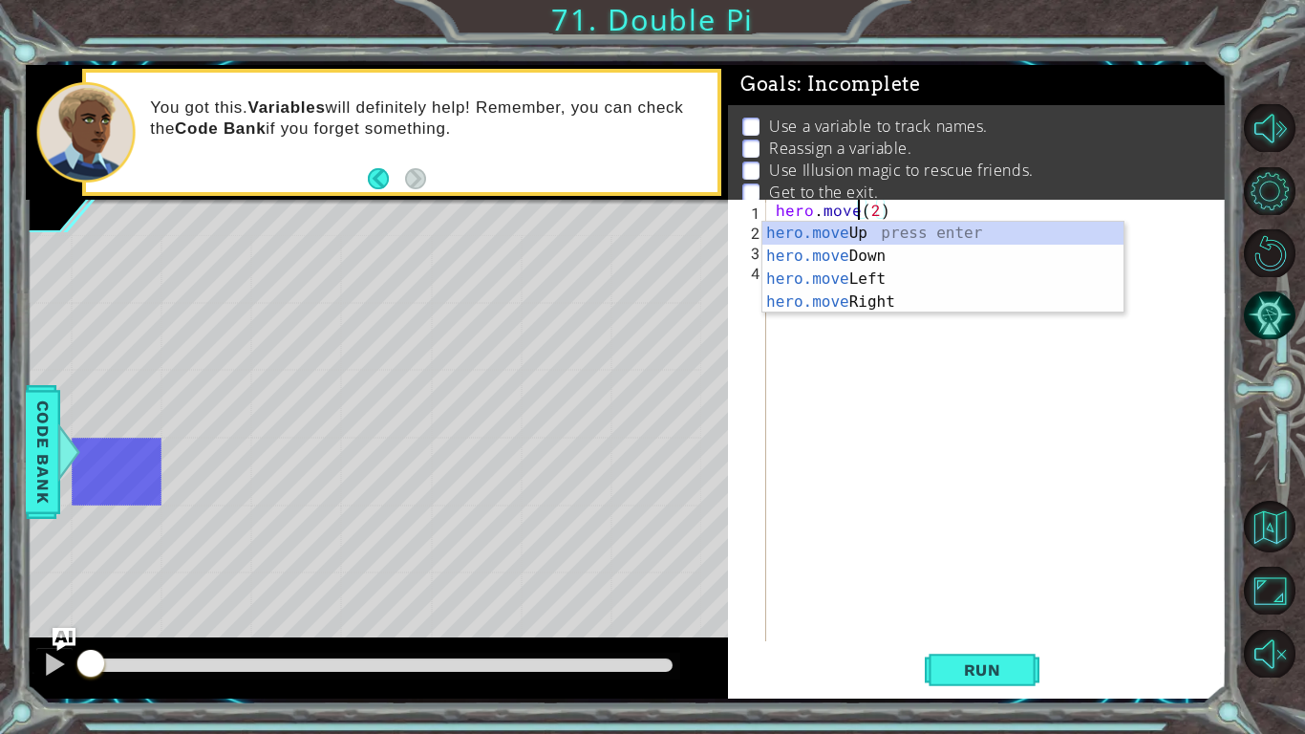
scroll to position [0, 6]
type textarea "hero.moveUp(2)"
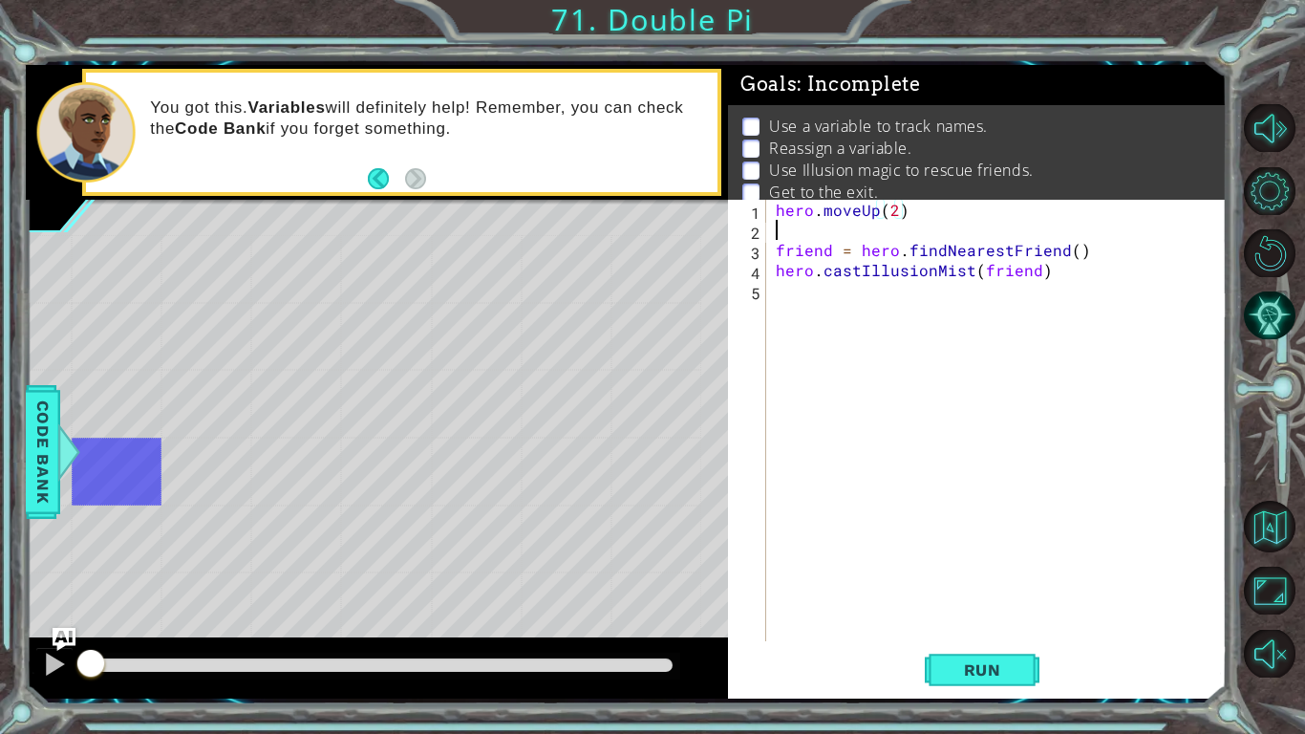
scroll to position [0, 0]
type textarea "h"
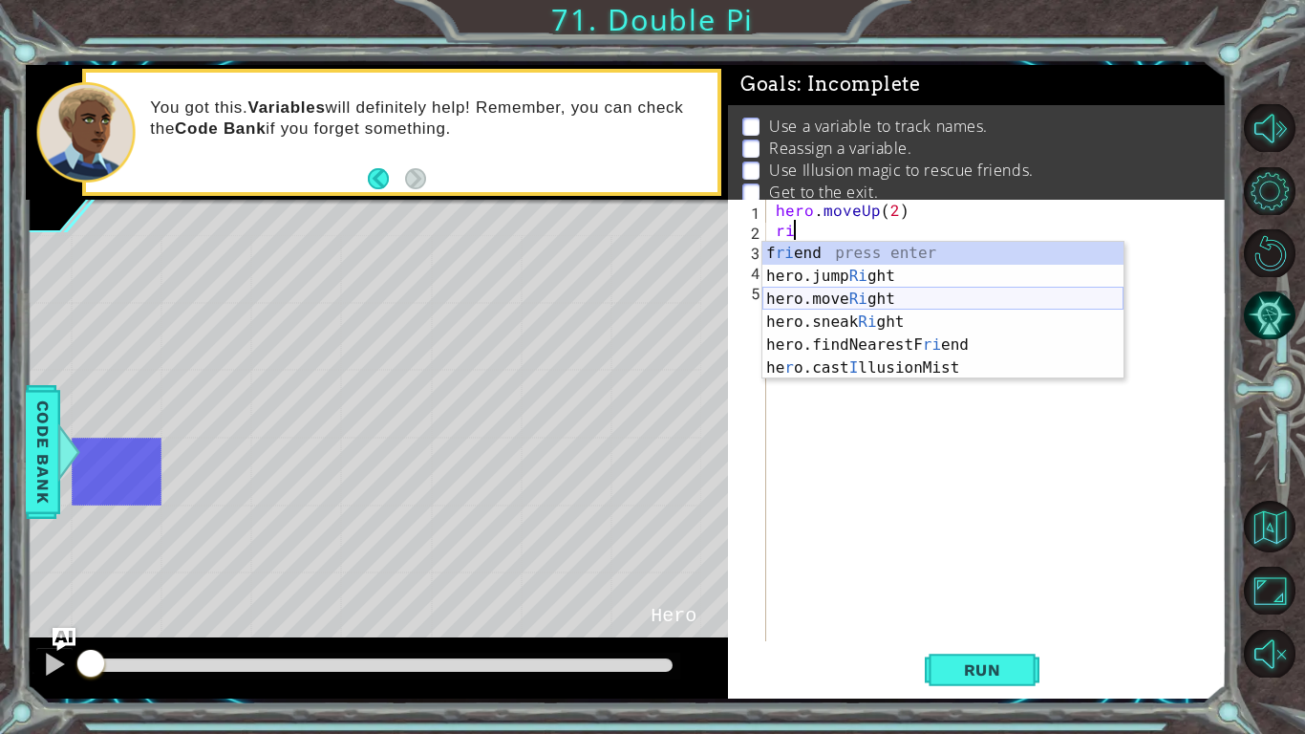
click at [860, 305] on div "f ri end press enter hero.jump Ri ght press enter hero.move Ri ght press enter …" at bounding box center [943, 333] width 361 height 183
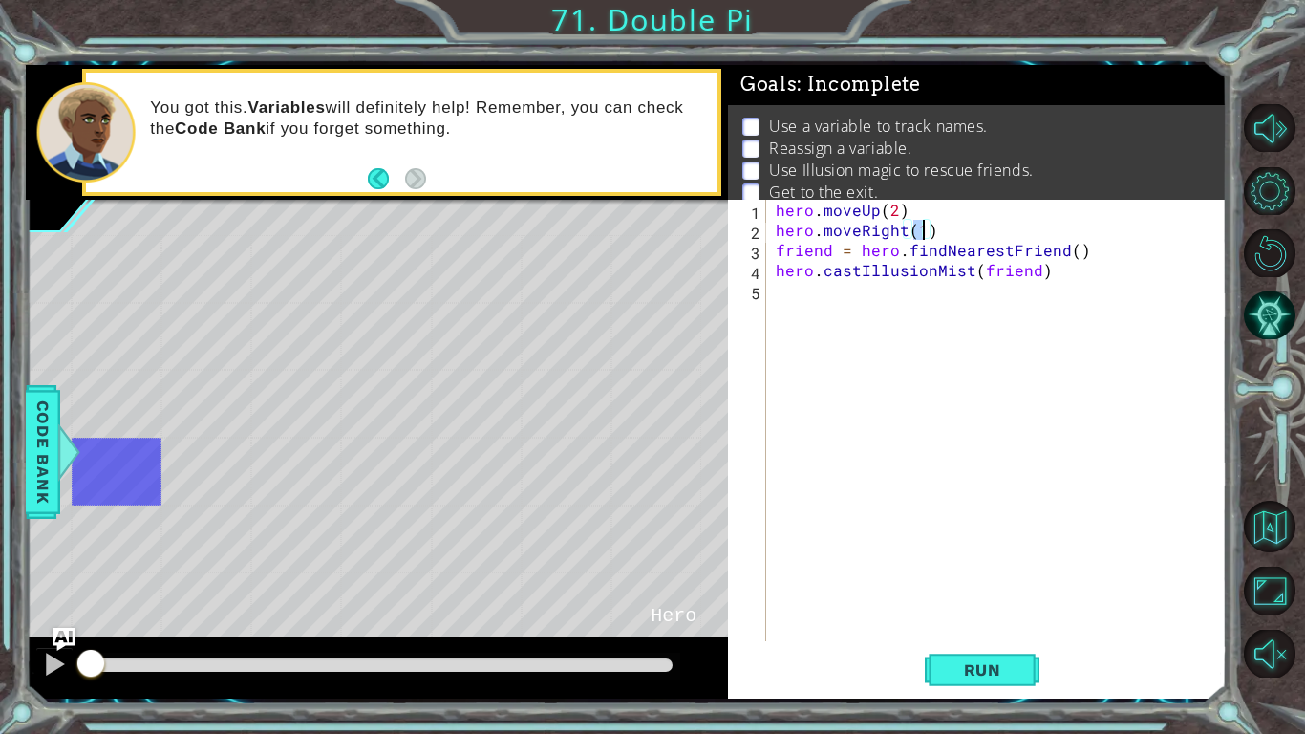
type textarea "hero.moveRight(2)"
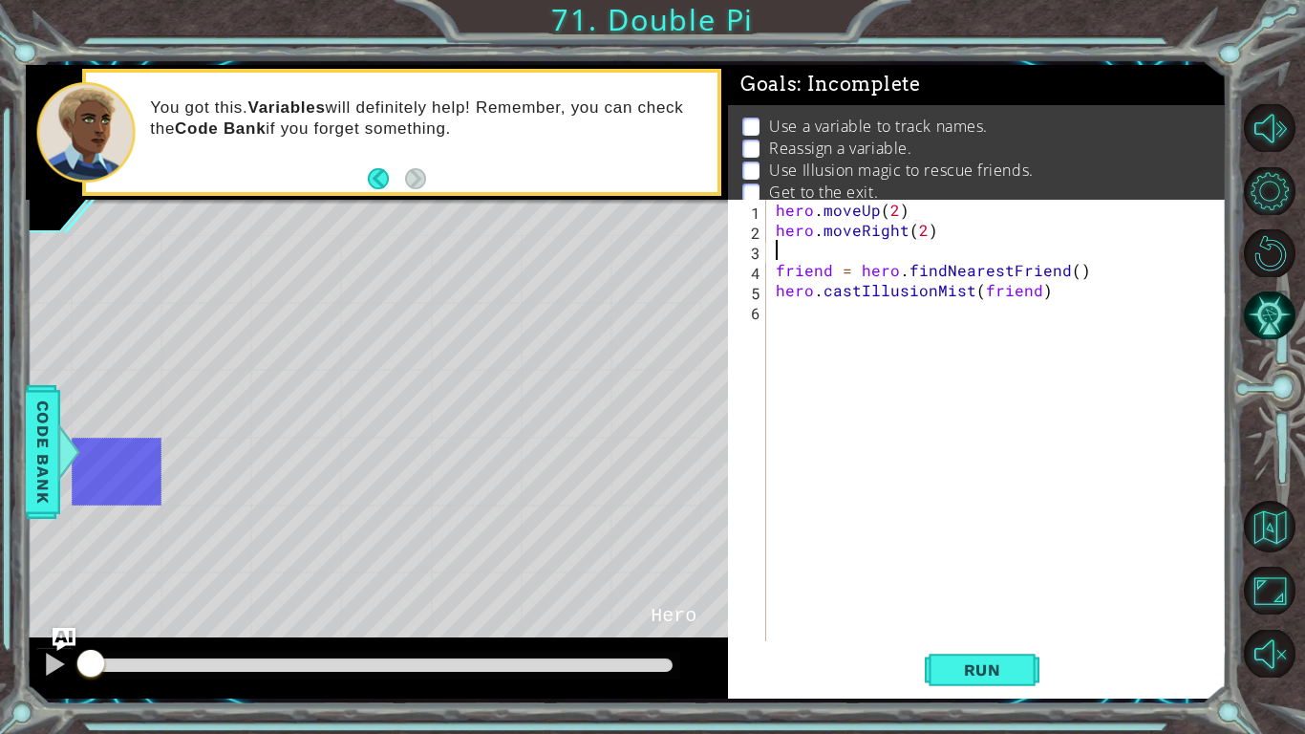
type textarea "j"
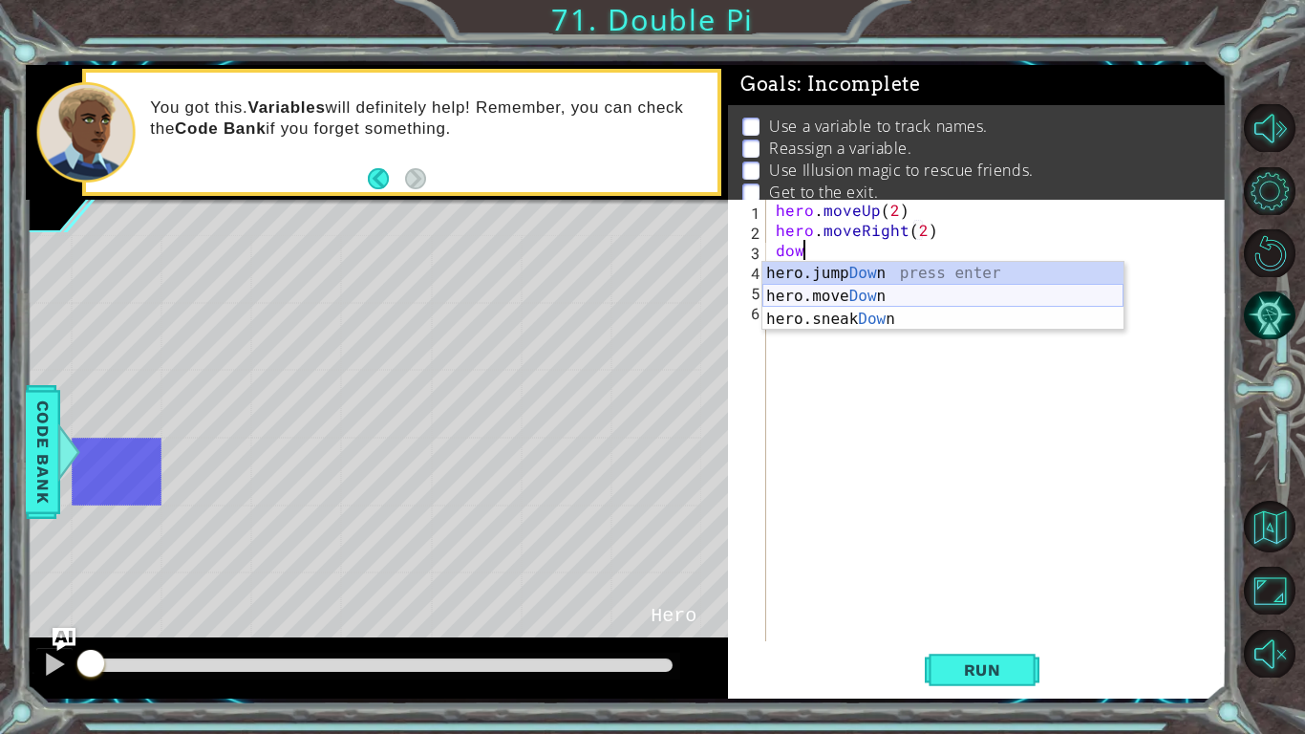
click at [885, 292] on div "hero.jump Dow n press enter hero.move Dow n press enter hero.sneak Dow n press …" at bounding box center [943, 319] width 361 height 115
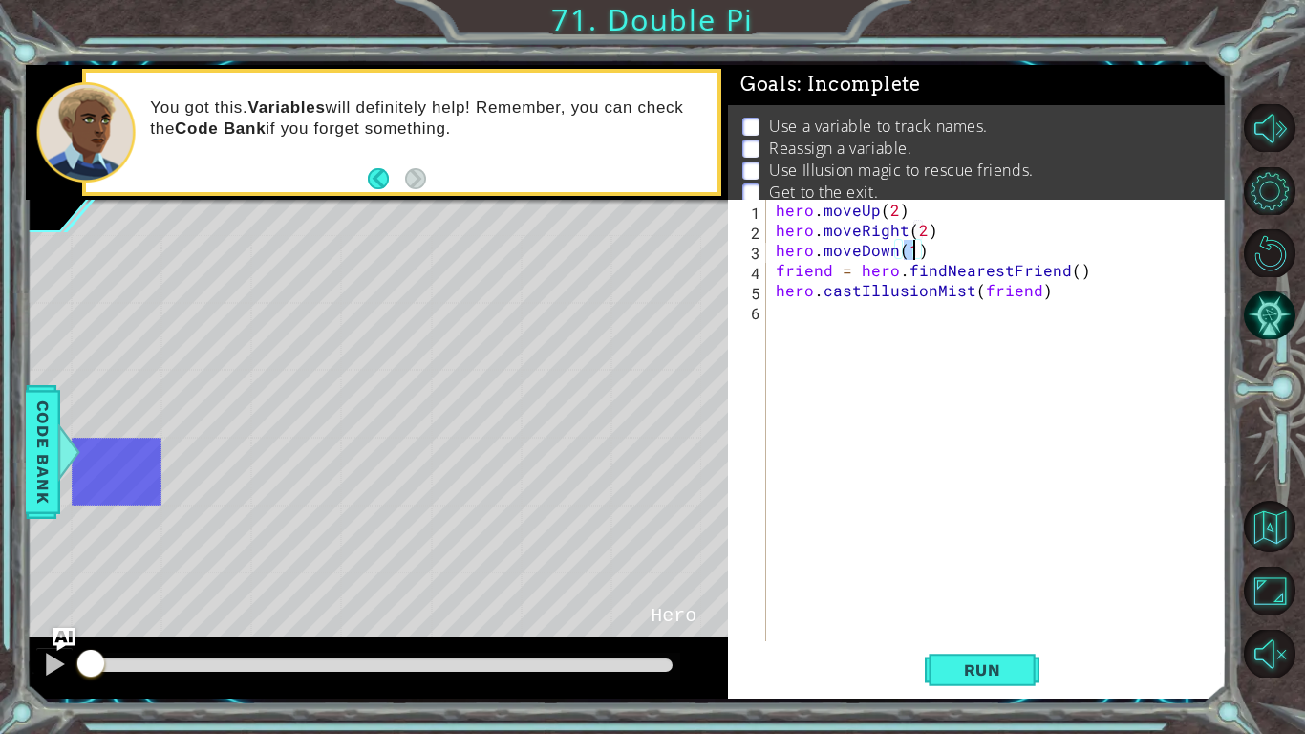
scroll to position [0, 8]
click at [958, 247] on div "hero . moveUp ( 2 ) hero . moveRight ( 2 ) hero . moveDown ( 2 ) friend = hero …" at bounding box center [1002, 441] width 460 height 482
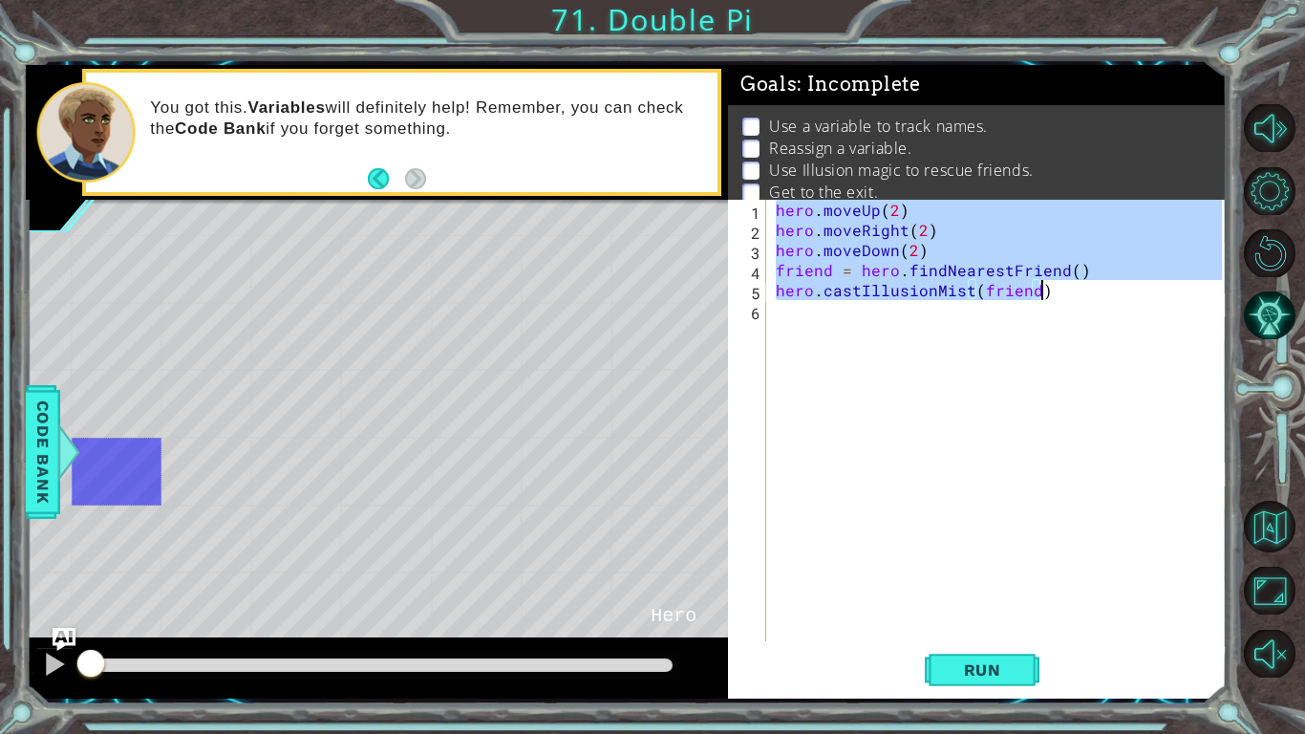
drag, startPoint x: 776, startPoint y: 217, endPoint x: 1041, endPoint y: 298, distance: 276.9
click at [1041, 298] on div "hero . moveUp ( 2 ) hero . moveRight ( 2 ) hero . moveDown ( 2 ) friend = hero …" at bounding box center [1002, 441] width 460 height 482
click at [1041, 298] on div "hero . moveUp ( 2 ) hero . moveRight ( 2 ) hero . moveDown ( 2 ) friend = hero …" at bounding box center [997, 420] width 450 height 441
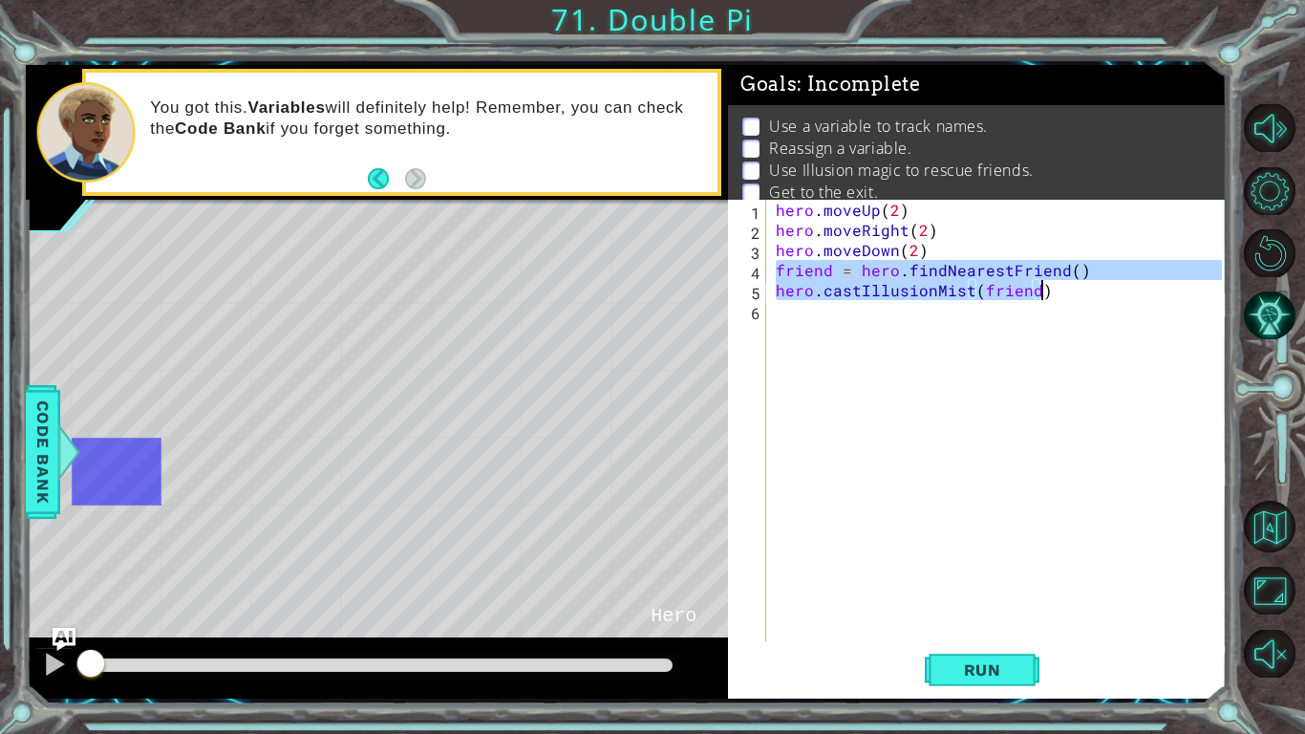
drag, startPoint x: 775, startPoint y: 272, endPoint x: 1061, endPoint y: 291, distance: 286.4
click at [1061, 291] on div "hero . moveUp ( 2 ) hero . moveRight ( 2 ) hero . moveDown ( 2 ) friend = hero …" at bounding box center [1002, 441] width 460 height 482
type textarea "friend = hero.findNearestFriend() hero.castIllusionMist(friend)"
click at [1016, 314] on div "hero . moveUp ( 2 ) hero . moveRight ( 2 ) hero . moveDown ( 2 ) friend = hero …" at bounding box center [1002, 441] width 460 height 482
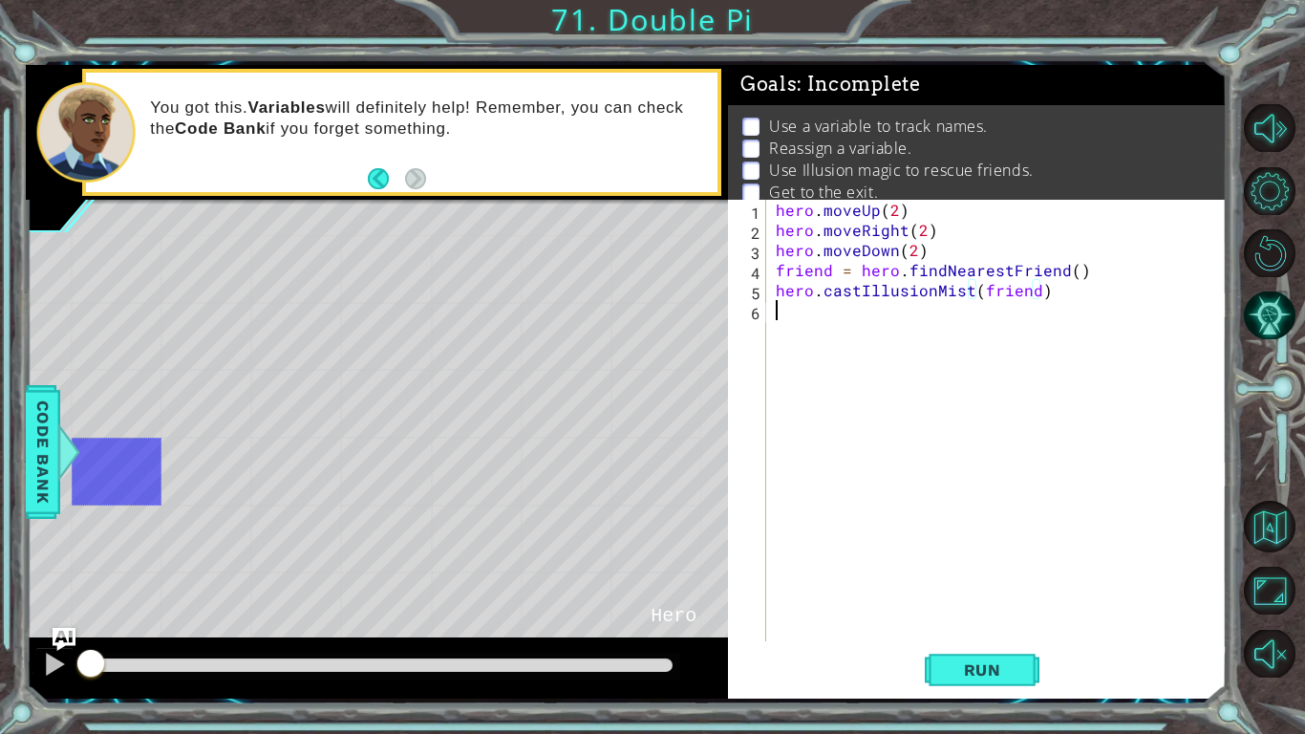
scroll to position [0, 0]
type textarea "j"
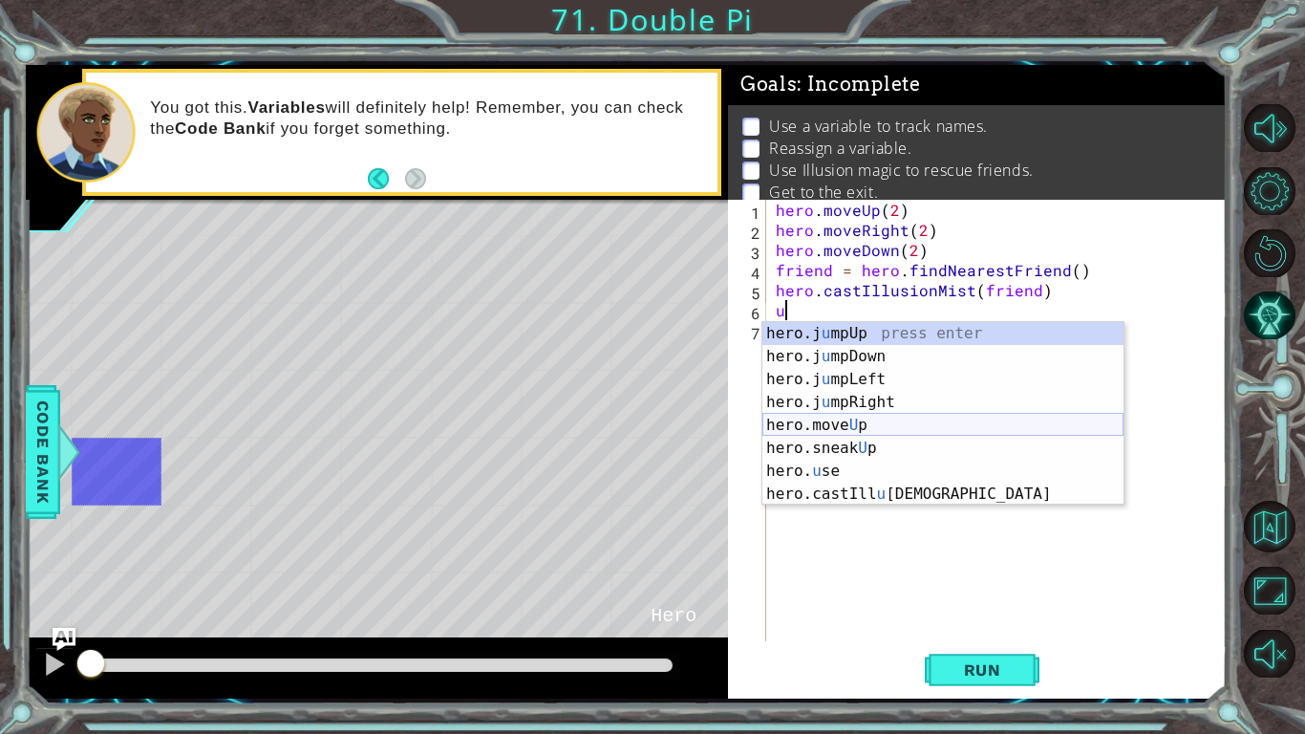
click at [906, 428] on div "hero.j u mpUp press enter hero.j u mpDown press enter hero.j u mpLeft press ent…" at bounding box center [943, 436] width 361 height 229
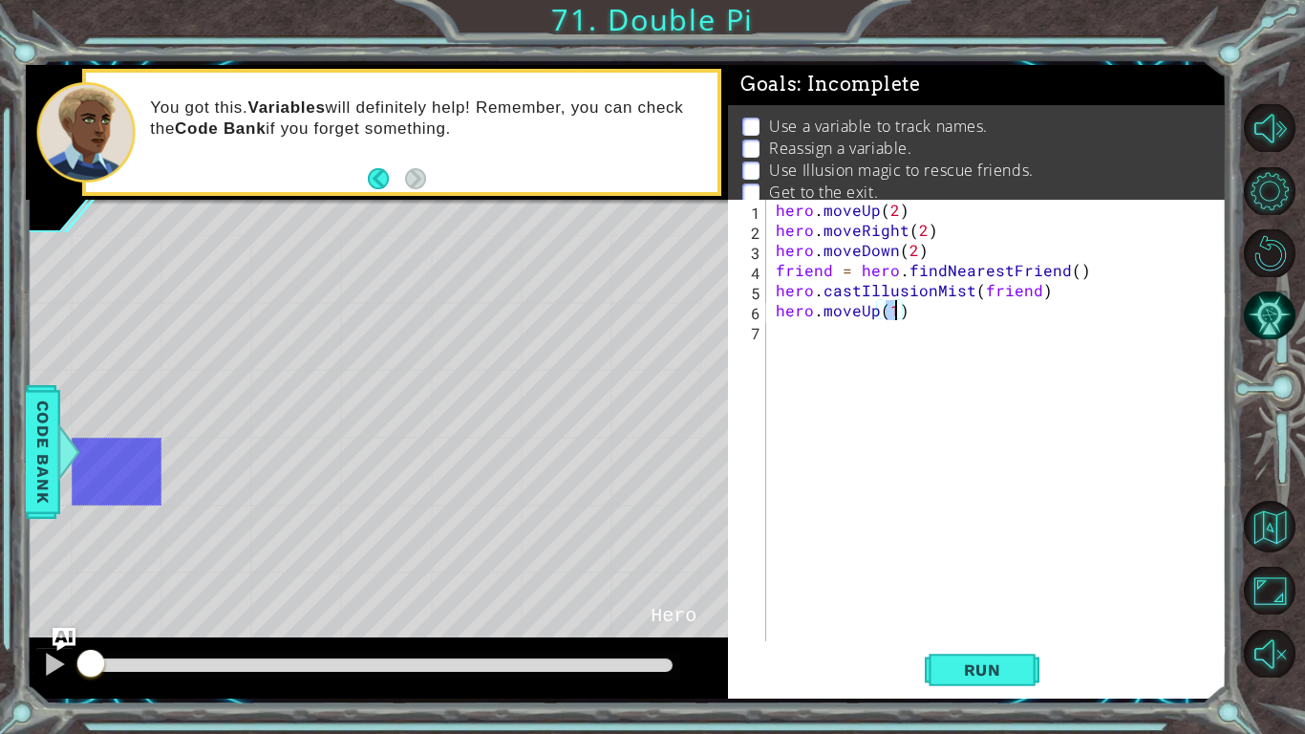
type textarea "hero.moveUp(4)"
click at [815, 344] on div "hero . moveUp ( 2 ) hero . moveRight ( 2 ) hero . moveDown ( 2 ) friend = hero …" at bounding box center [1002, 441] width 460 height 482
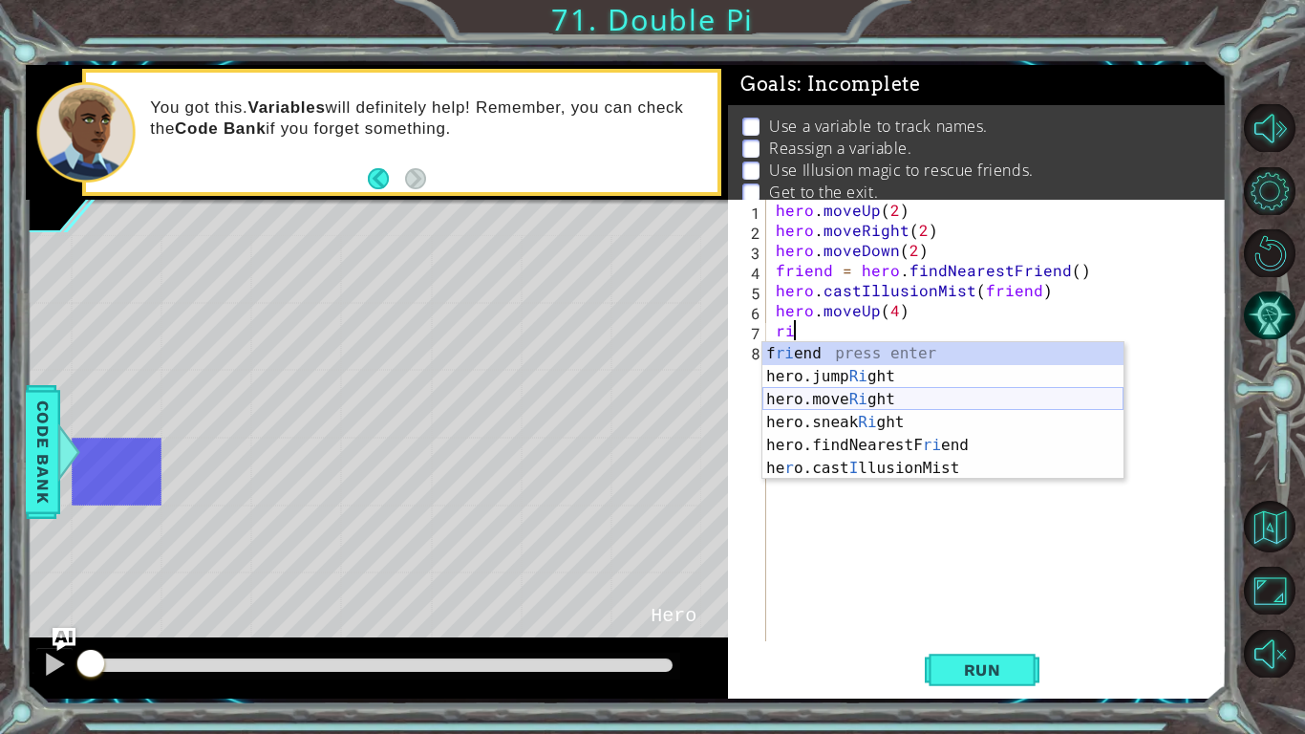
click at [794, 402] on div "f ri end press enter hero.jump Ri ght press enter hero.move Ri ght press enter …" at bounding box center [943, 433] width 361 height 183
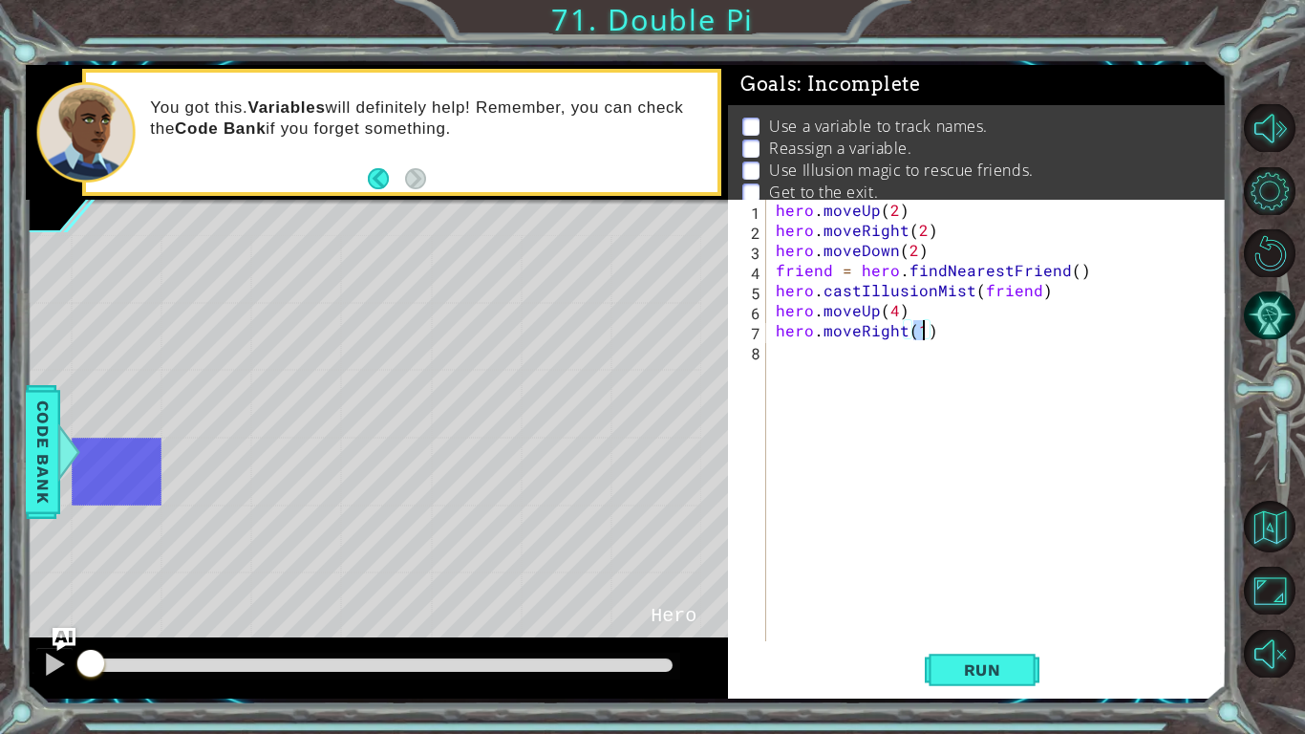
type textarea "hero.moveRight(4)"
click at [793, 373] on div "hero . moveUp ( 2 ) hero . moveRight ( 2 ) hero . moveDown ( 2 ) friend = hero …" at bounding box center [1002, 441] width 460 height 482
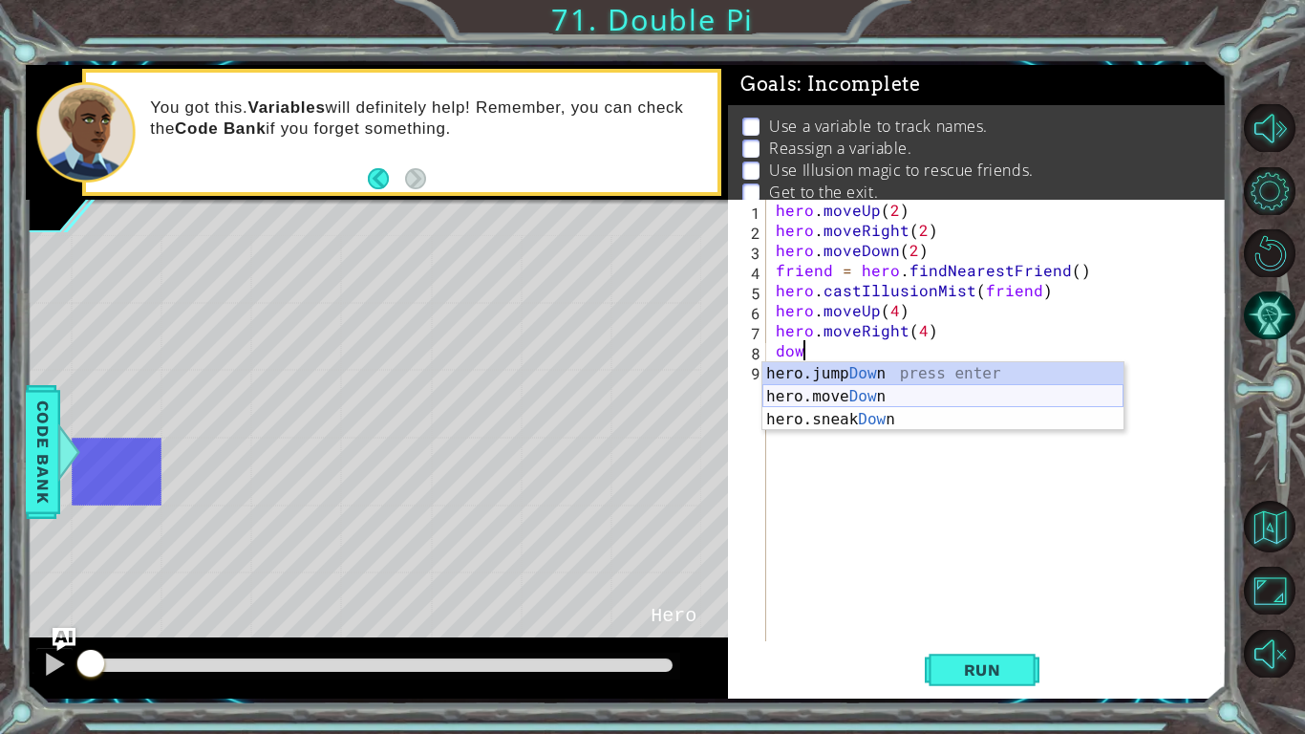
click at [799, 391] on div "hero.jump Dow n press enter hero.move Dow n press enter hero.sneak Dow n press …" at bounding box center [943, 419] width 361 height 115
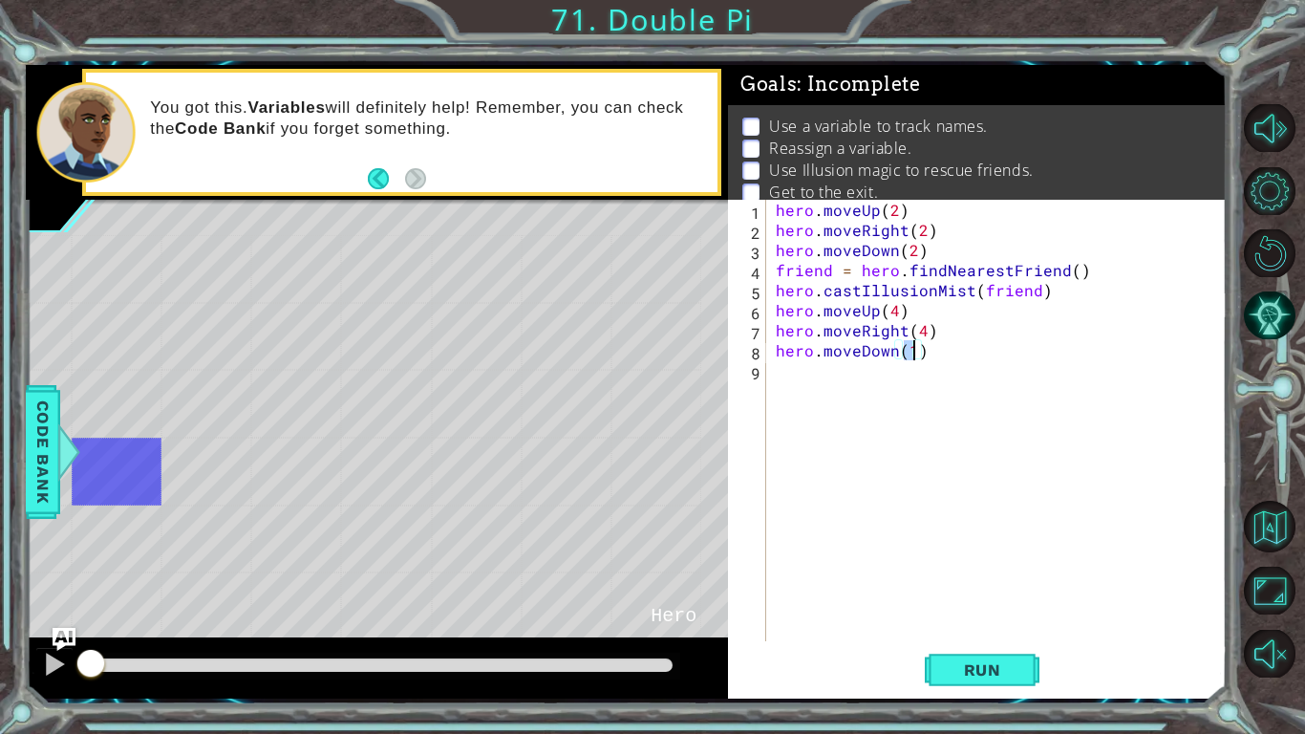
type textarea "hero.moveDown(4)"
click at [807, 377] on div "hero . moveUp ( 2 ) hero . moveRight ( 2 ) hero . moveDown ( 2 ) friend = hero …" at bounding box center [1002, 441] width 460 height 482
paste textarea "hero.castIllusionMist(friend)"
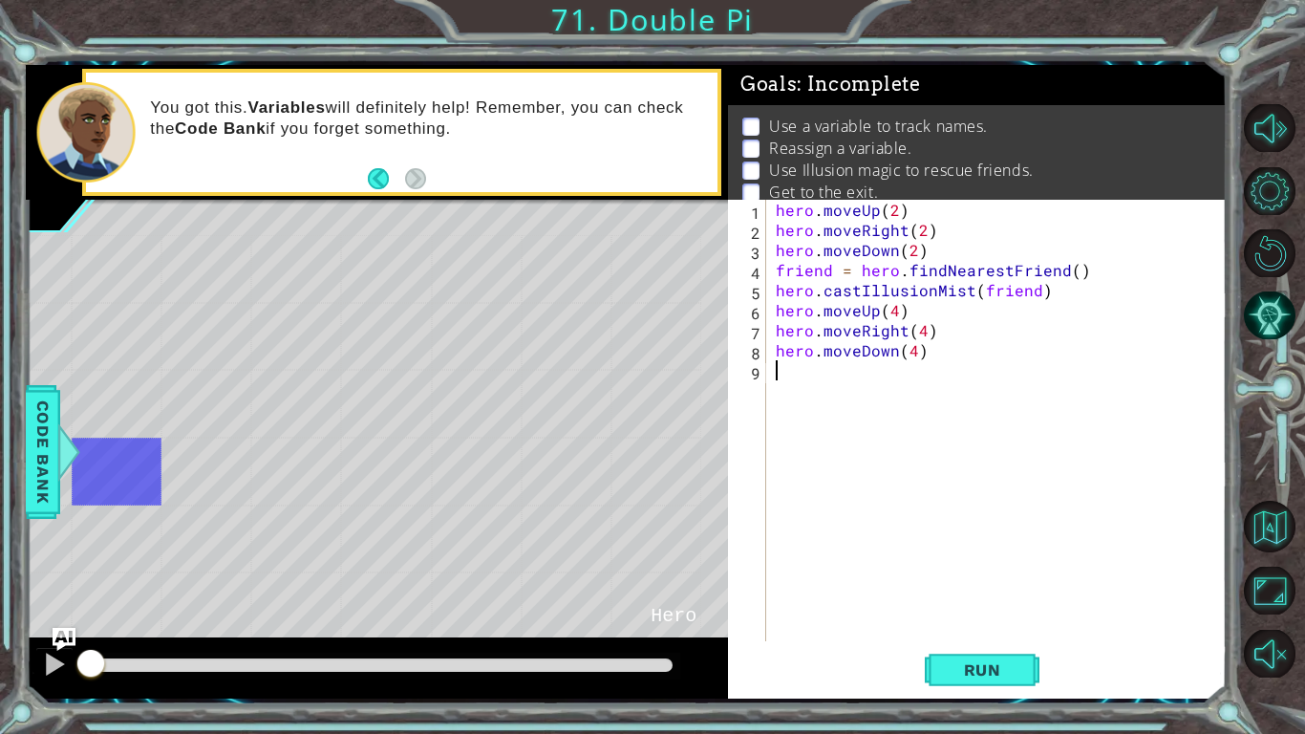
type textarea "hero.castIllusionMist(friend)"
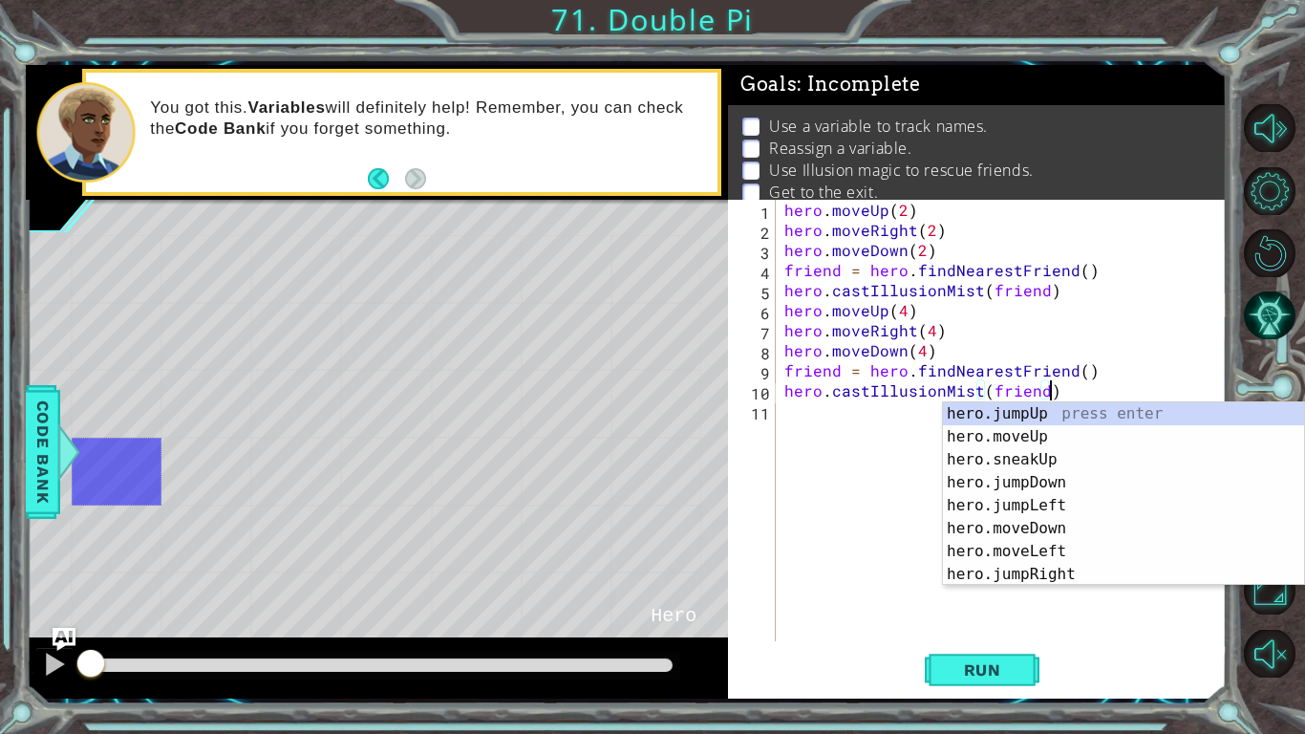
click at [822, 415] on div "hero . moveUp ( 2 ) hero . moveRight ( 2 ) hero . moveDown ( 2 ) friend = hero …" at bounding box center [1006, 441] width 451 height 482
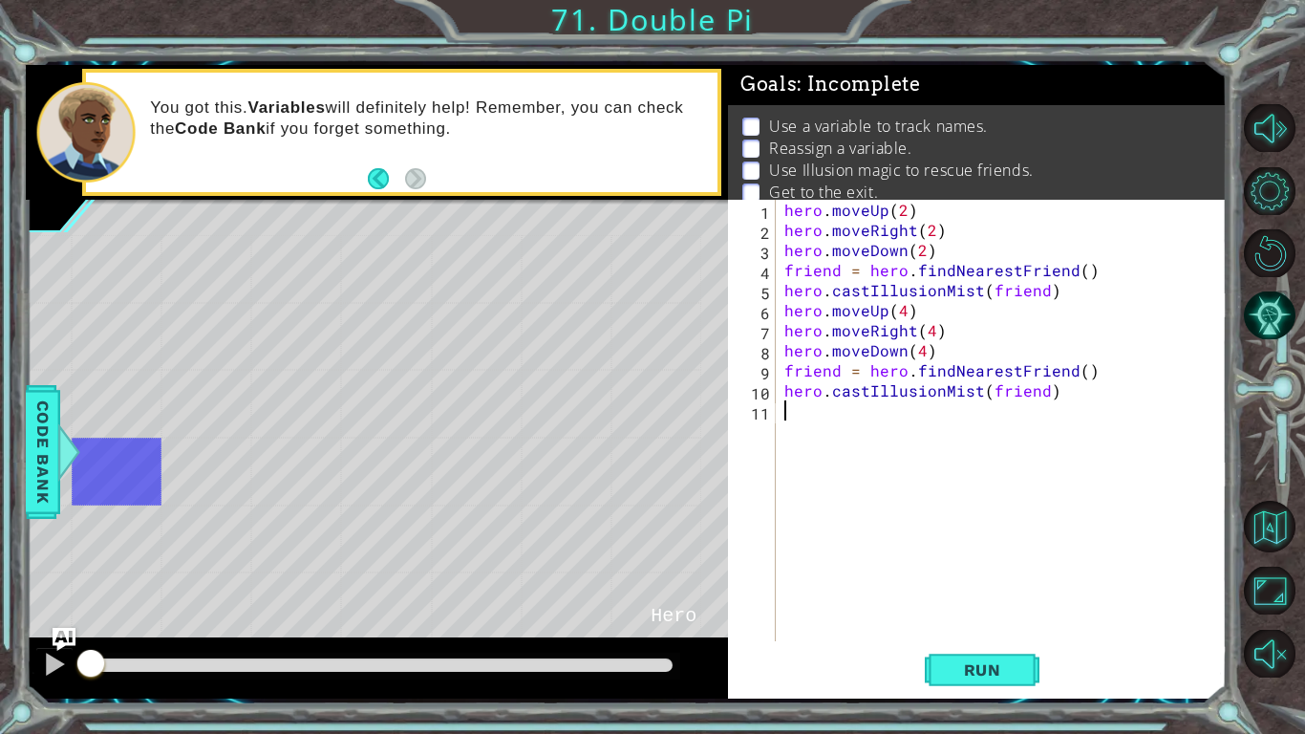
type textarea "h"
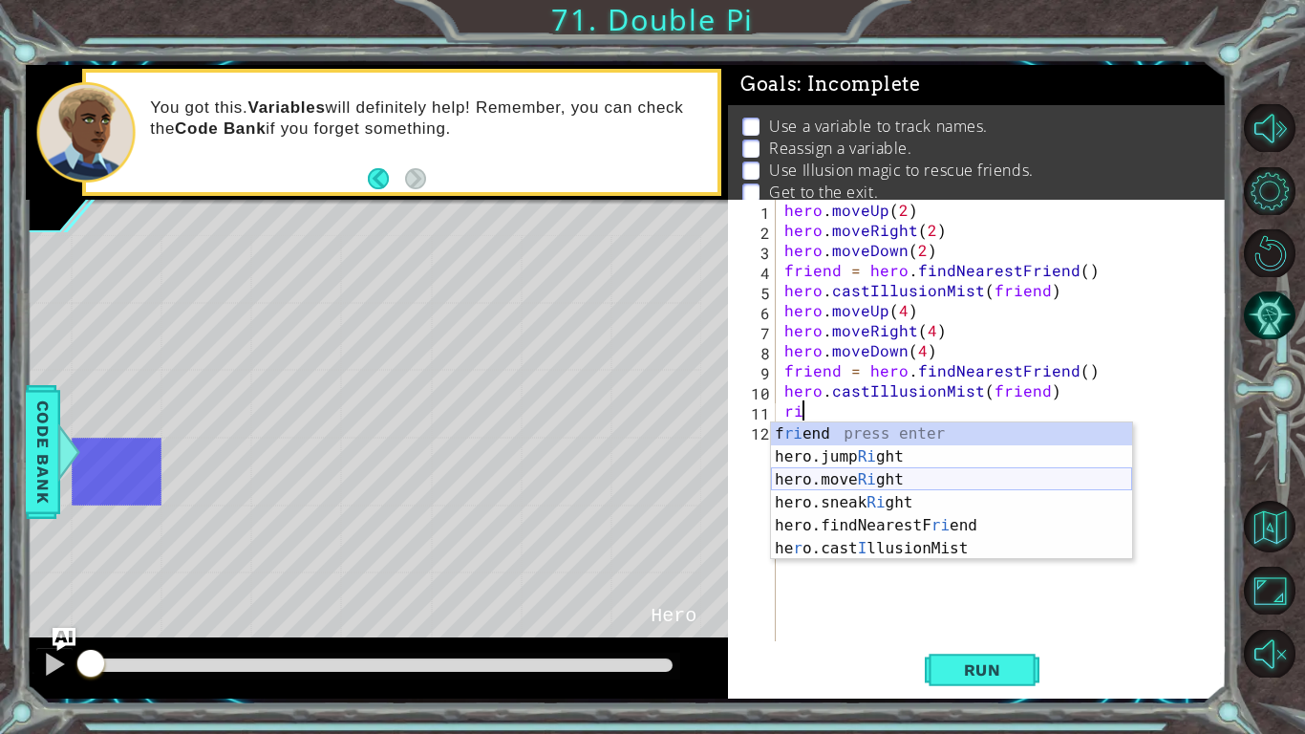
click at [902, 473] on div "f ri end press enter hero.jump Ri ght press enter hero.move Ri ght press enter …" at bounding box center [951, 513] width 361 height 183
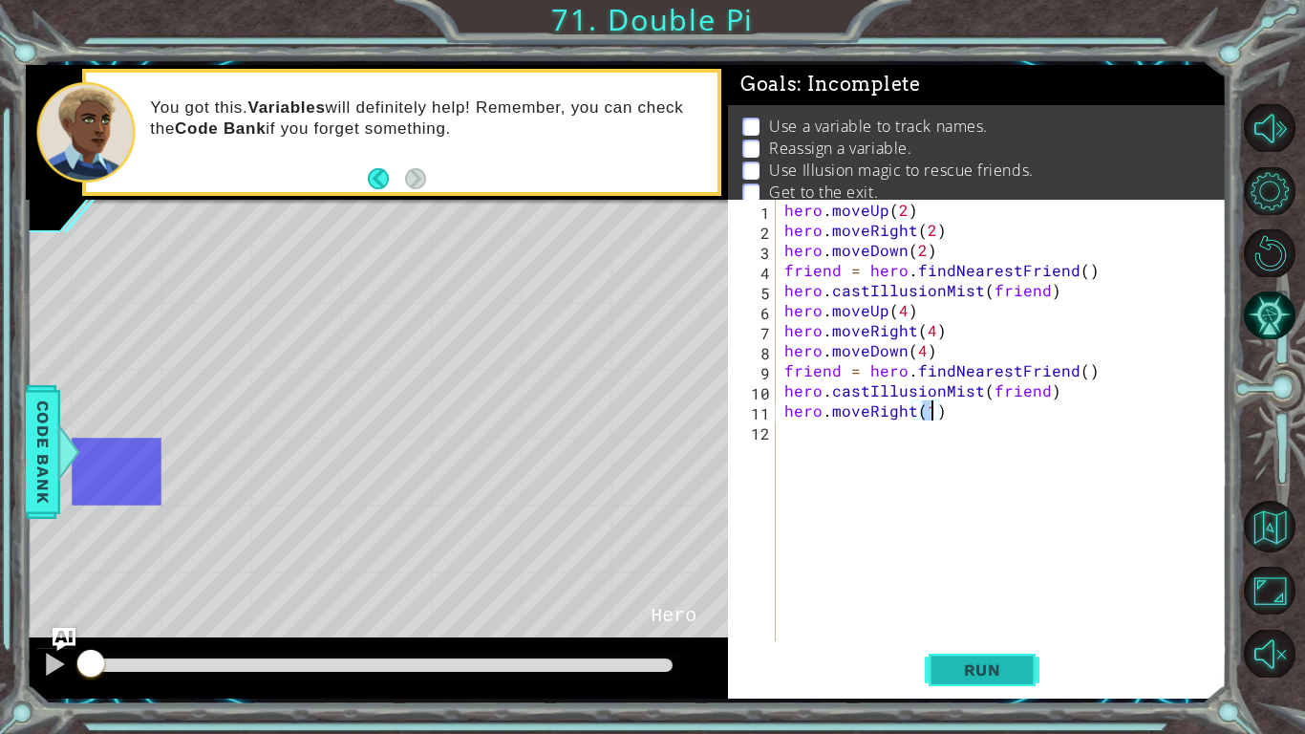
click at [1006, 685] on button "Run" at bounding box center [982, 670] width 115 height 50
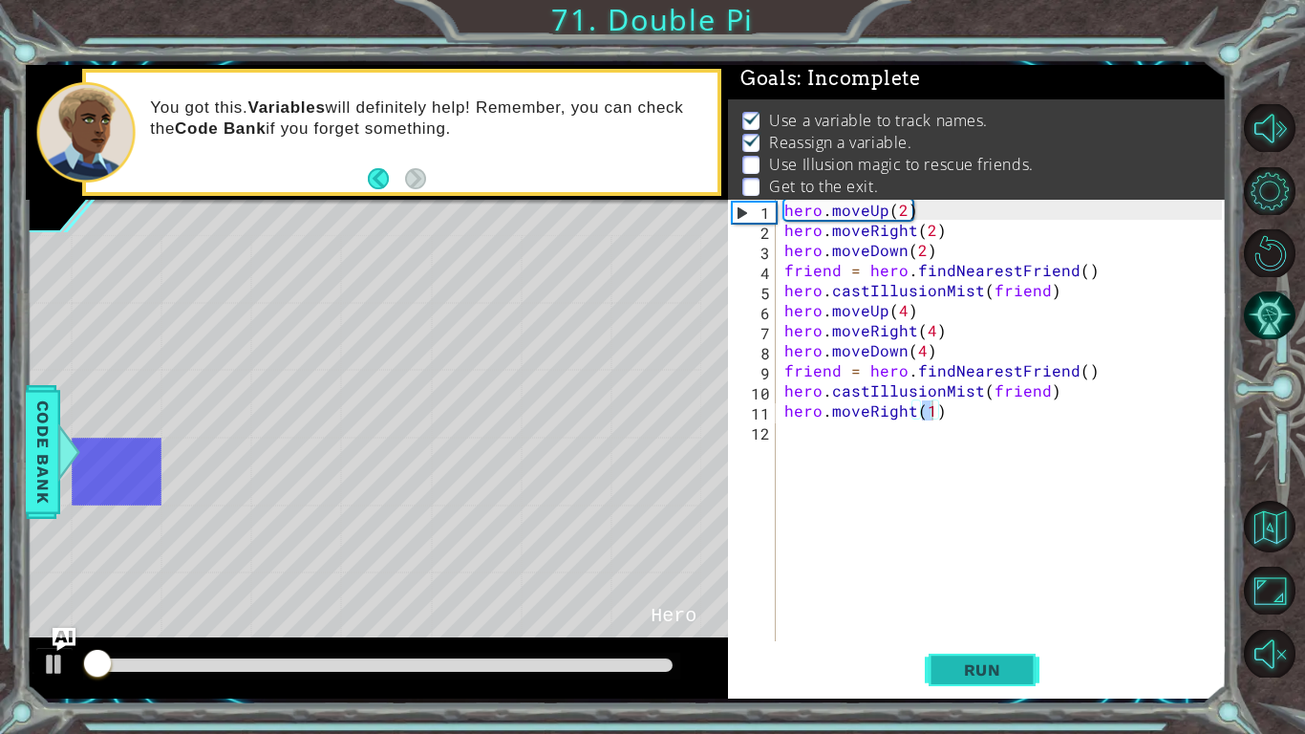
scroll to position [7, 0]
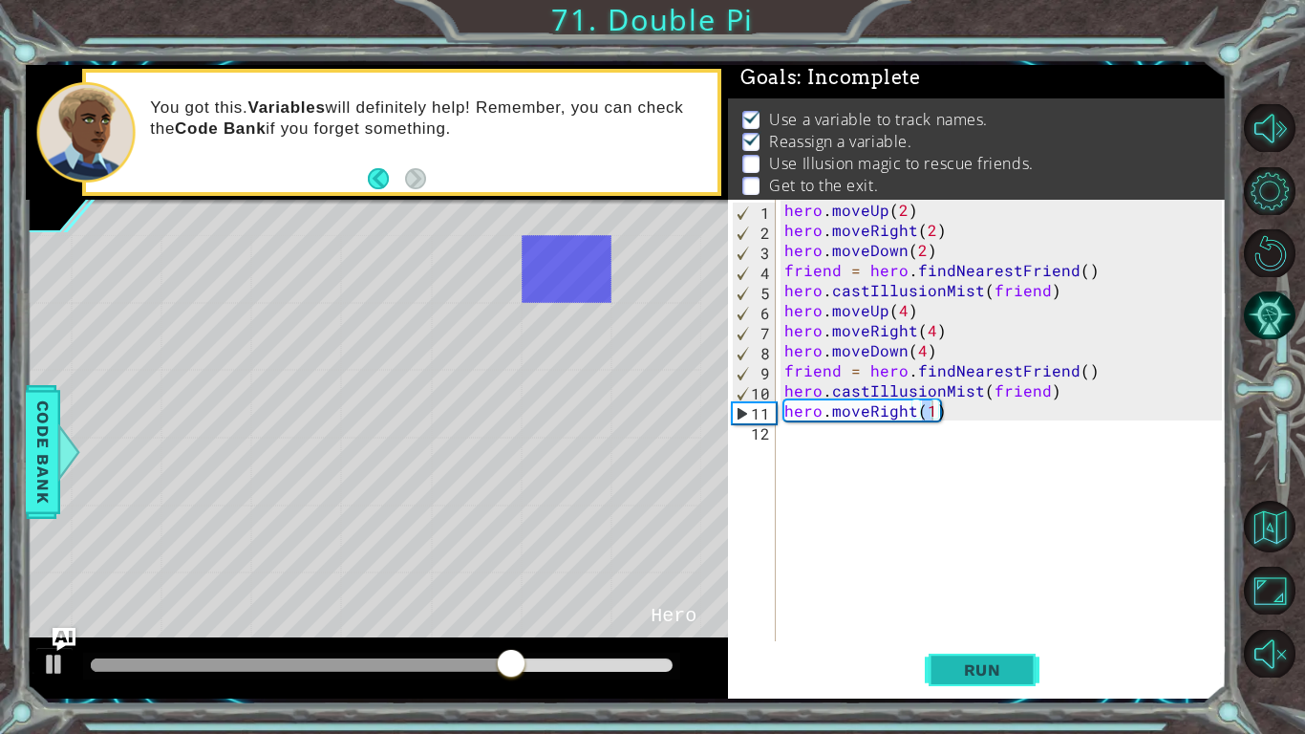
click at [964, 654] on button "Run" at bounding box center [982, 670] width 115 height 50
click at [901, 318] on div "hero . moveUp ( 2 ) hero . moveRight ( 2 ) hero . moveDown ( 2 ) friend = hero …" at bounding box center [1006, 441] width 451 height 482
click at [913, 341] on div "hero . moveUp ( 2 ) hero . moveRight ( 2 ) hero . moveDown ( 2 ) friend = hero …" at bounding box center [1006, 441] width 451 height 482
click at [906, 351] on div "hero . moveUp ( 2 ) hero . moveRight ( 2 ) hero . moveDown ( 2 ) friend = hero …" at bounding box center [1006, 441] width 451 height 482
click at [922, 354] on div "hero . moveUp ( 2 ) hero . moveRight ( 2 ) hero . moveDown ( 2 ) friend = hero …" at bounding box center [1006, 441] width 451 height 482
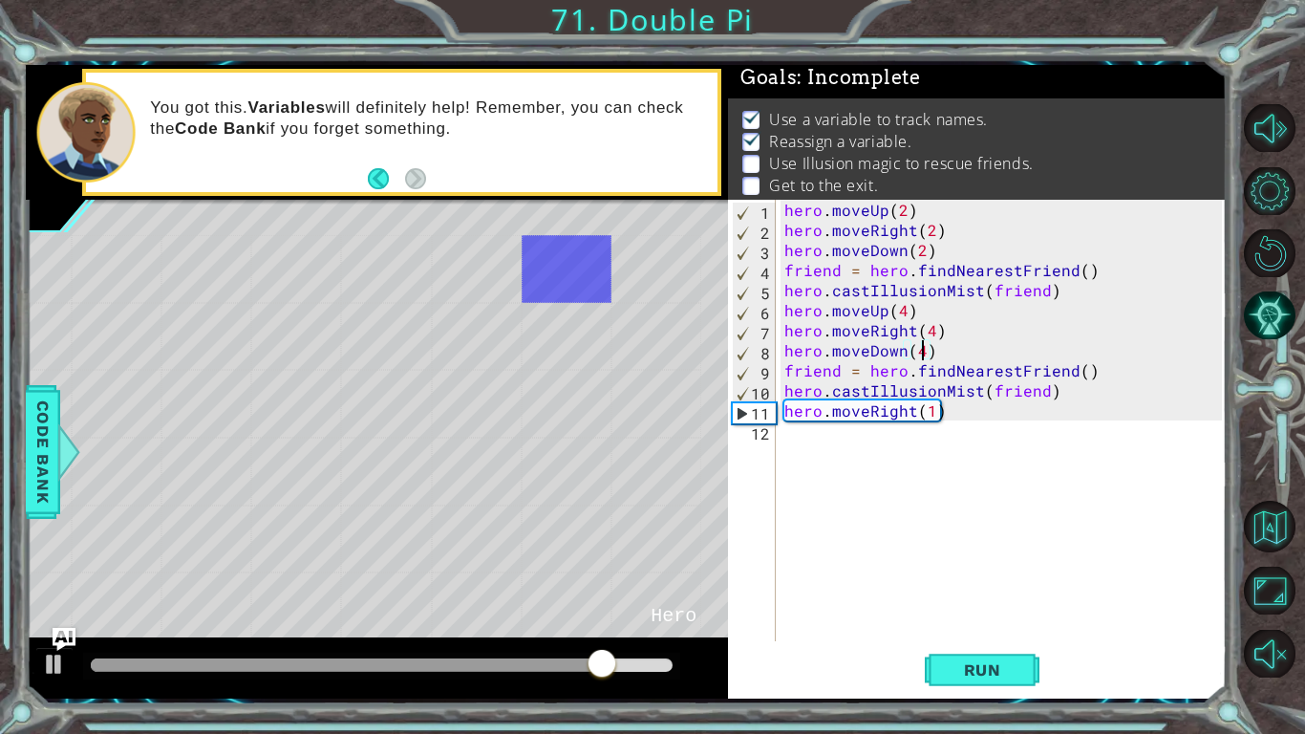
click at [930, 363] on div "hero . moveUp ( 2 ) hero . moveRight ( 2 ) hero . moveDown ( 2 ) friend = hero …" at bounding box center [1006, 441] width 451 height 482
click at [933, 361] on div "hero . moveUp ( 2 ) hero . moveRight ( 2 ) hero . moveDown ( 2 ) friend = hero …" at bounding box center [1006, 441] width 451 height 482
click at [944, 354] on div "hero . moveUp ( 2 ) hero . moveRight ( 2 ) hero . moveDown ( 2 ) friend = hero …" at bounding box center [1006, 441] width 451 height 482
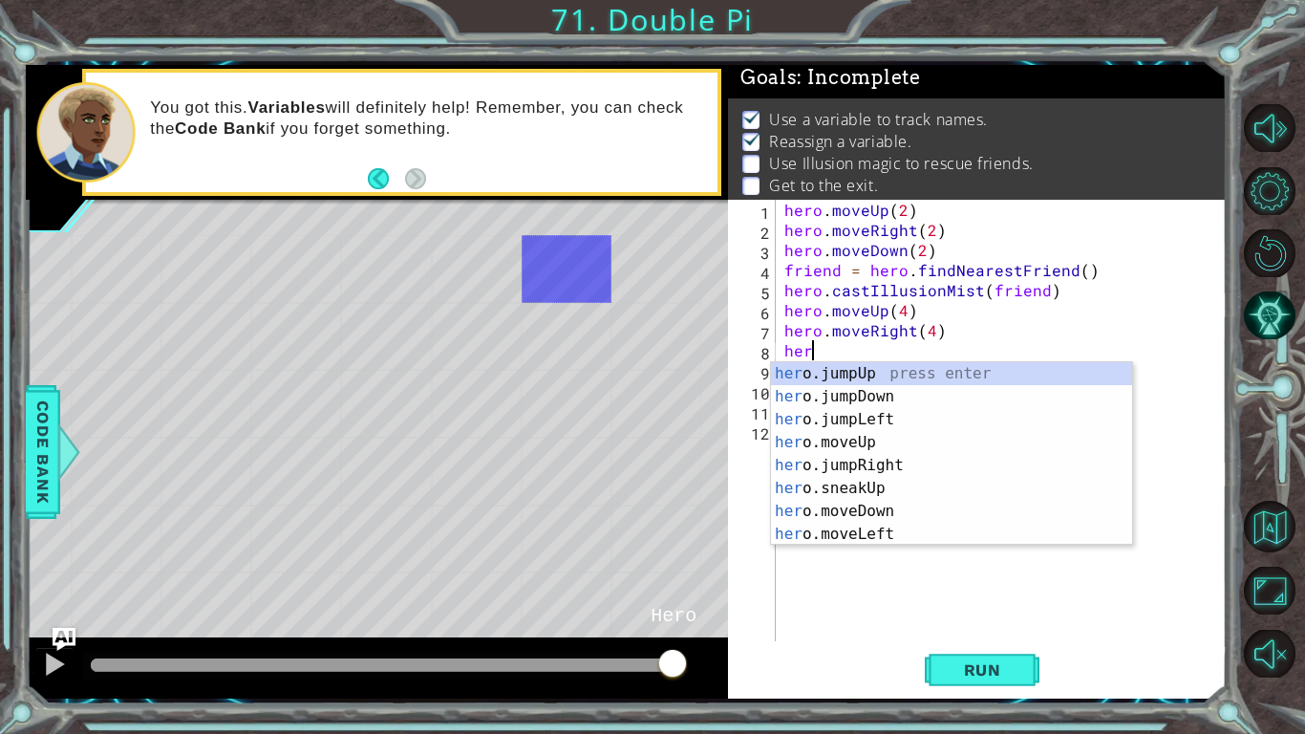
type textarea "h"
click at [880, 517] on div "her o.jumpUp press enter her o.jumpDown press enter her o.jumpLeft press enter …" at bounding box center [951, 476] width 361 height 229
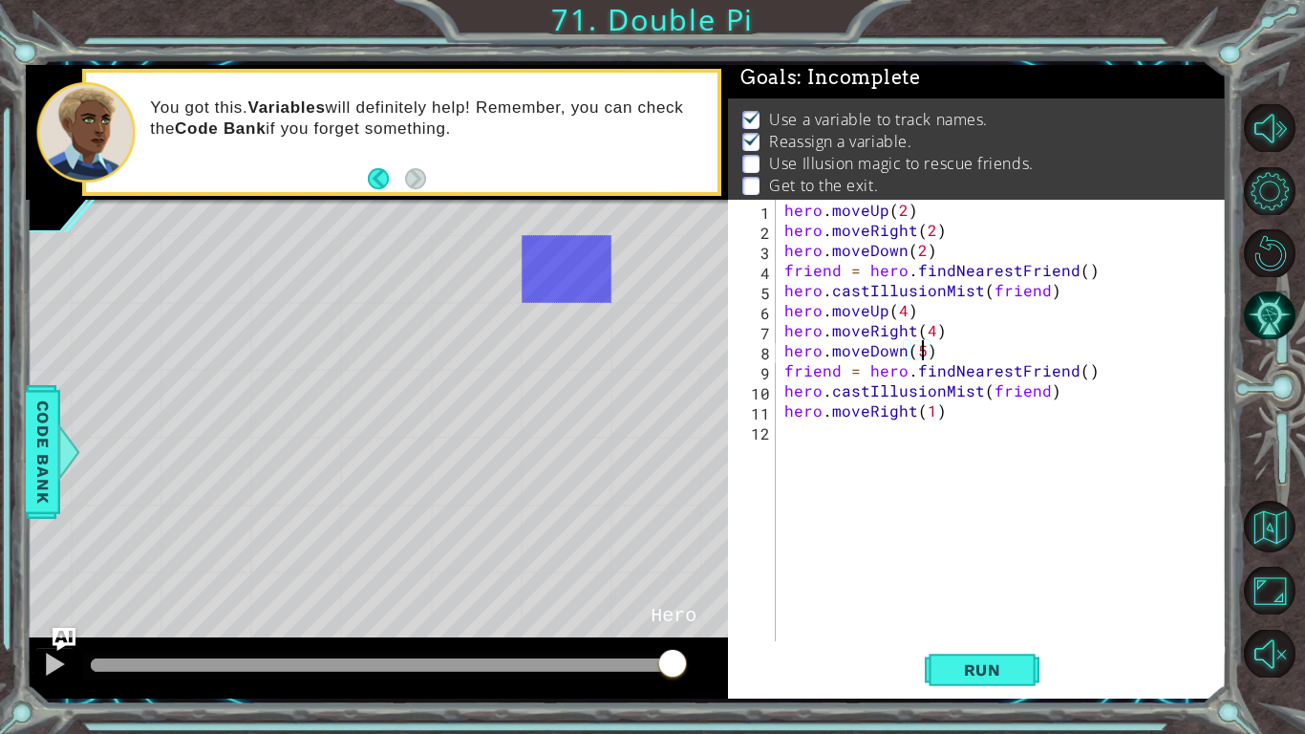
scroll to position [0, 8]
click at [948, 678] on span "Run" at bounding box center [982, 669] width 75 height 19
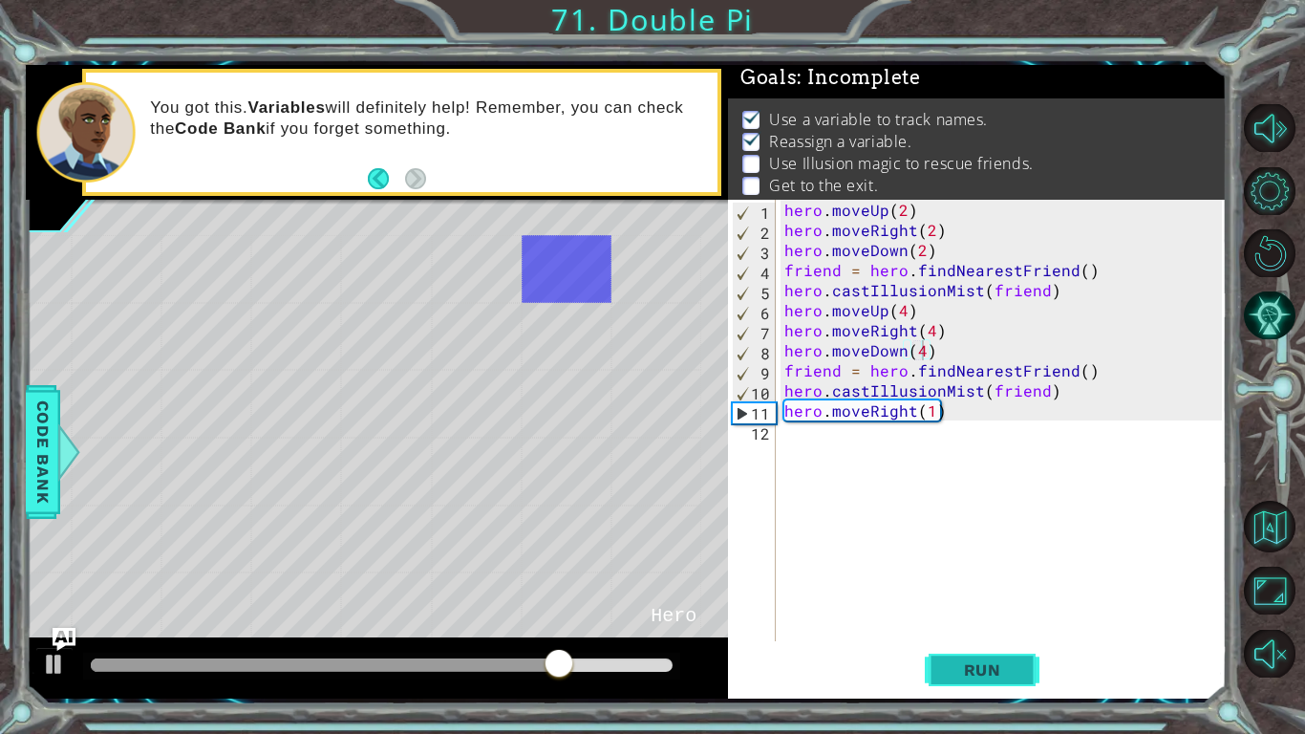
click at [948, 665] on span "Run" at bounding box center [982, 669] width 75 height 19
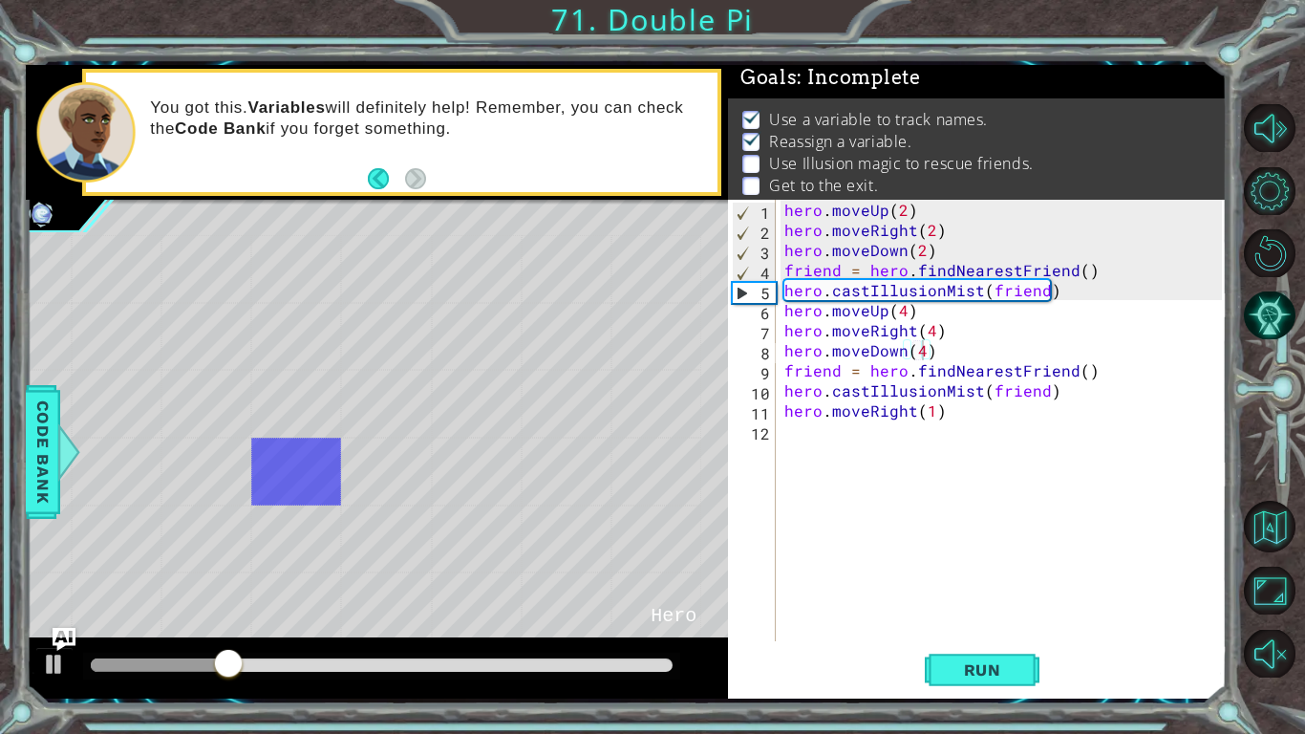
click at [904, 316] on div "hero . moveUp ( 2 ) hero . moveRight ( 2 ) hero . moveDown ( 2 ) friend = hero …" at bounding box center [1006, 441] width 451 height 482
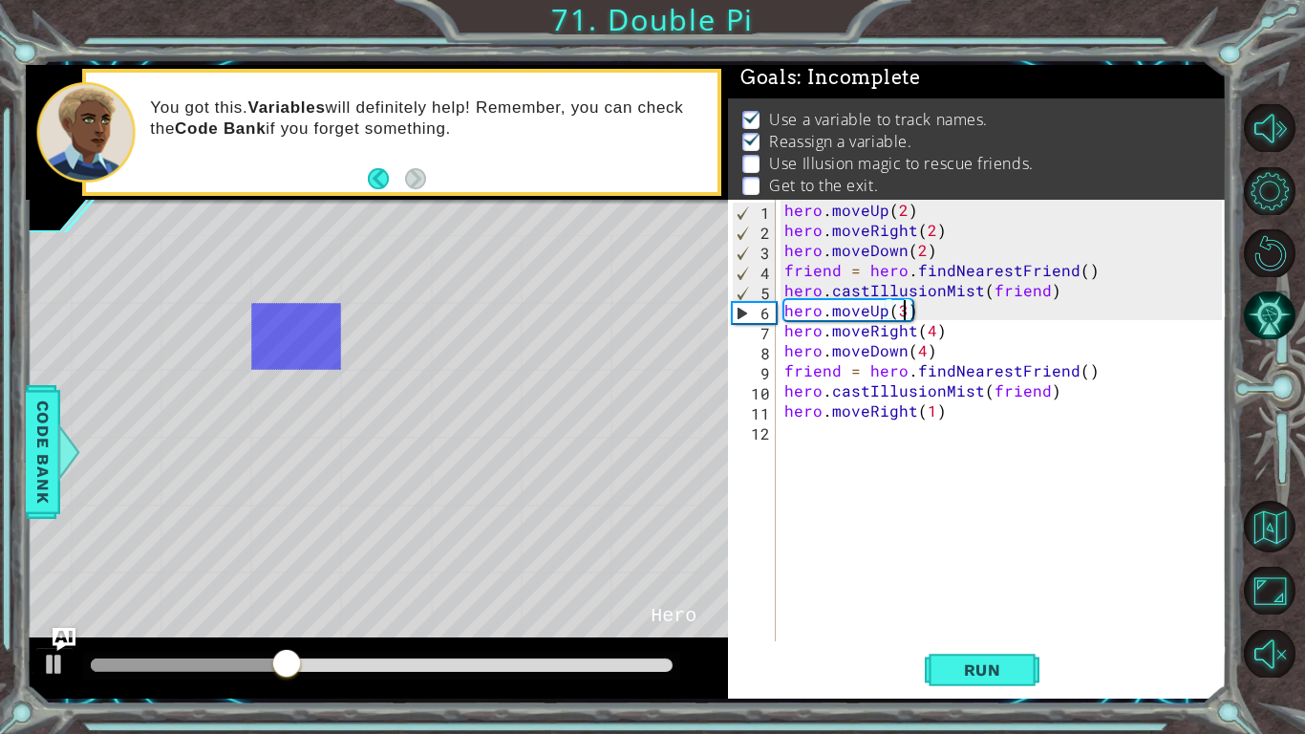
click at [934, 333] on div "hero . moveUp ( 2 ) hero . moveRight ( 2 ) hero . moveDown ( 2 ) friend = hero …" at bounding box center [1006, 441] width 451 height 482
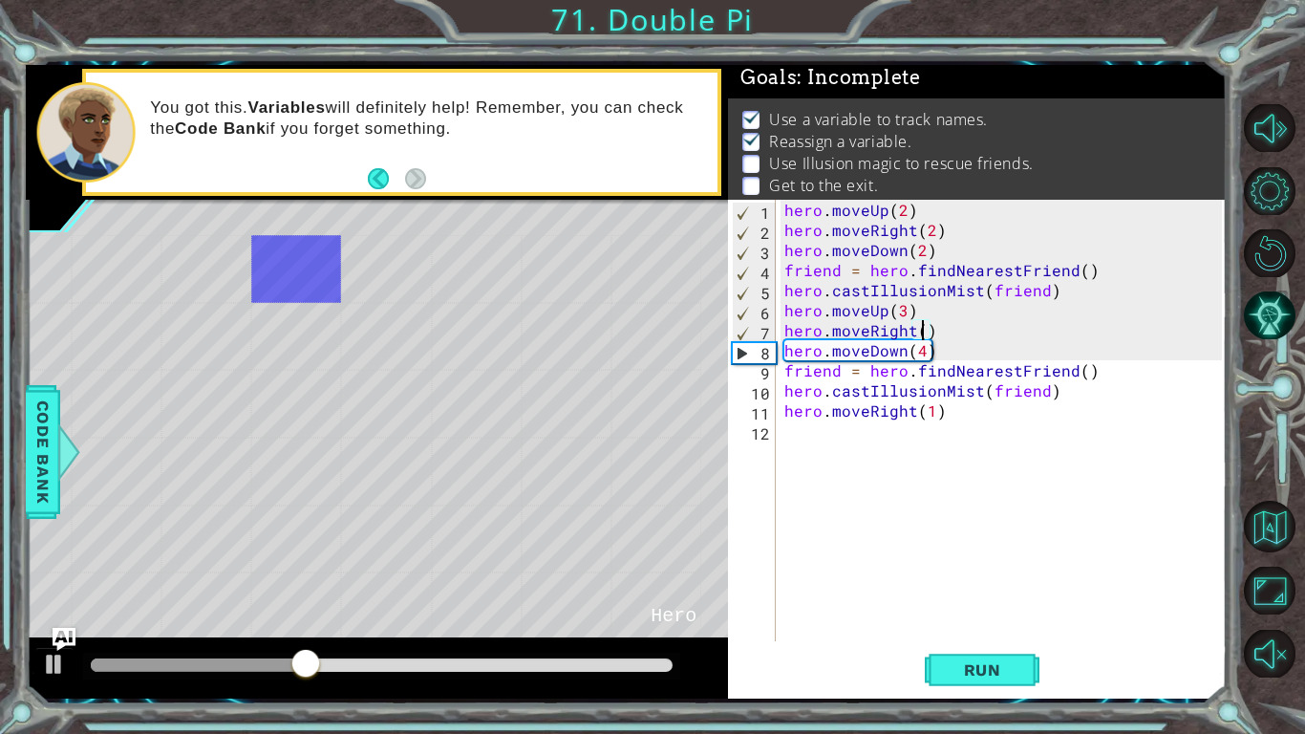
scroll to position [0, 9]
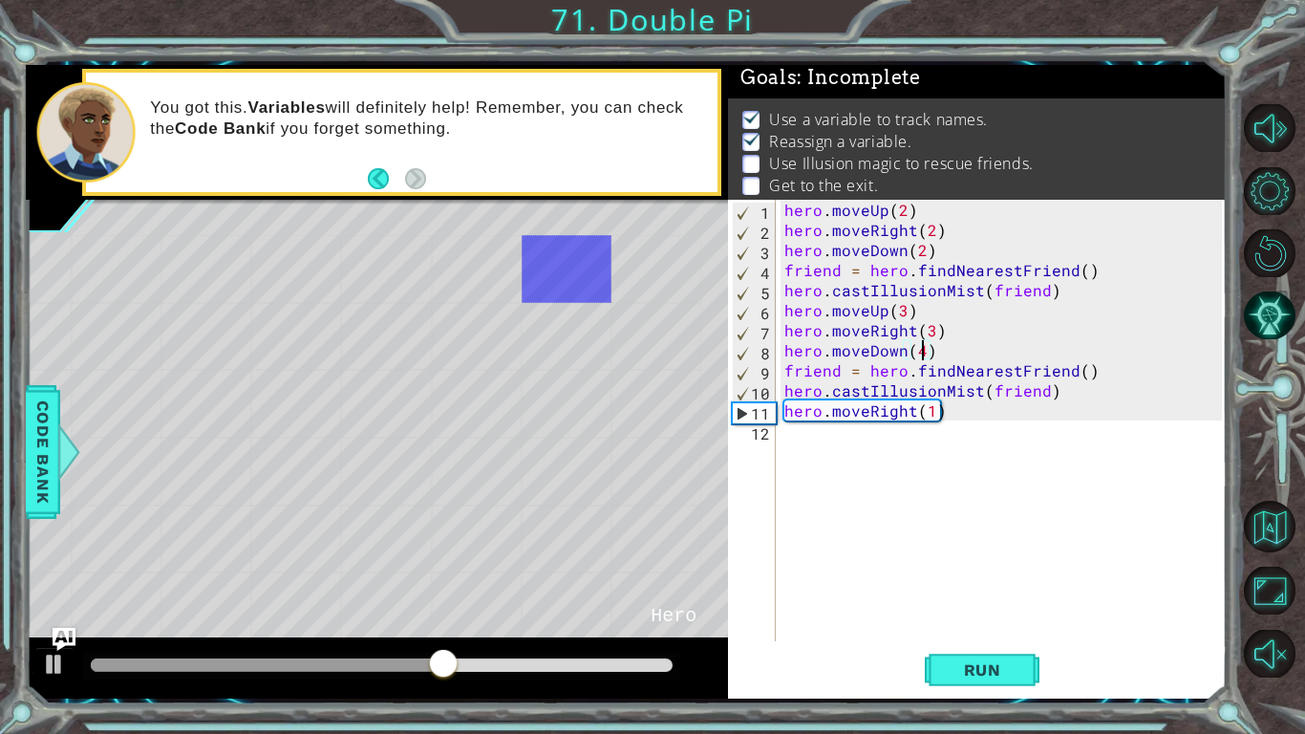
click at [921, 353] on div "hero . moveUp ( 2 ) hero . moveRight ( 2 ) hero . moveDown ( 2 ) friend = hero …" at bounding box center [1006, 441] width 451 height 482
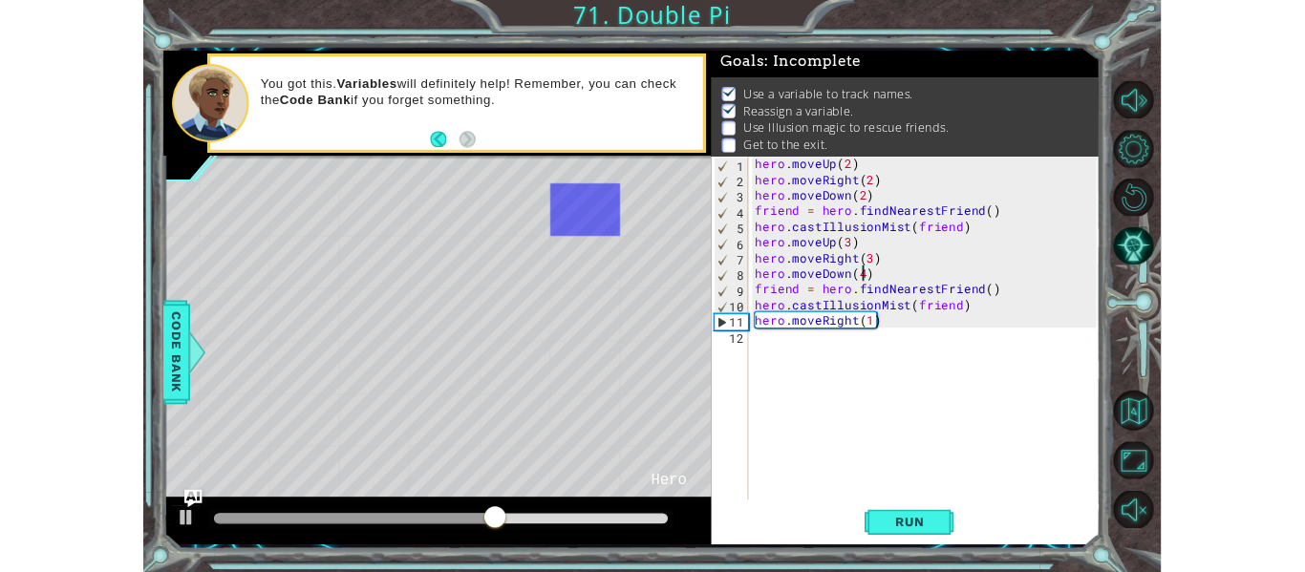
scroll to position [0, 8]
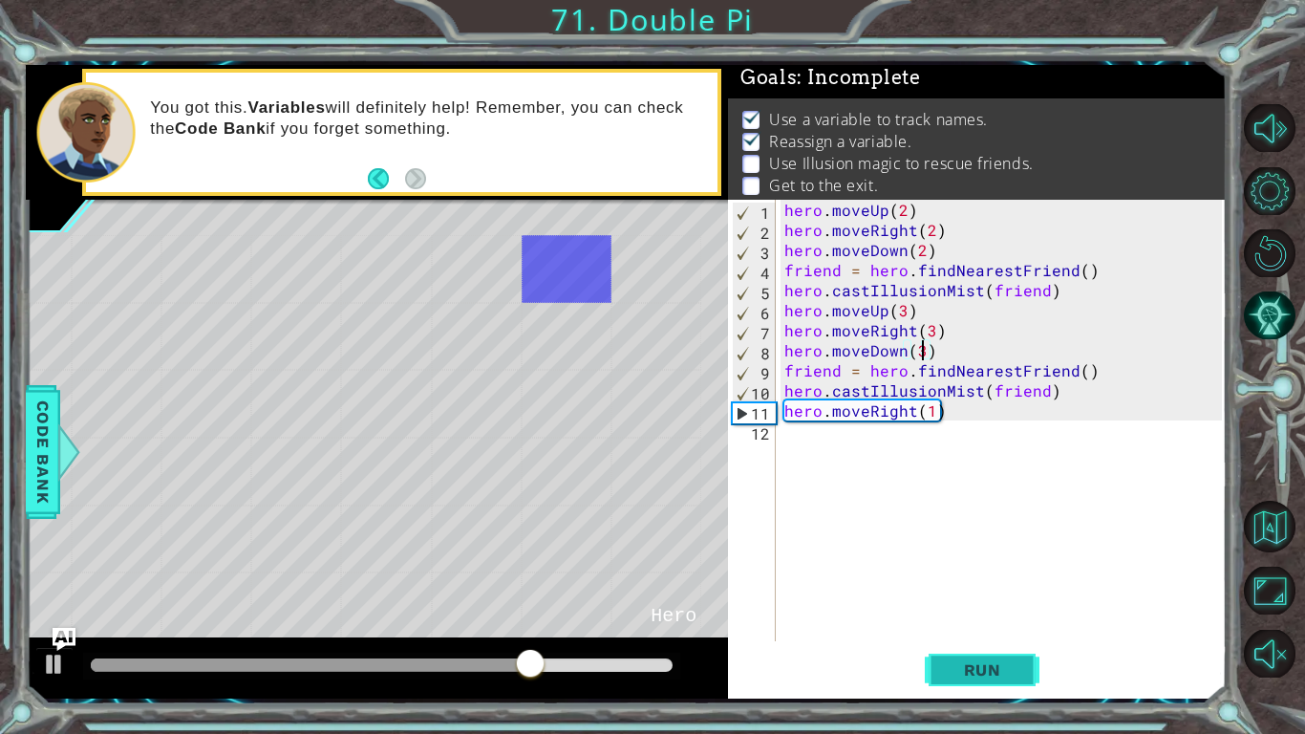
type textarea "hero.moveDown(3)"
click at [977, 661] on span "Run" at bounding box center [982, 669] width 75 height 19
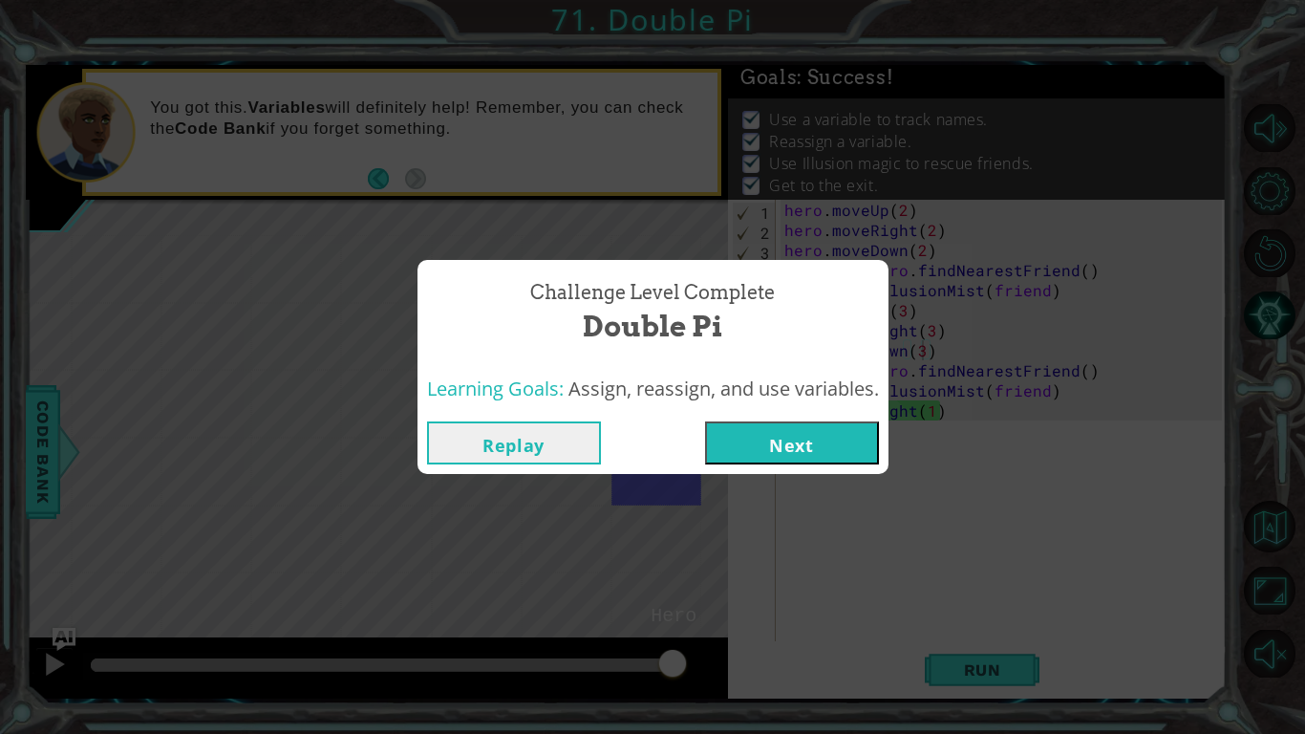
click at [795, 455] on button "Next" at bounding box center [792, 442] width 174 height 43
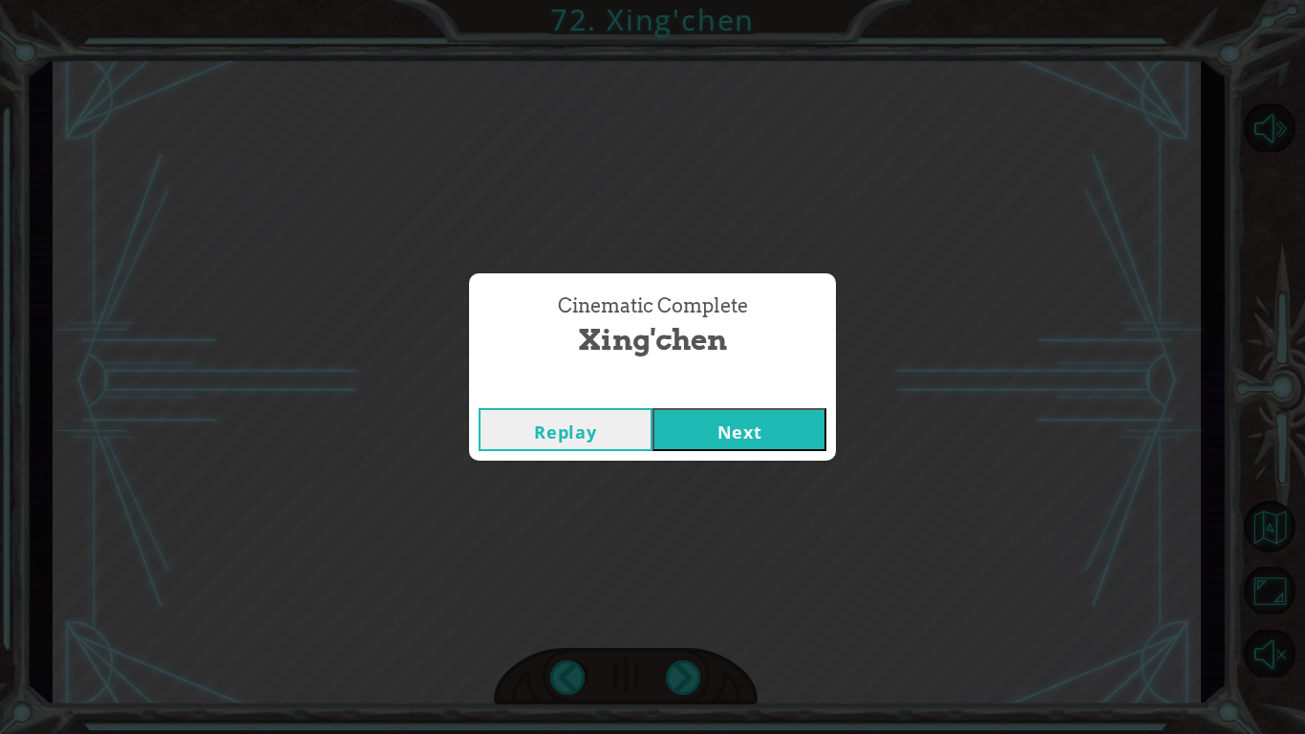
click at [772, 441] on button "Next" at bounding box center [740, 429] width 174 height 43
click at [701, 441] on button "Next" at bounding box center [740, 429] width 174 height 43
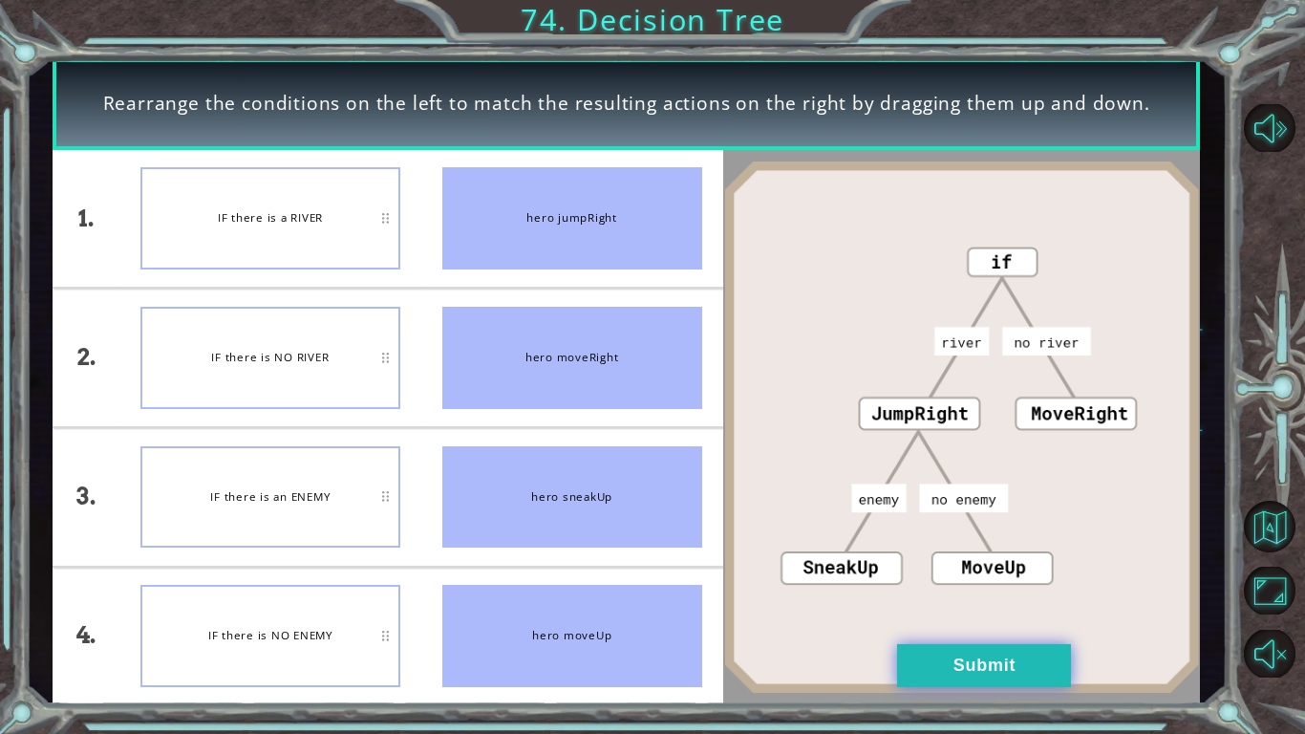
click at [952, 682] on button "Submit" at bounding box center [984, 665] width 174 height 43
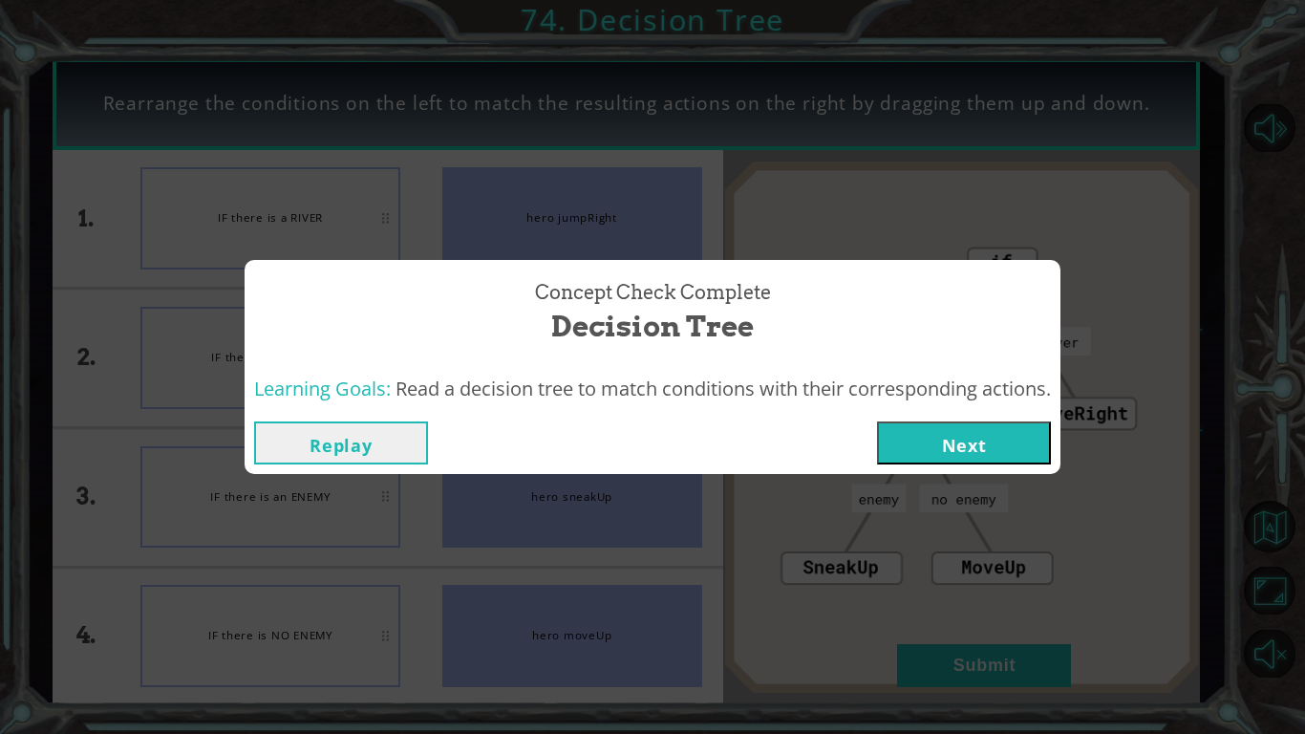
click at [1023, 396] on span "Read a decision tree to match conditions with their corresponding actions." at bounding box center [724, 389] width 656 height 26
click at [1012, 428] on button "Next" at bounding box center [964, 442] width 174 height 43
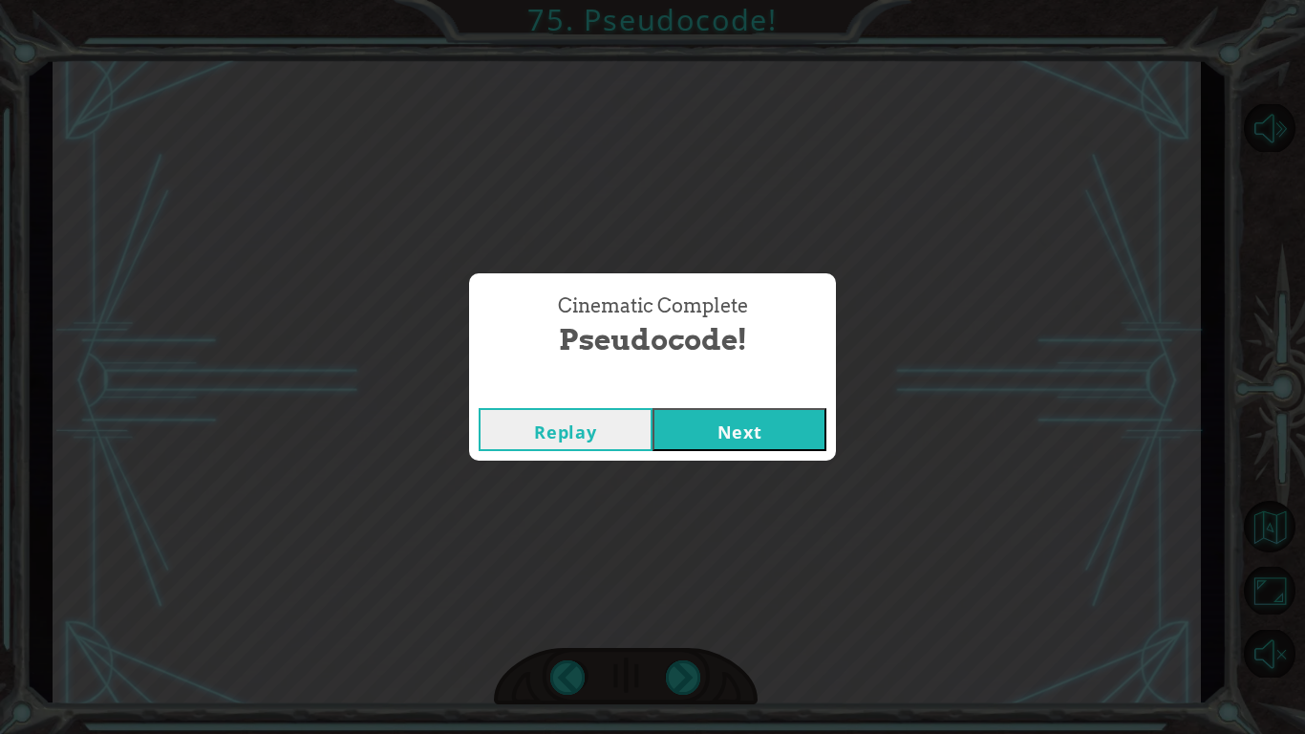
click at [763, 427] on button "Next" at bounding box center [740, 429] width 174 height 43
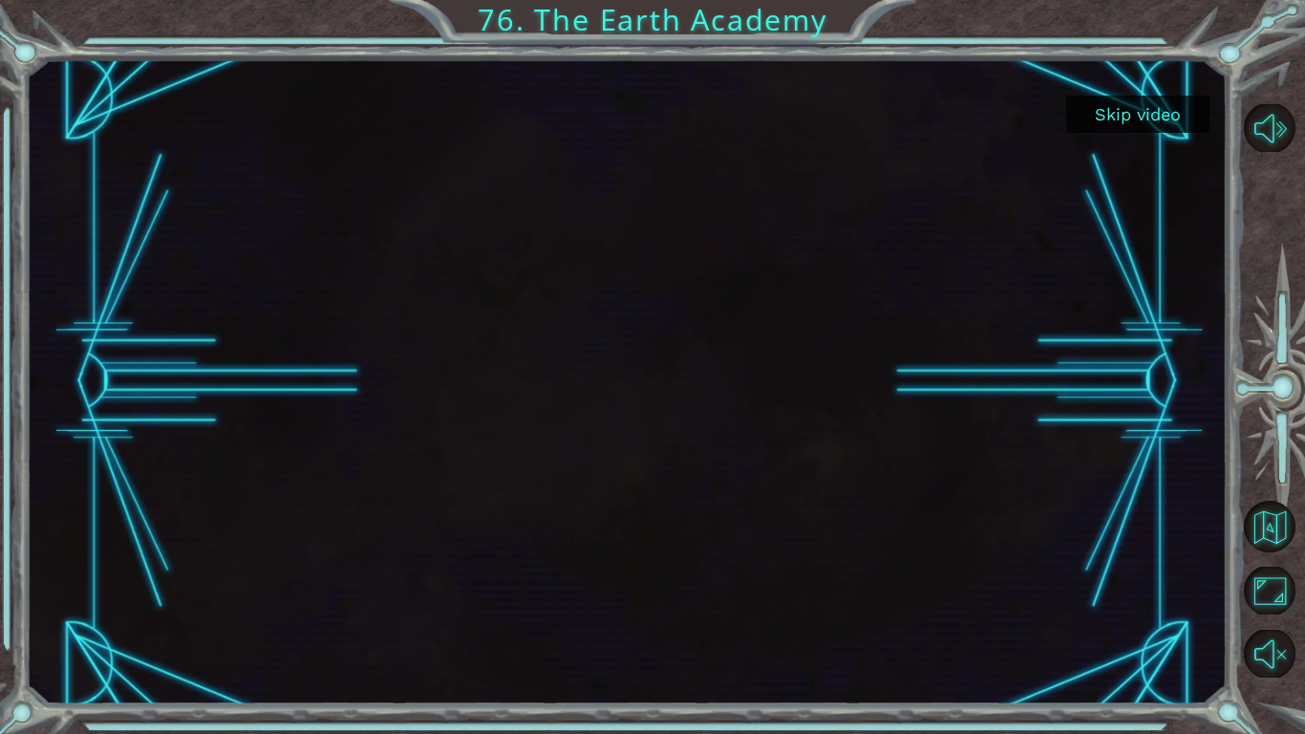
click at [1122, 112] on button "Skip video" at bounding box center [1137, 114] width 143 height 37
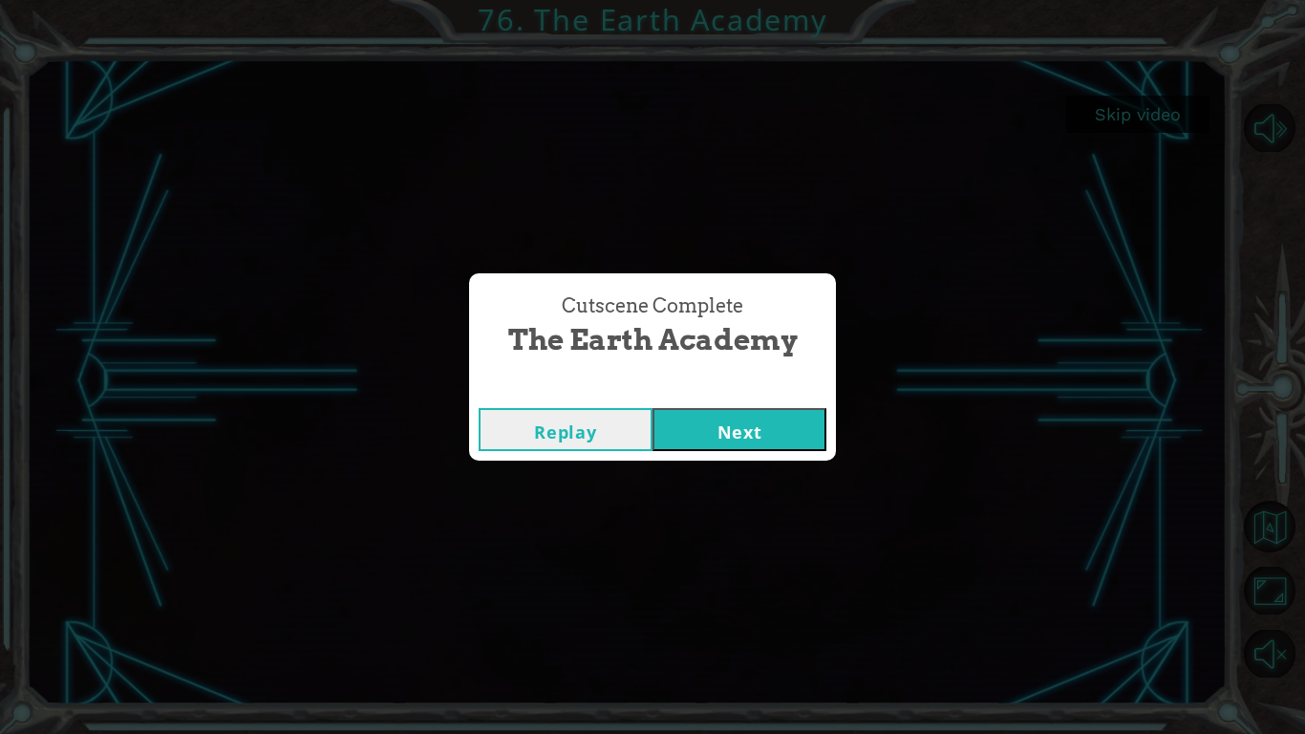
click at [744, 425] on button "Next" at bounding box center [740, 429] width 174 height 43
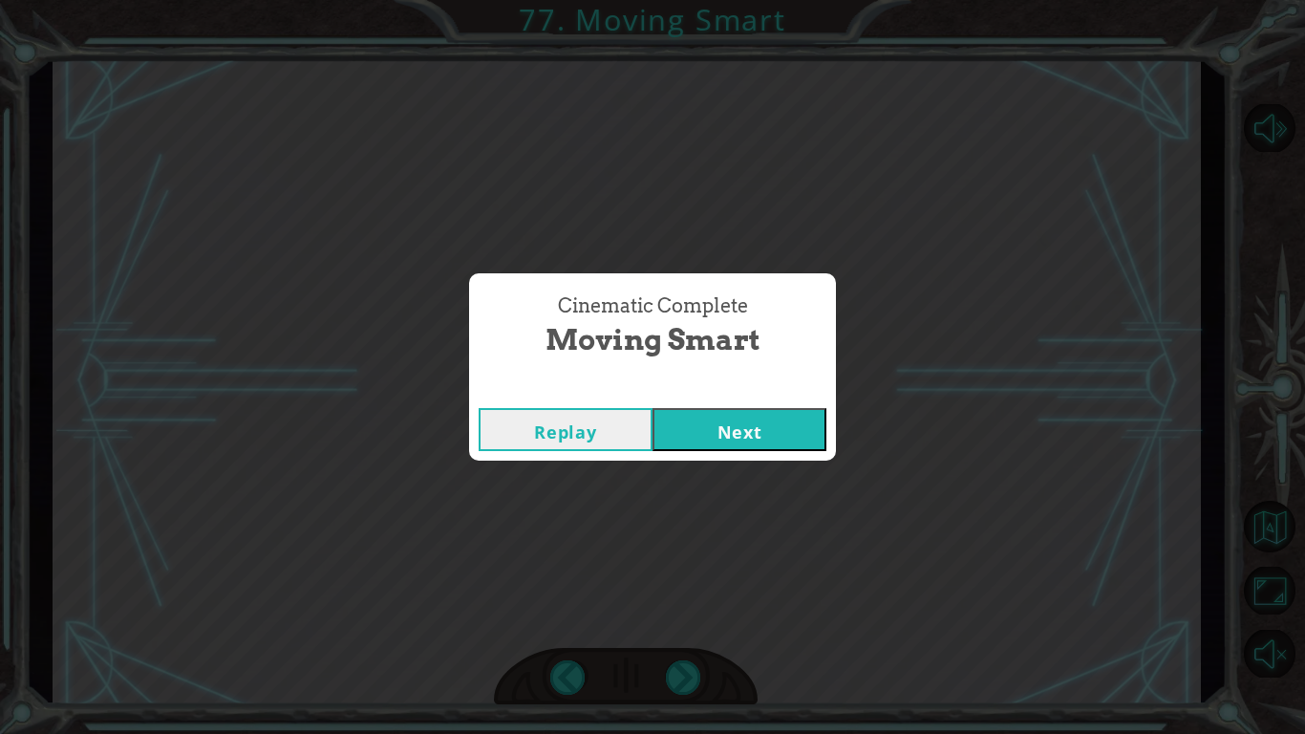
click at [698, 415] on button "Next" at bounding box center [740, 429] width 174 height 43
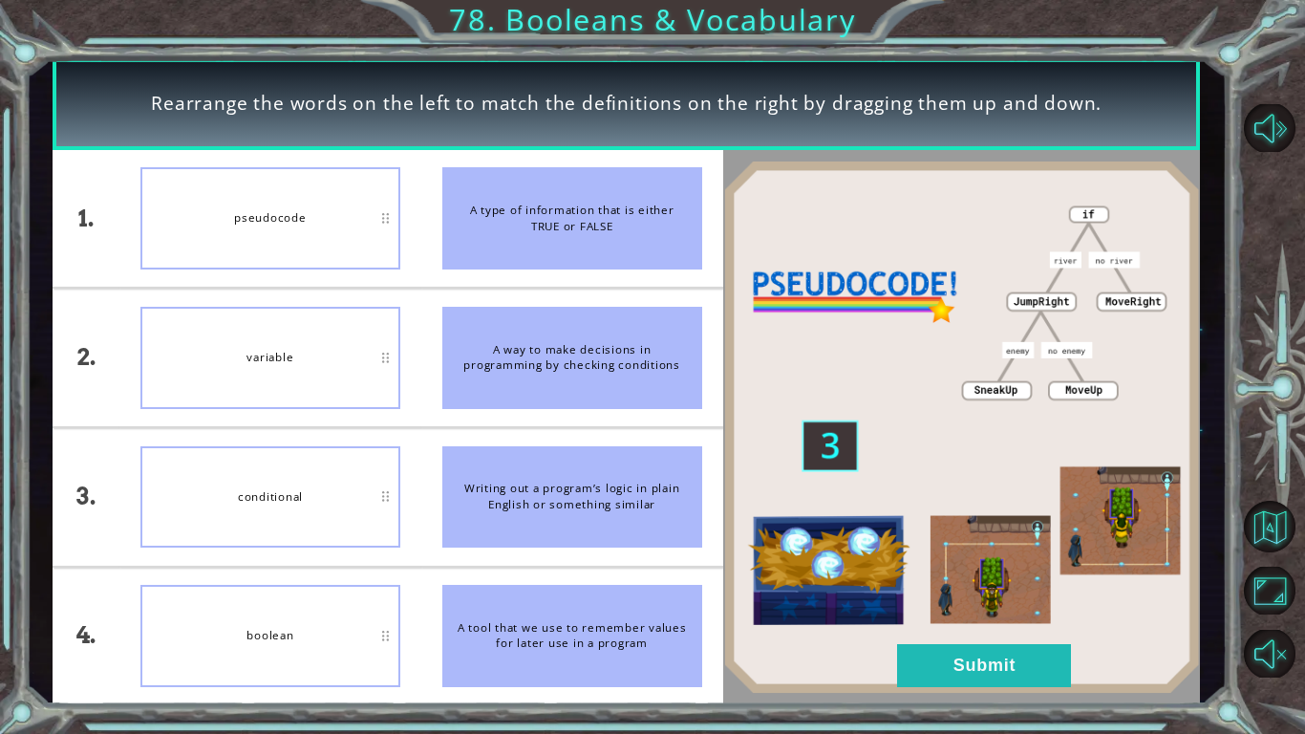
click at [1071, 581] on img at bounding box center [962, 427] width 478 height 533
